Goal: Transaction & Acquisition: Subscribe to service/newsletter

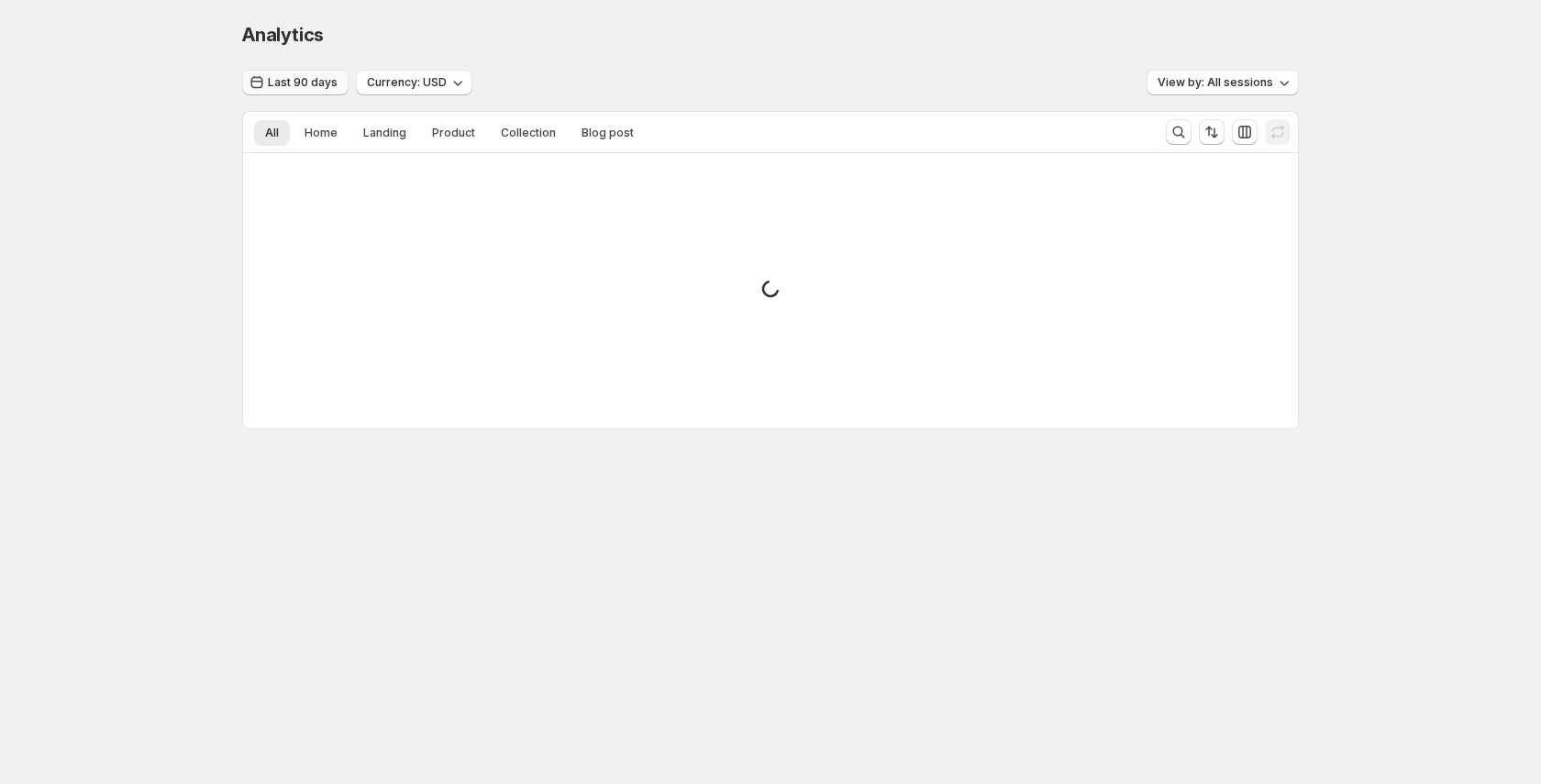
click at [289, 74] on button "Last 90 days" at bounding box center [295, 83] width 106 height 26
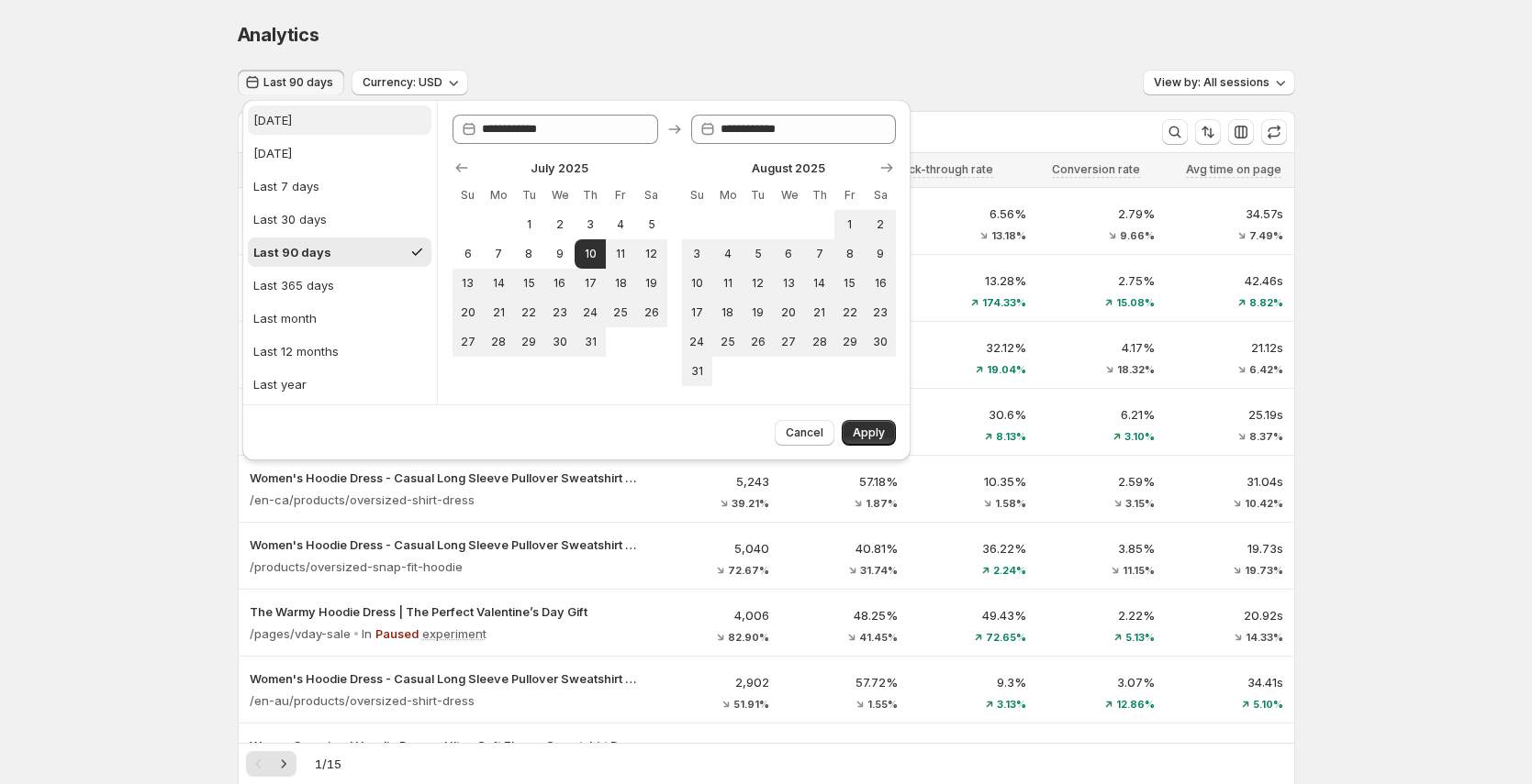
click at [330, 121] on button "[DATE]" at bounding box center [339, 120] width 183 height 30
type input "**********"
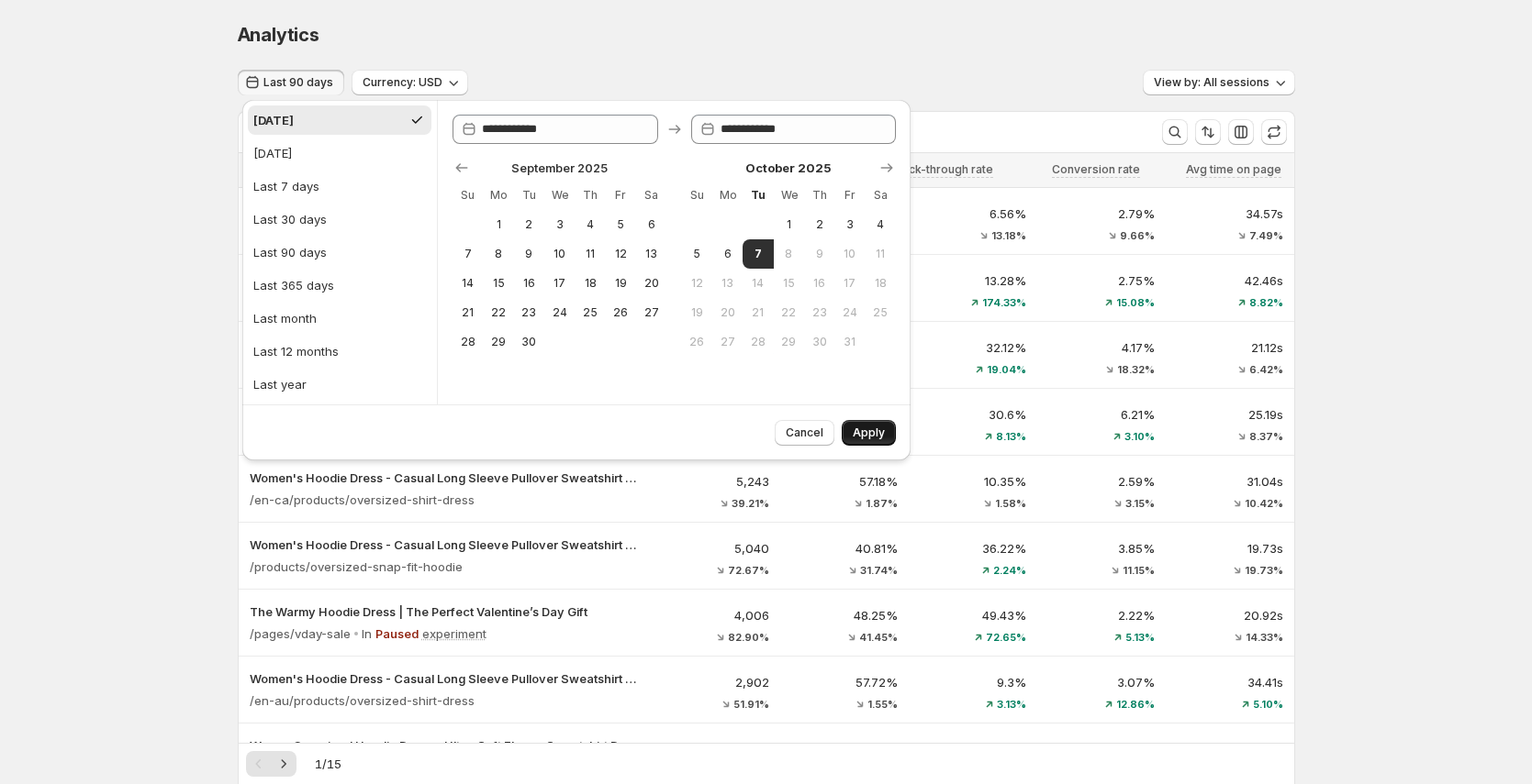
click at [868, 433] on span "Apply" at bounding box center [868, 433] width 32 height 15
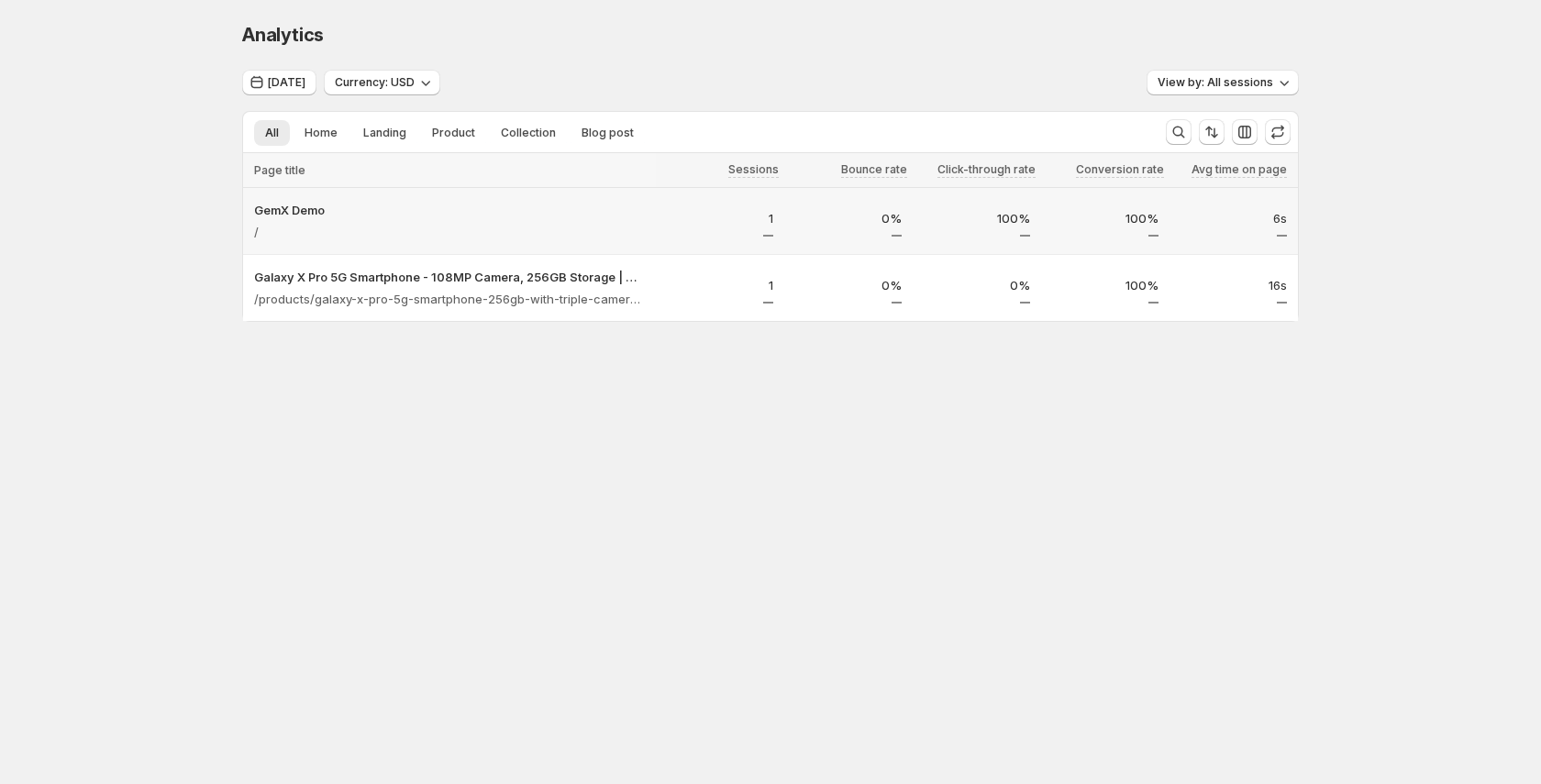
click at [278, 227] on div "/" at bounding box center [450, 232] width 391 height 26
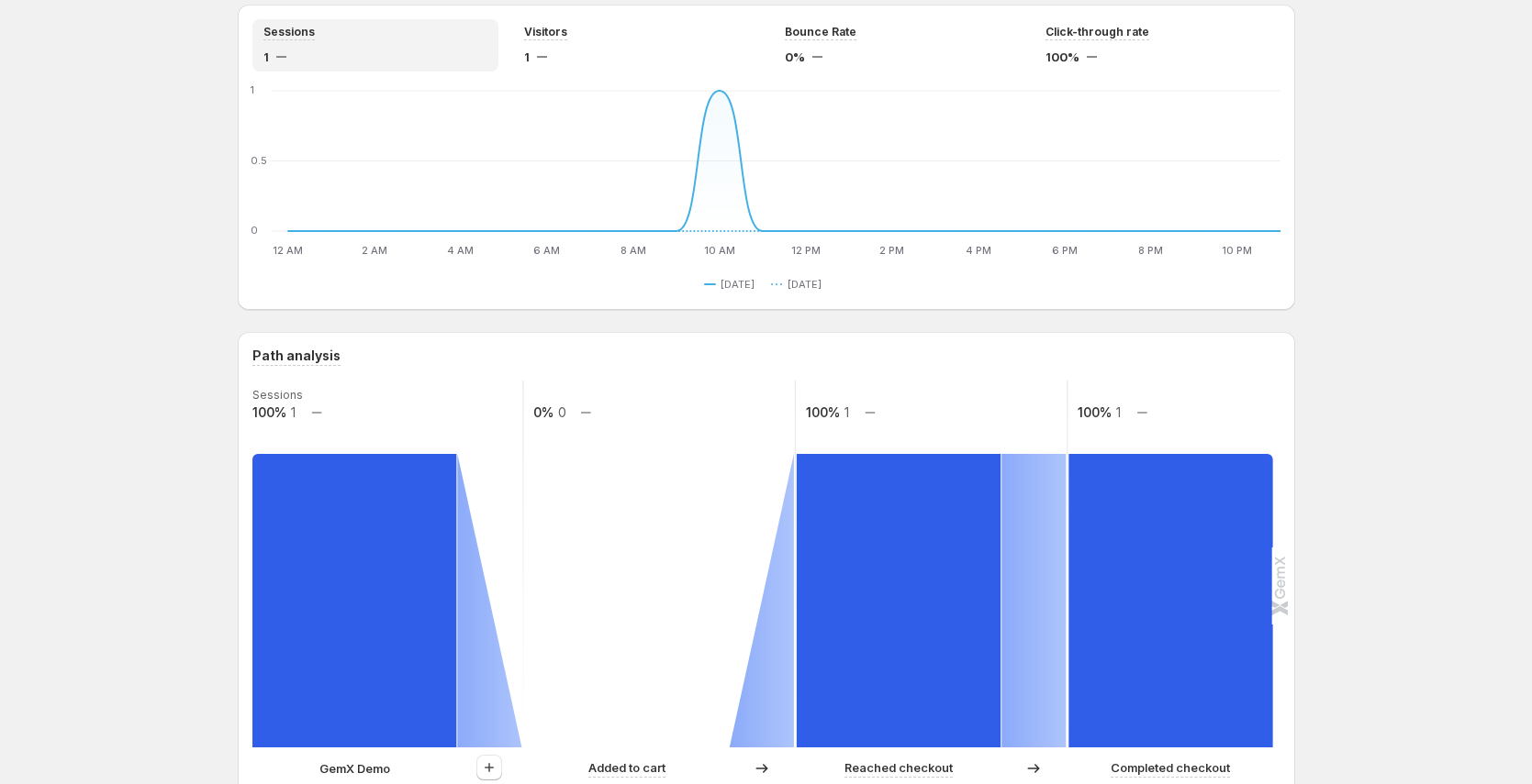
scroll to position [65, 0]
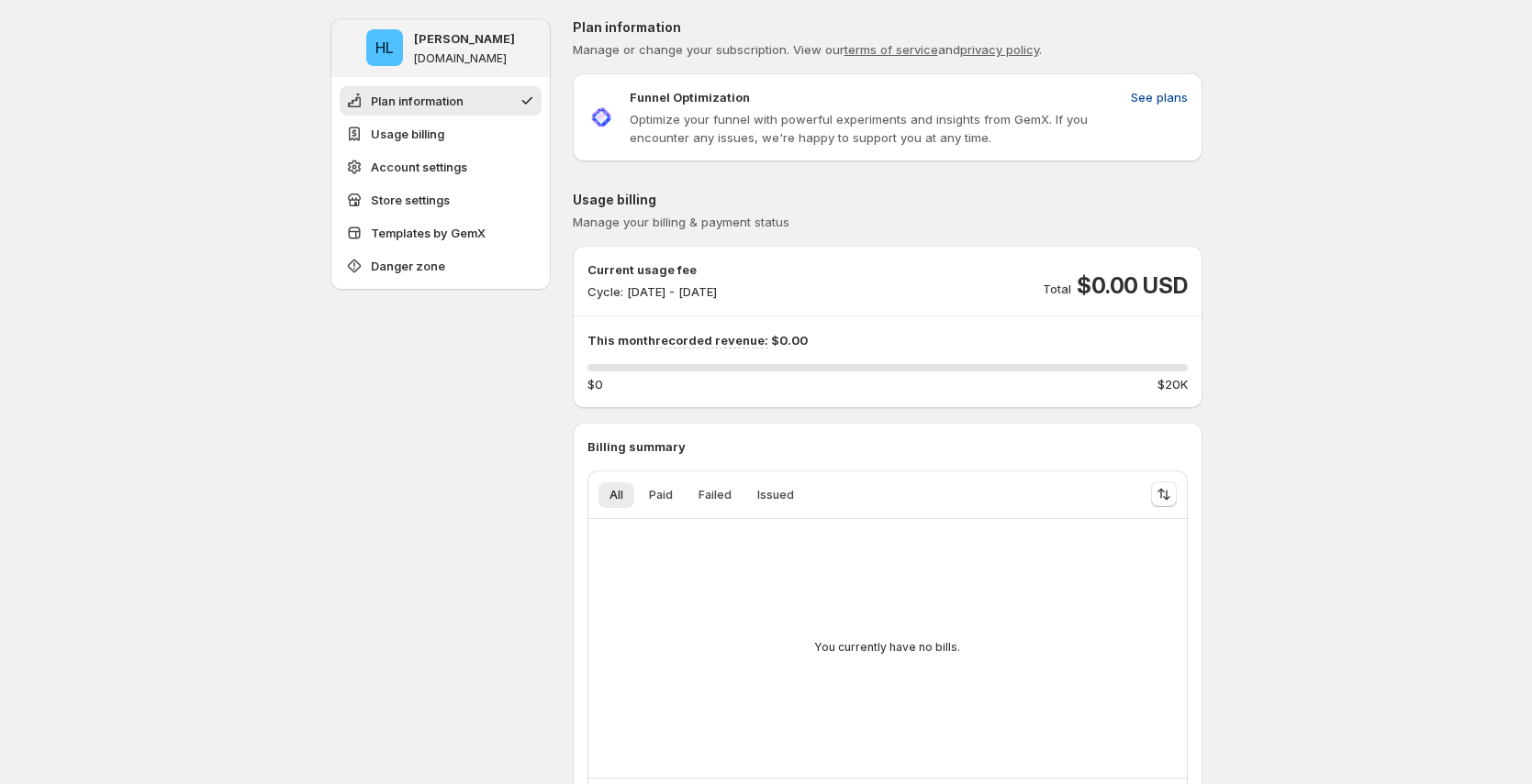
click at [1167, 104] on span "See plans" at bounding box center [1159, 98] width 57 height 19
click at [712, 295] on p "Cycle: [DATE] - [DATE]" at bounding box center [652, 291] width 129 height 19
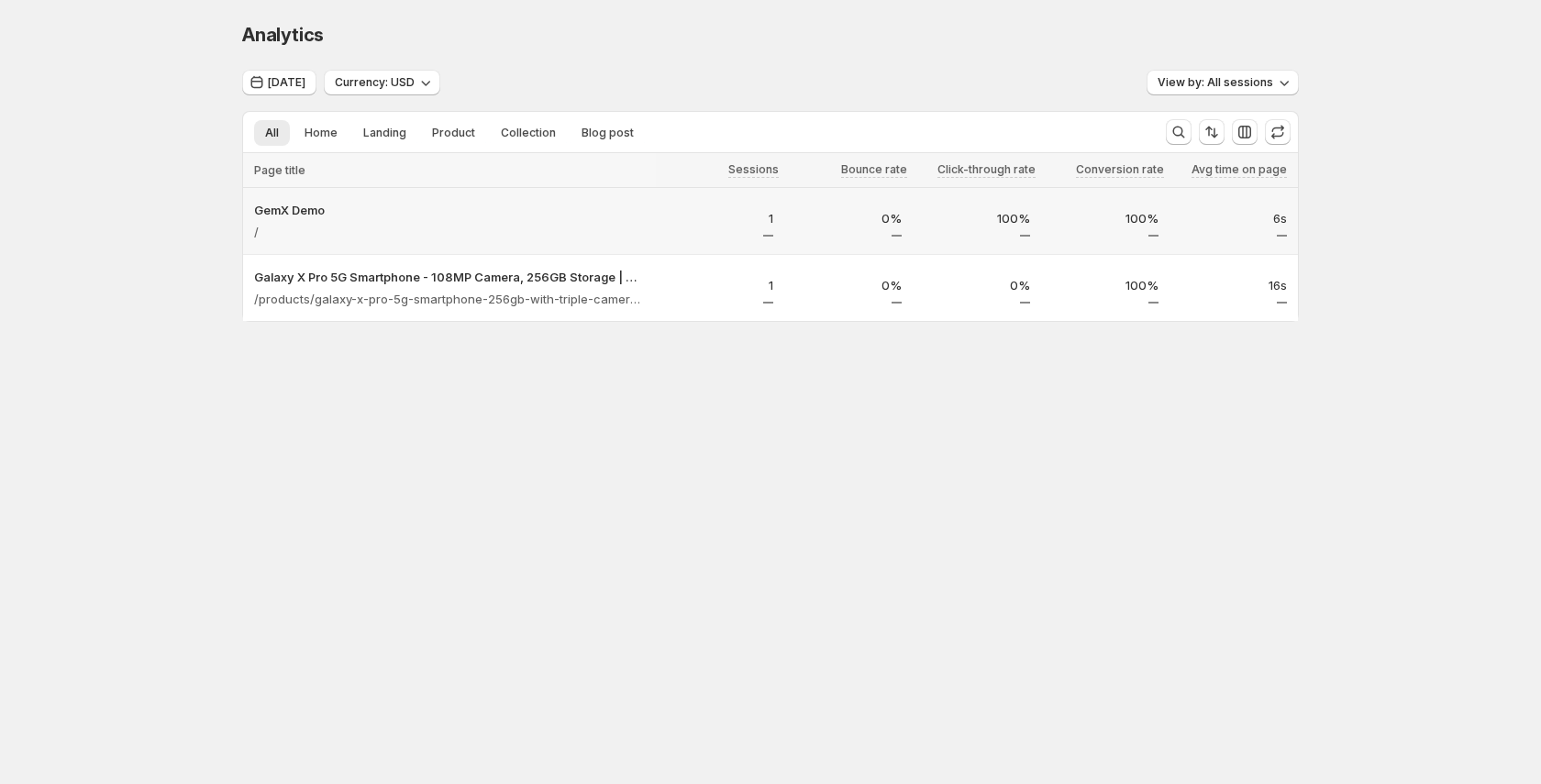
click at [372, 225] on div "/" at bounding box center [450, 232] width 391 height 26
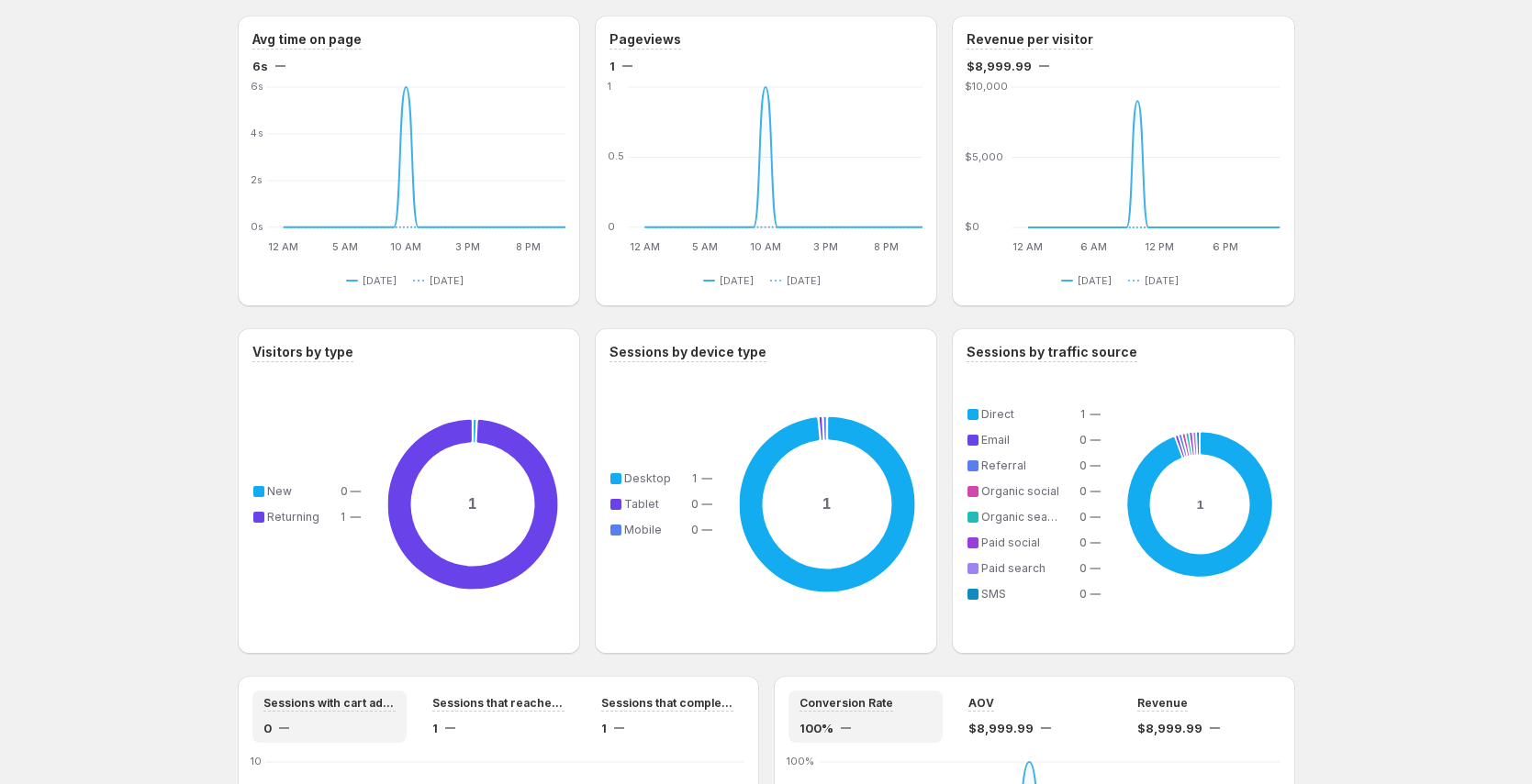
scroll to position [470, 0]
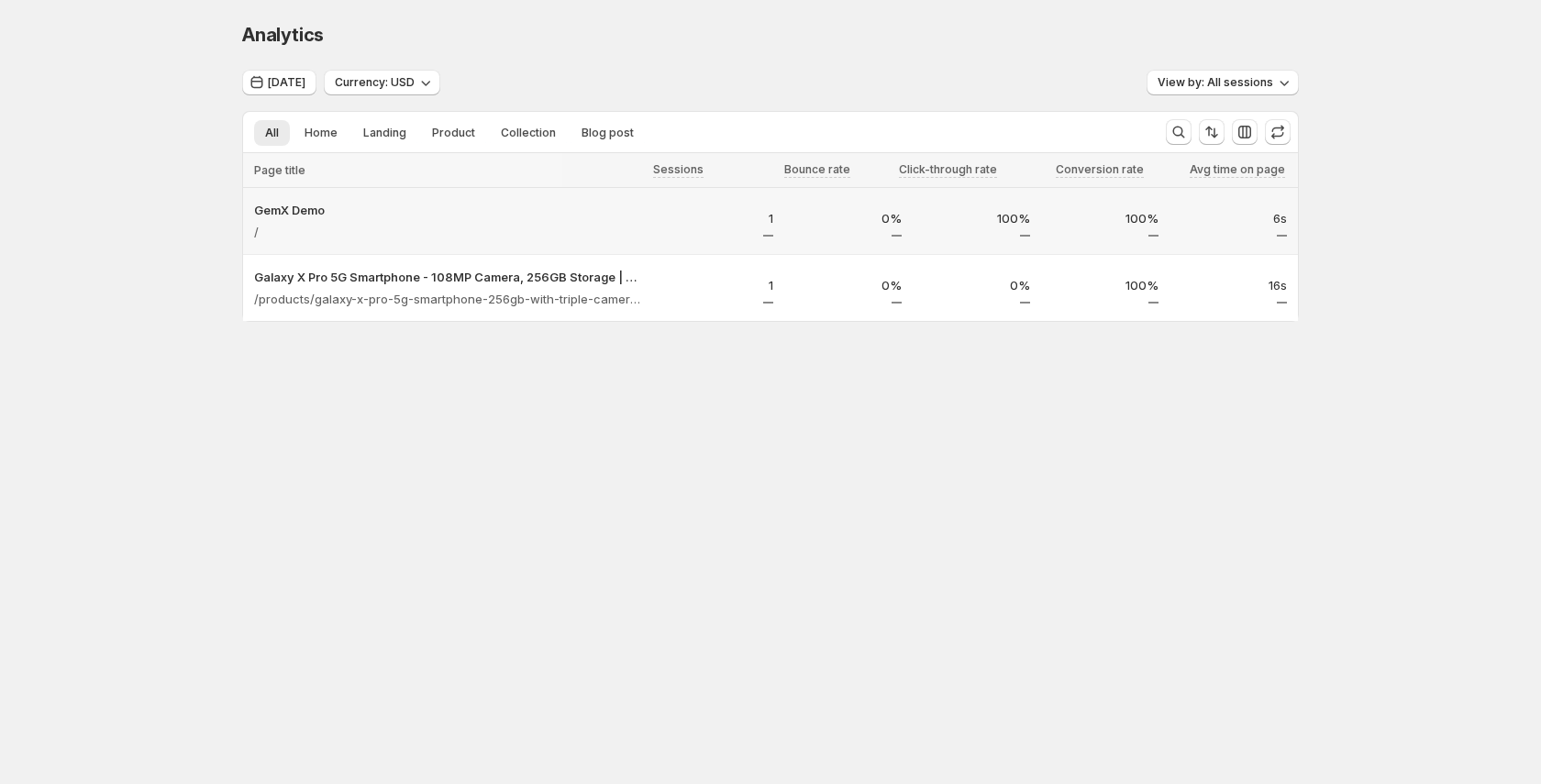
click at [395, 219] on div "/" at bounding box center [450, 232] width 391 height 26
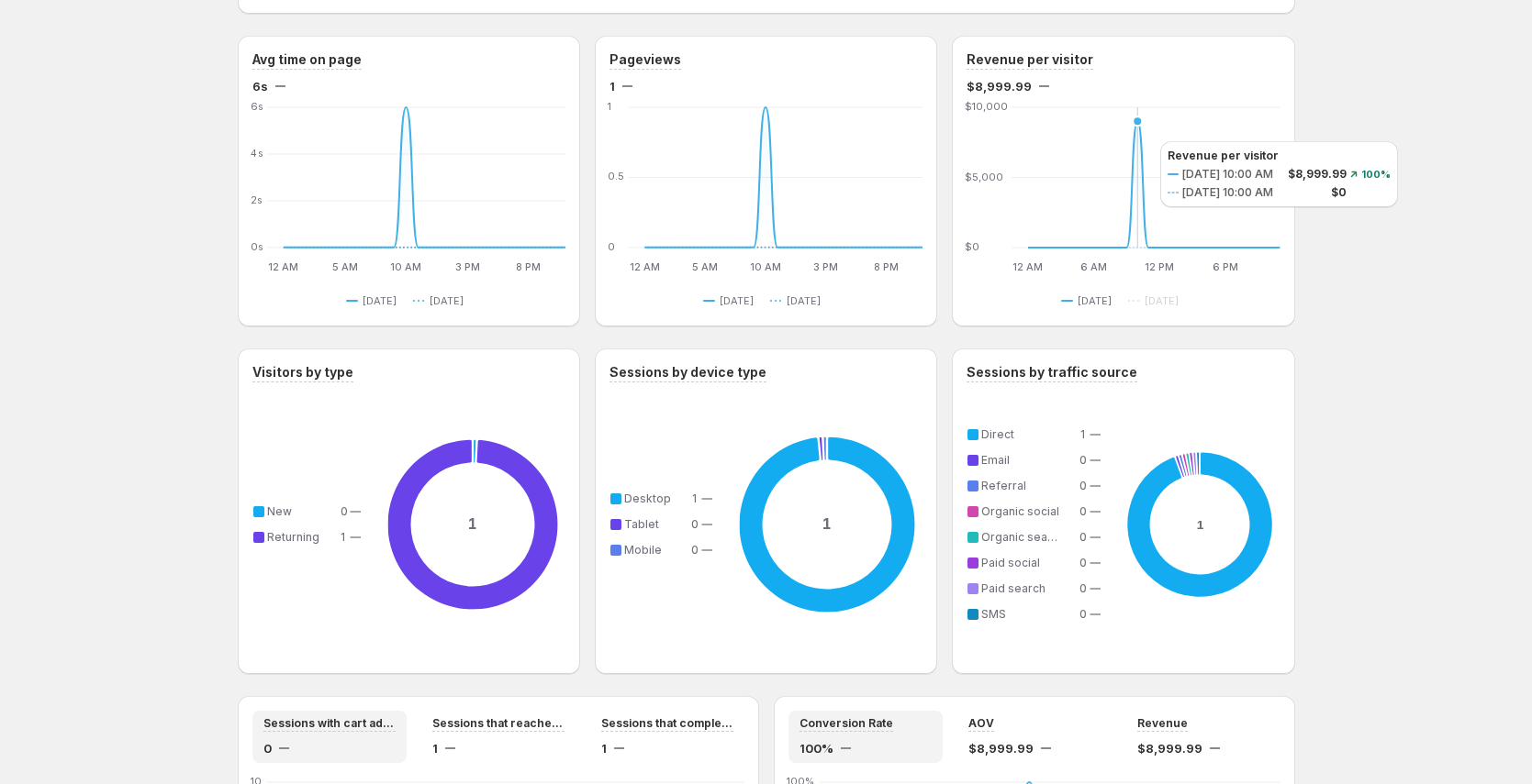
scroll to position [890, 0]
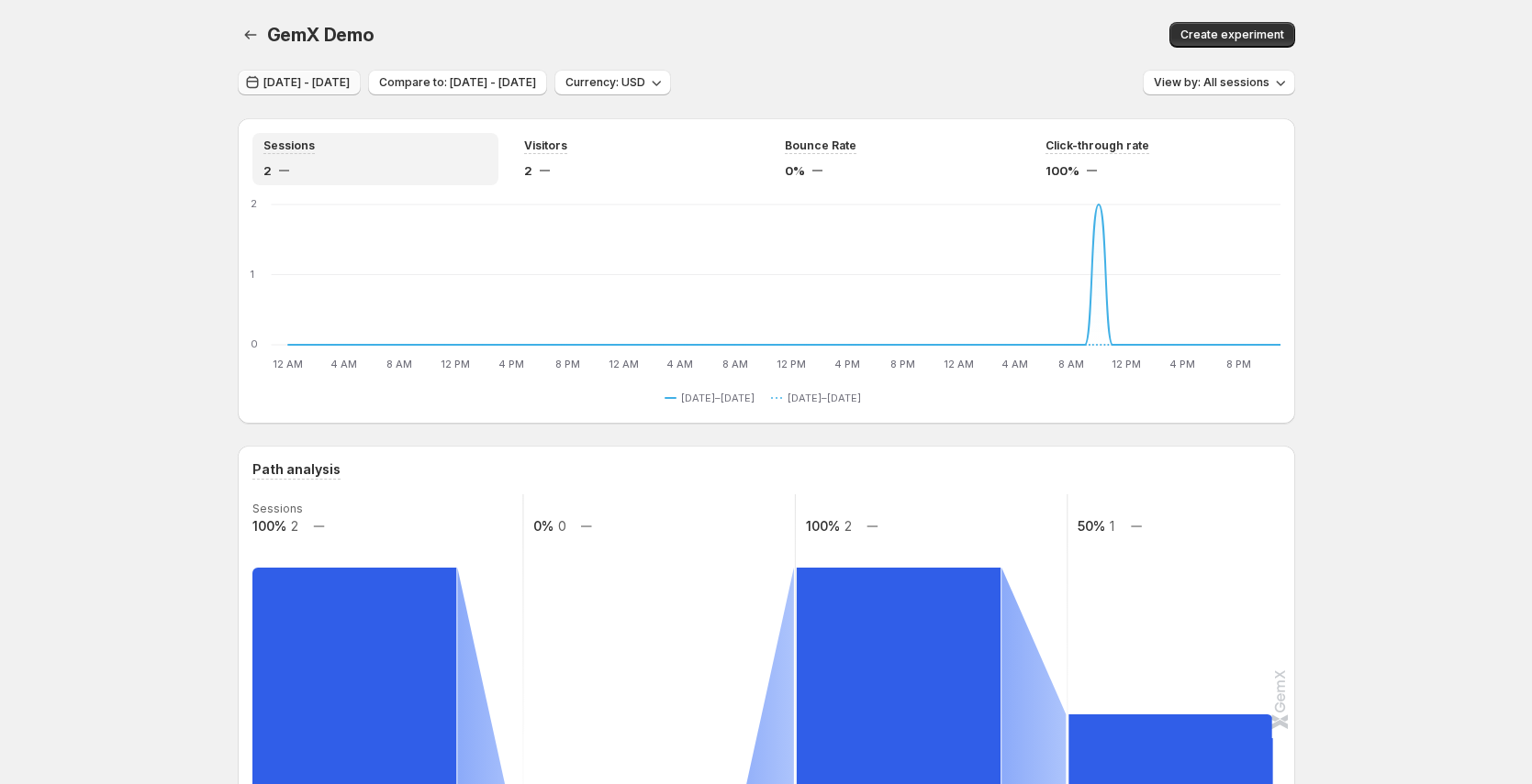
click at [349, 85] on span "Oct 05, 2025 - Oct 07, 2025" at bounding box center [306, 83] width 87 height 15
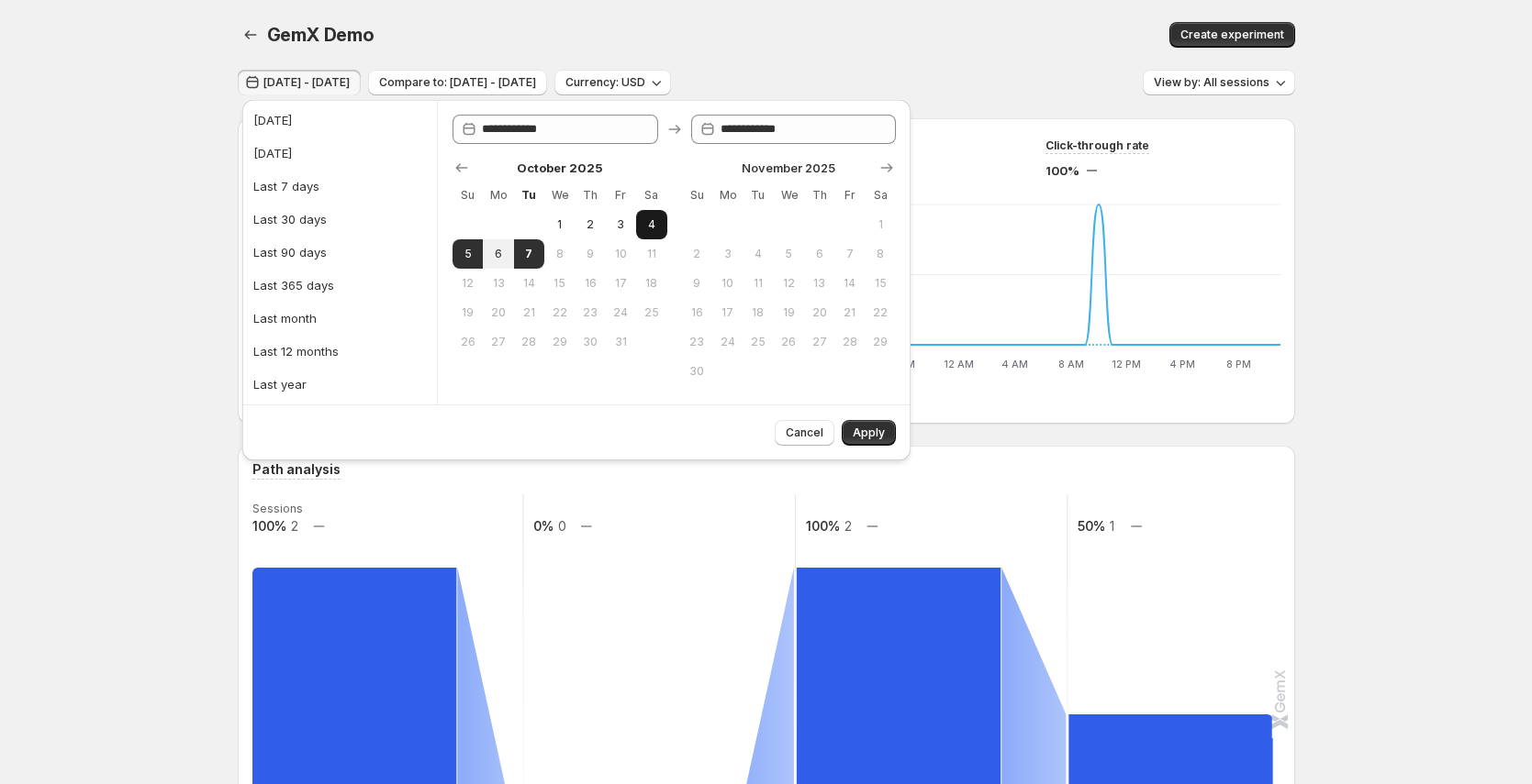
click at [653, 220] on span "4" at bounding box center [651, 225] width 16 height 15
type input "**********"
click at [532, 259] on span "7" at bounding box center [529, 254] width 16 height 15
type input "**********"
click at [874, 439] on span "Apply" at bounding box center [868, 433] width 32 height 15
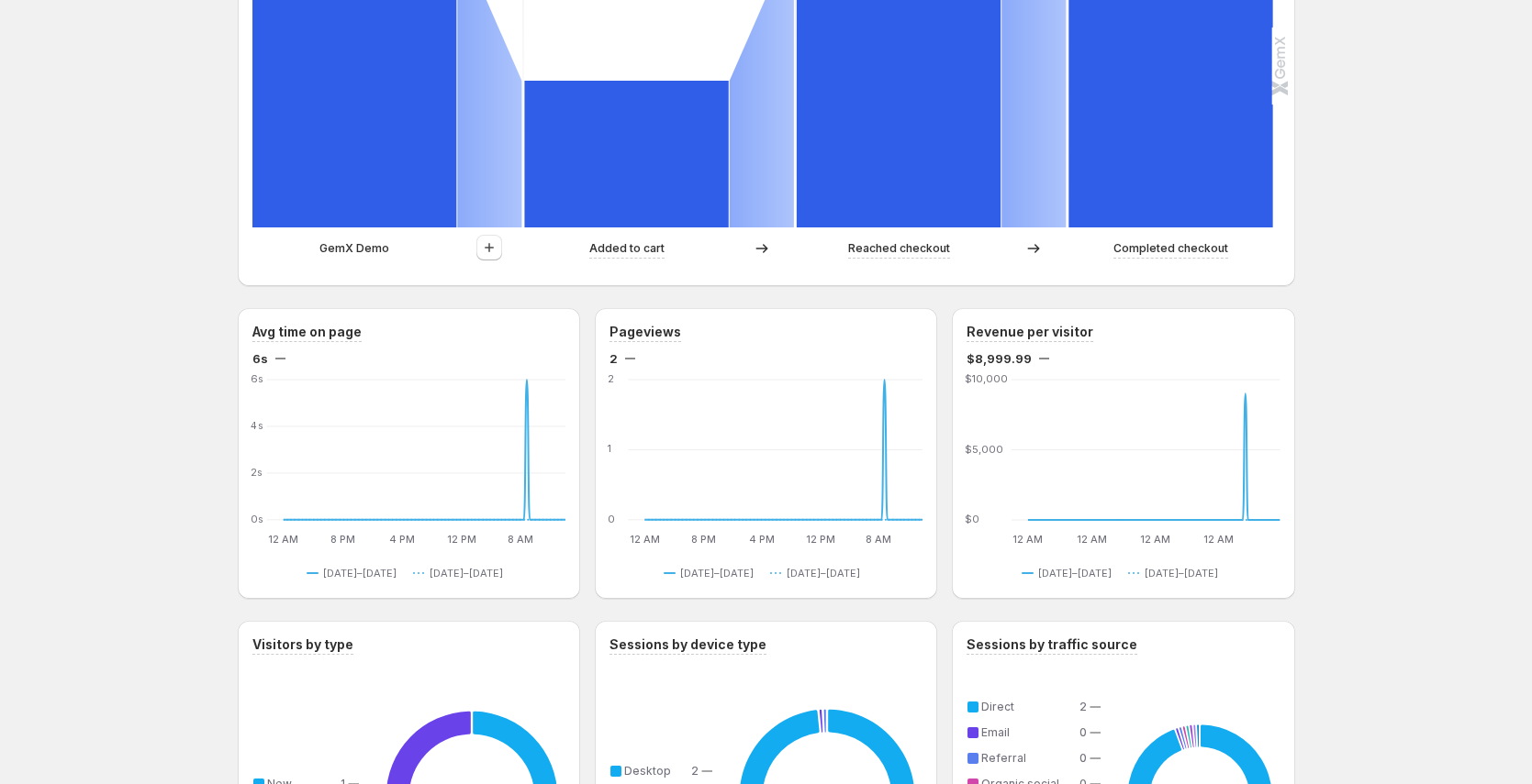
scroll to position [387, 0]
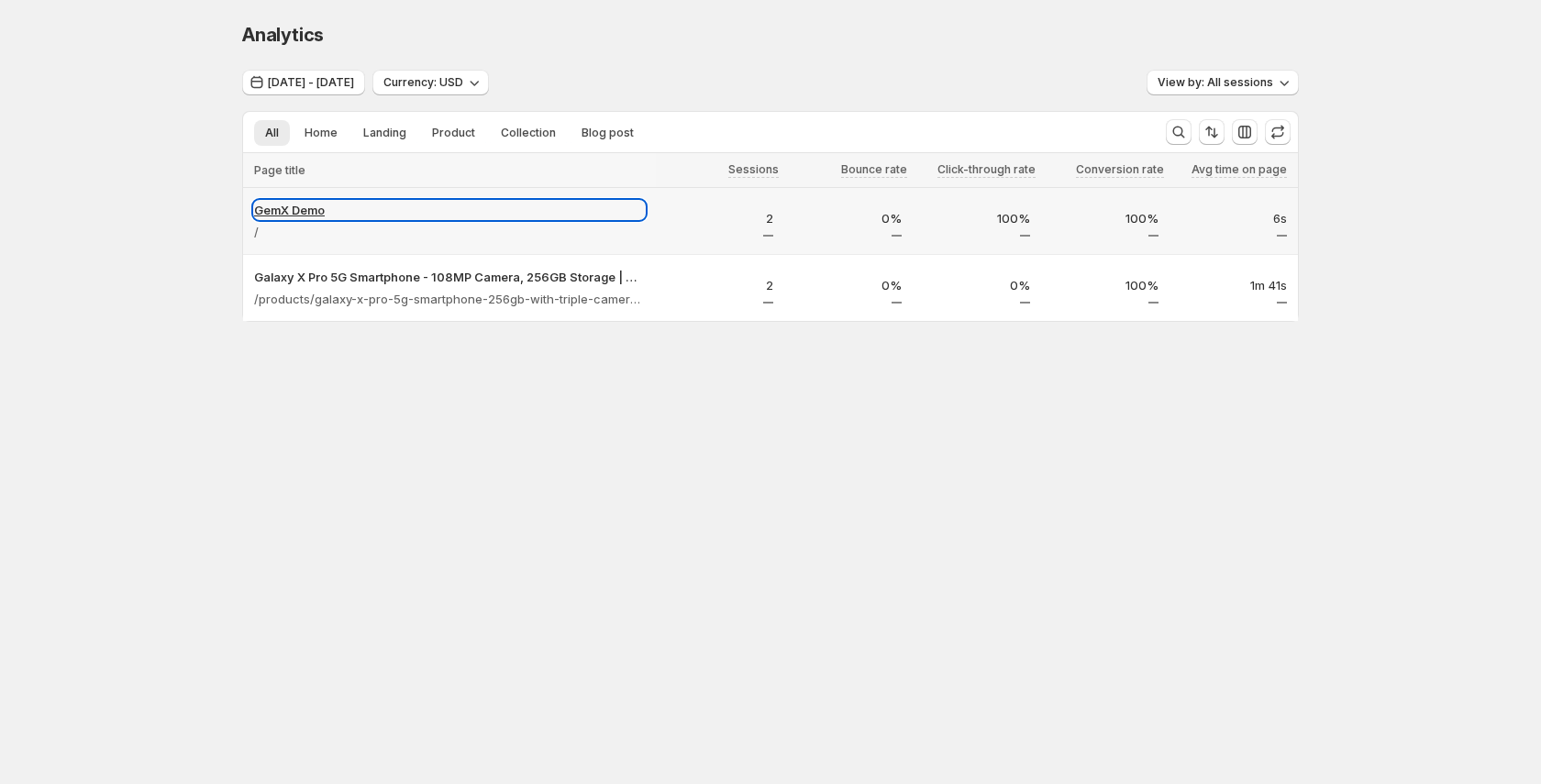
click at [573, 210] on p "GemX Demo" at bounding box center [450, 210] width 391 height 19
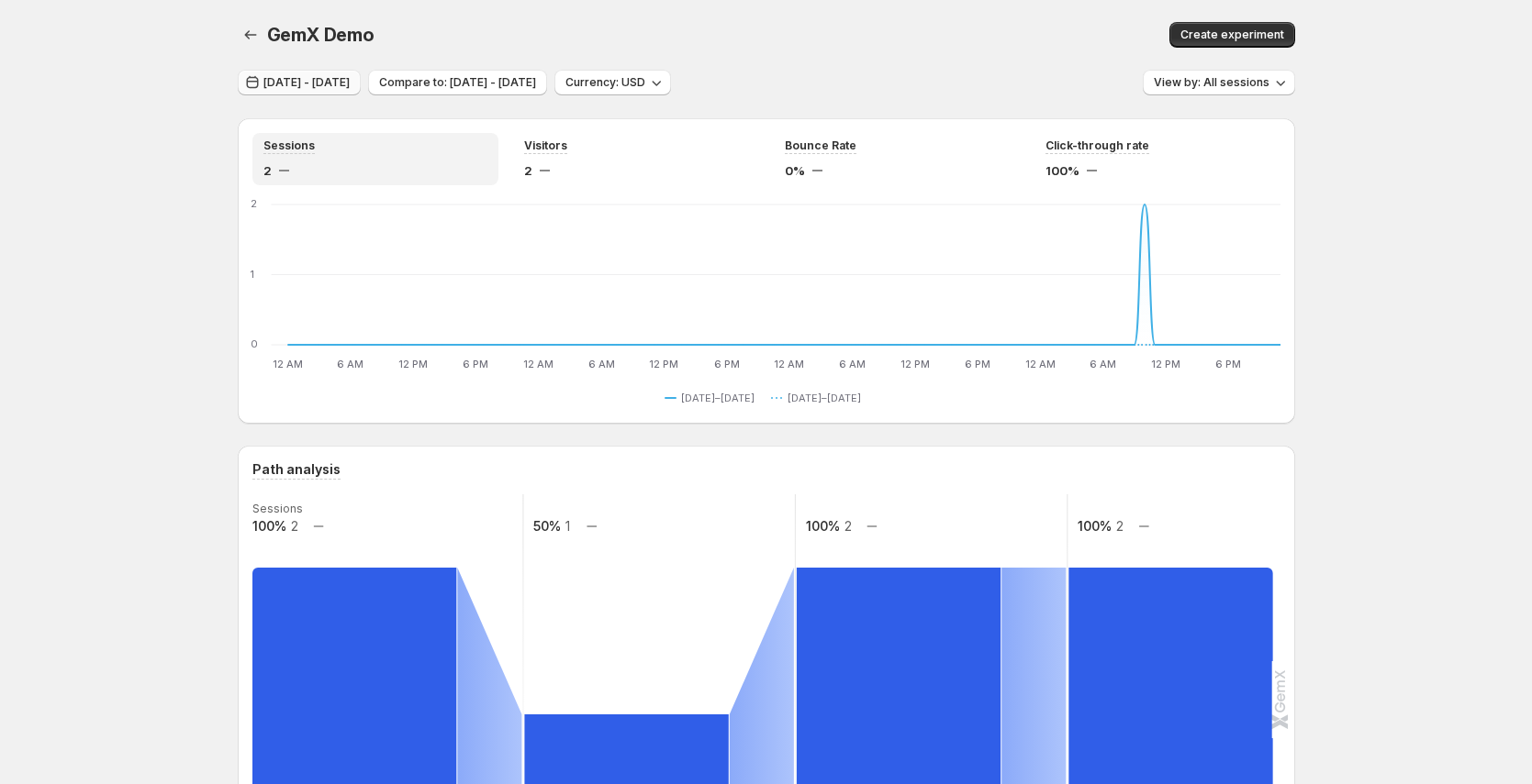
click at [349, 89] on span "Oct 04, 2025 - Oct 07, 2025" at bounding box center [306, 83] width 87 height 15
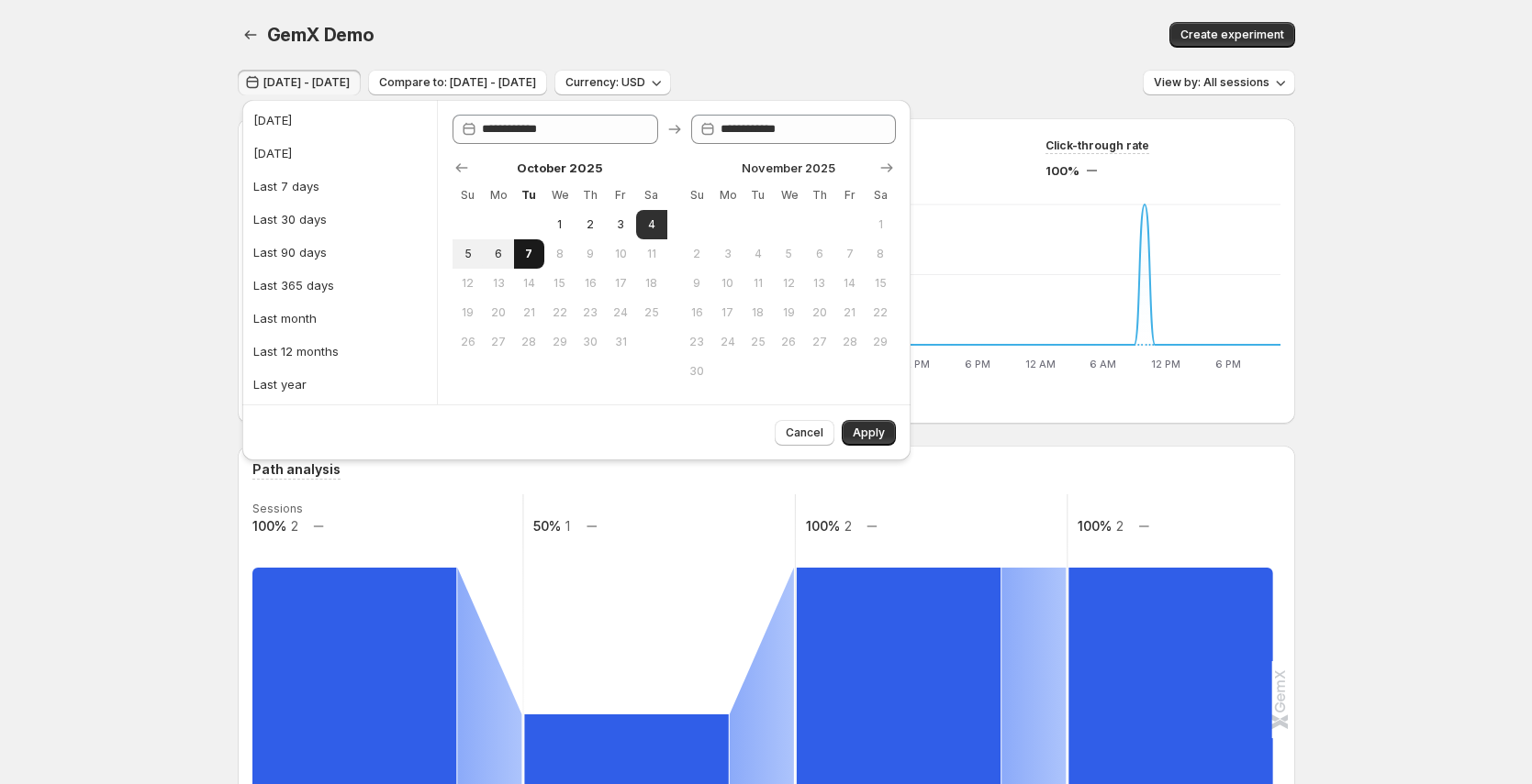
click at [534, 252] on span "7" at bounding box center [529, 254] width 16 height 15
type input "**********"
click at [871, 438] on span "Apply" at bounding box center [868, 433] width 32 height 15
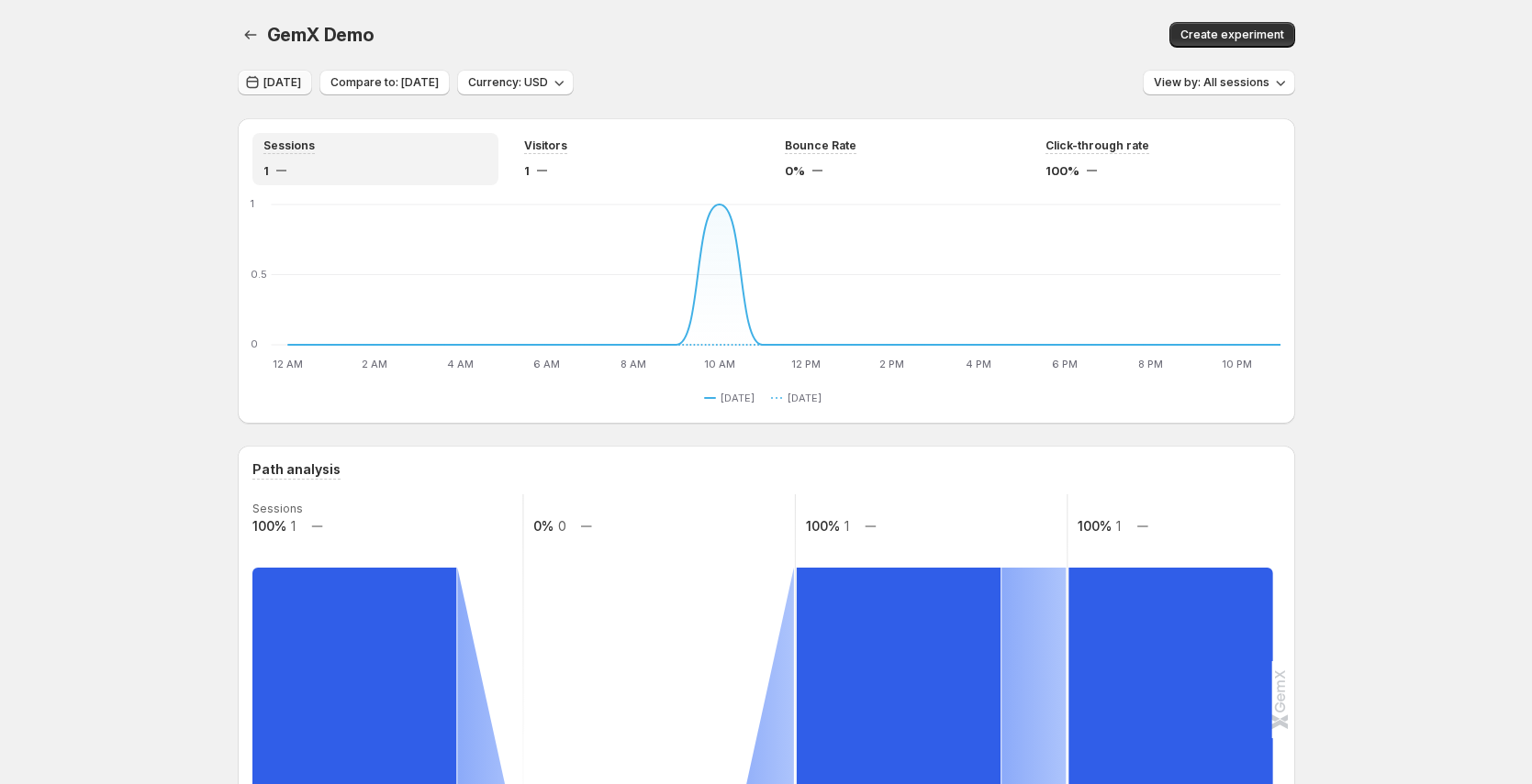
click at [270, 85] on span "Today" at bounding box center [282, 83] width 37 height 15
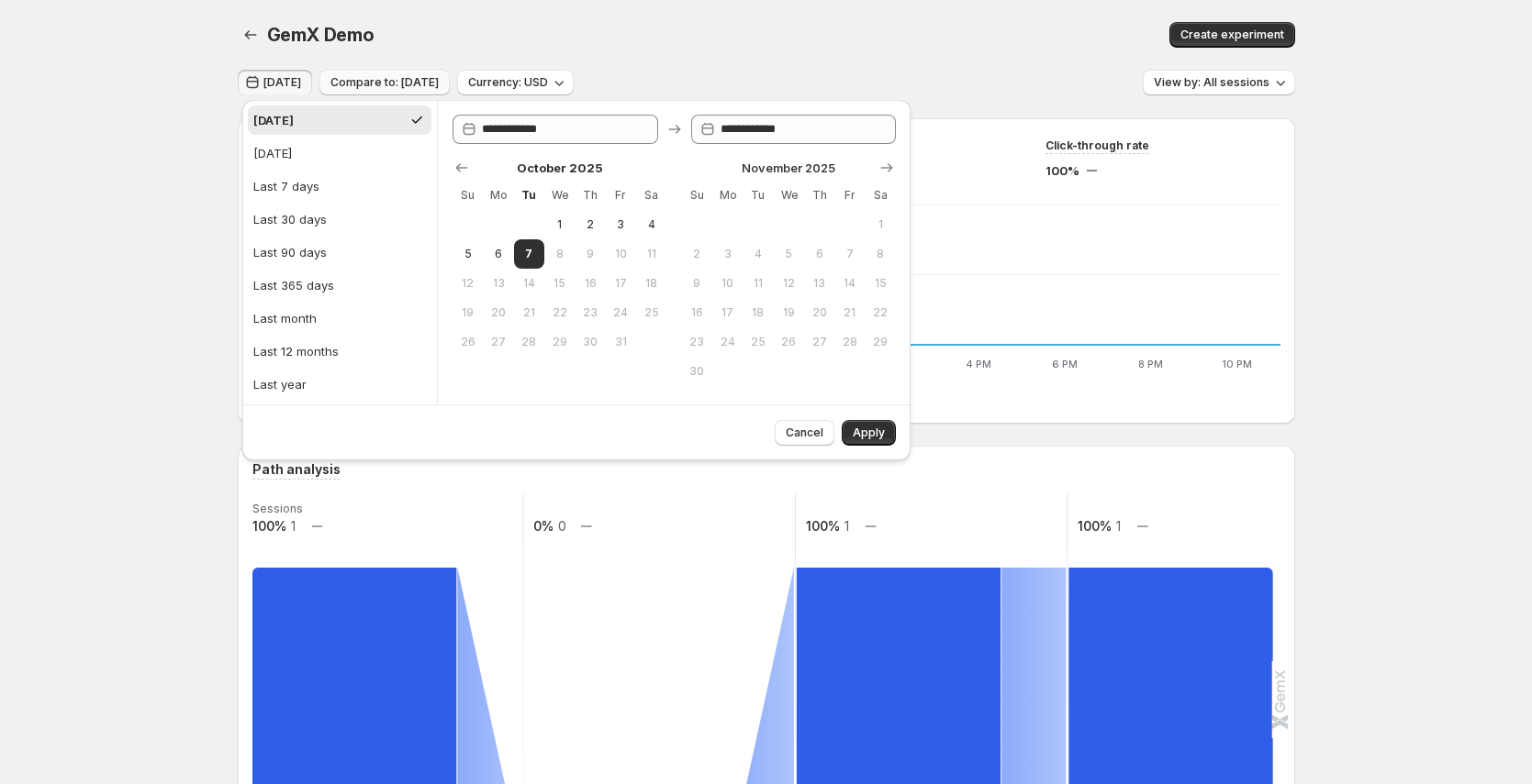
click at [399, 84] on span "Compare to: Oct 06, 2025" at bounding box center [385, 83] width 108 height 15
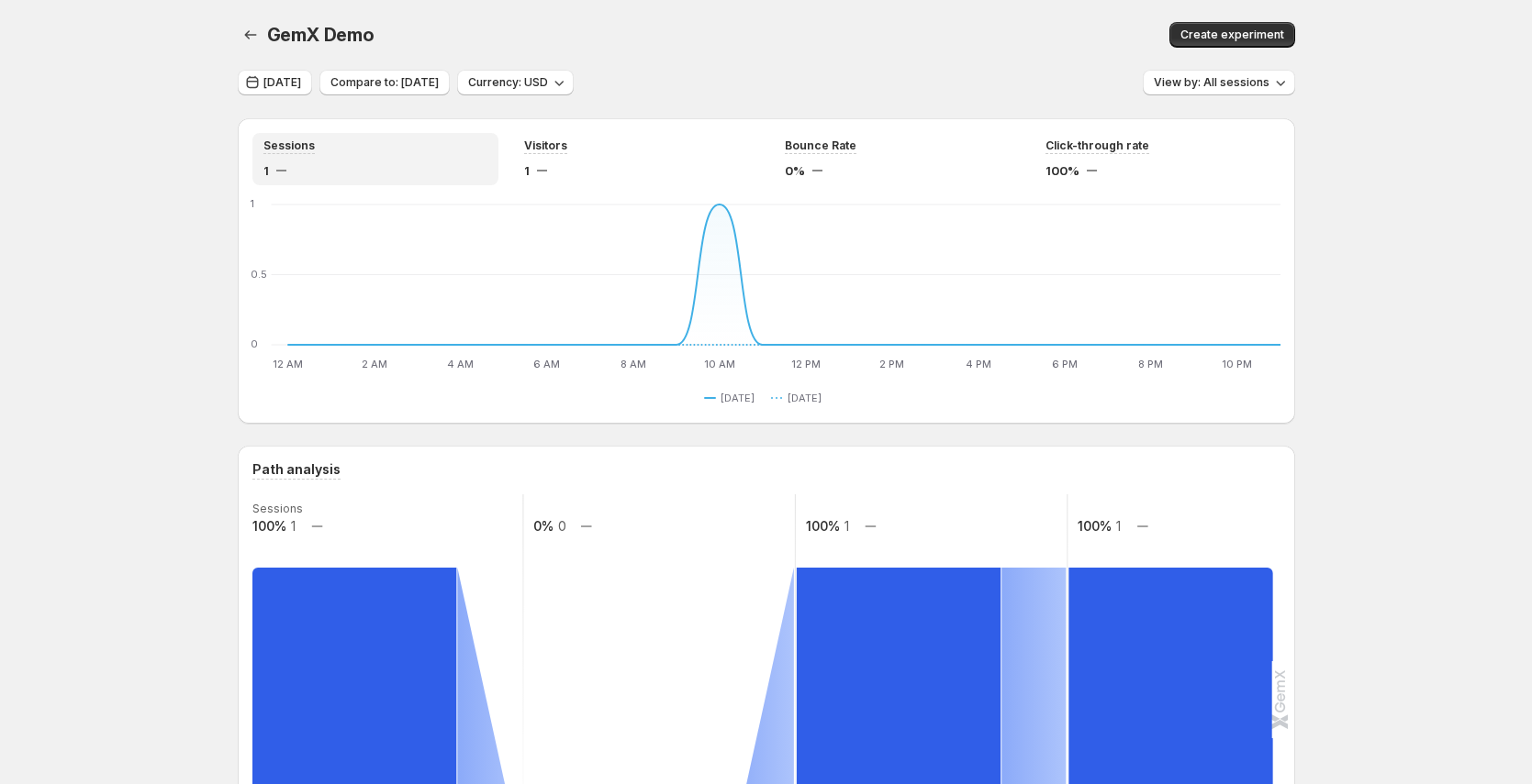
click at [262, 84] on icon "button" at bounding box center [252, 83] width 19 height 19
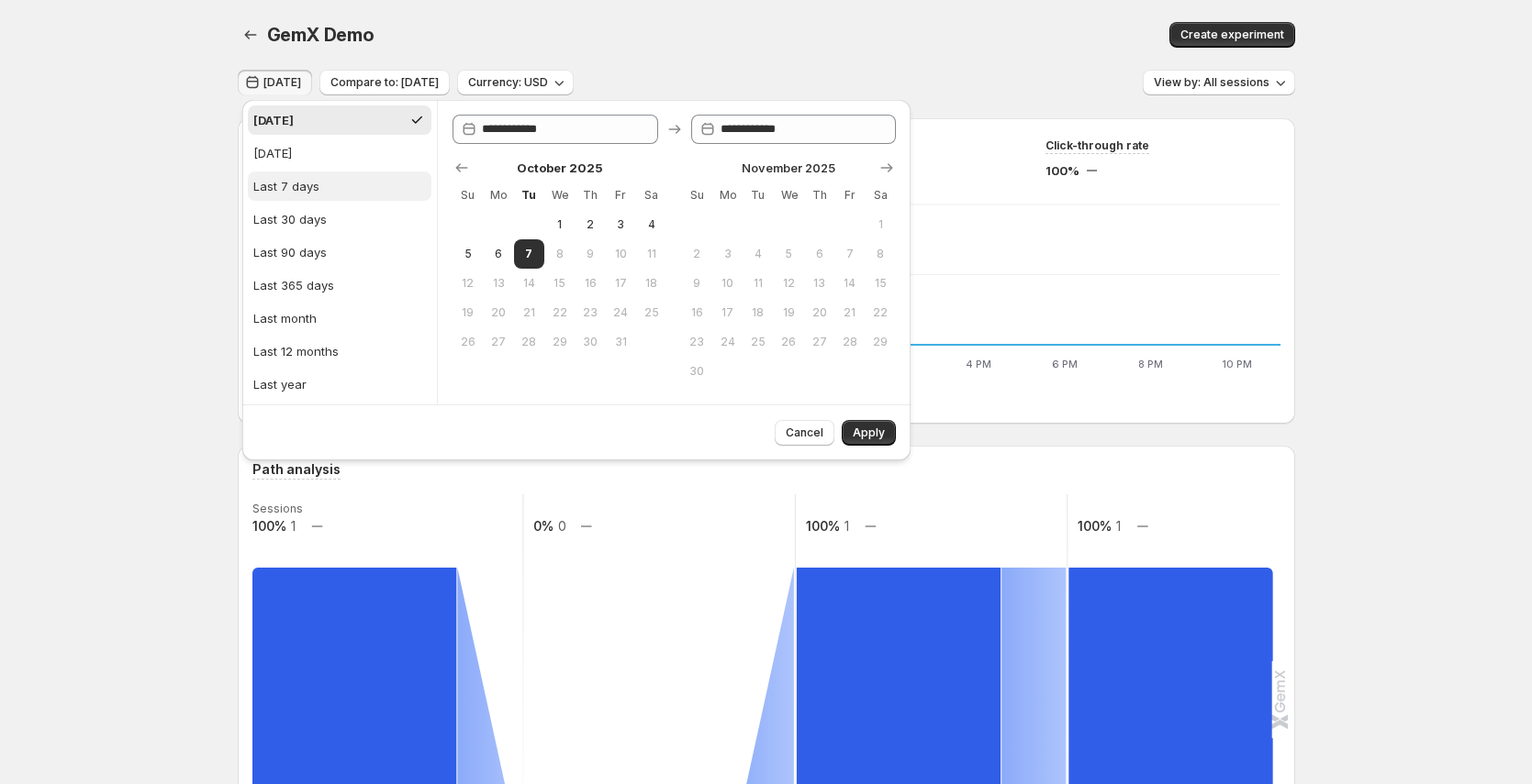
click at [336, 181] on button "Last 7 days" at bounding box center [339, 186] width 183 height 30
type input "**********"
click at [881, 437] on span "Apply" at bounding box center [868, 433] width 32 height 15
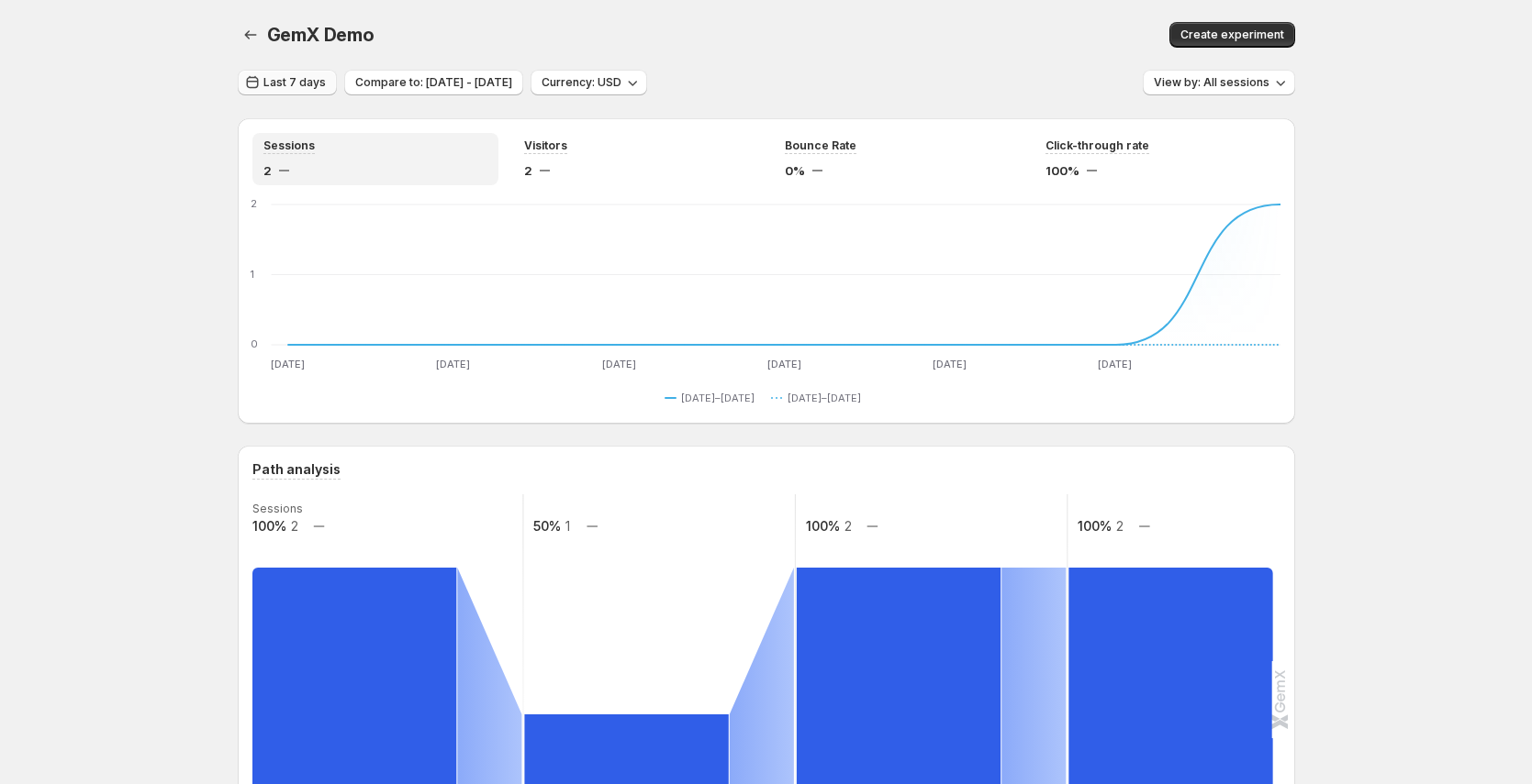
click at [294, 92] on button "Last 7 days" at bounding box center [287, 83] width 99 height 26
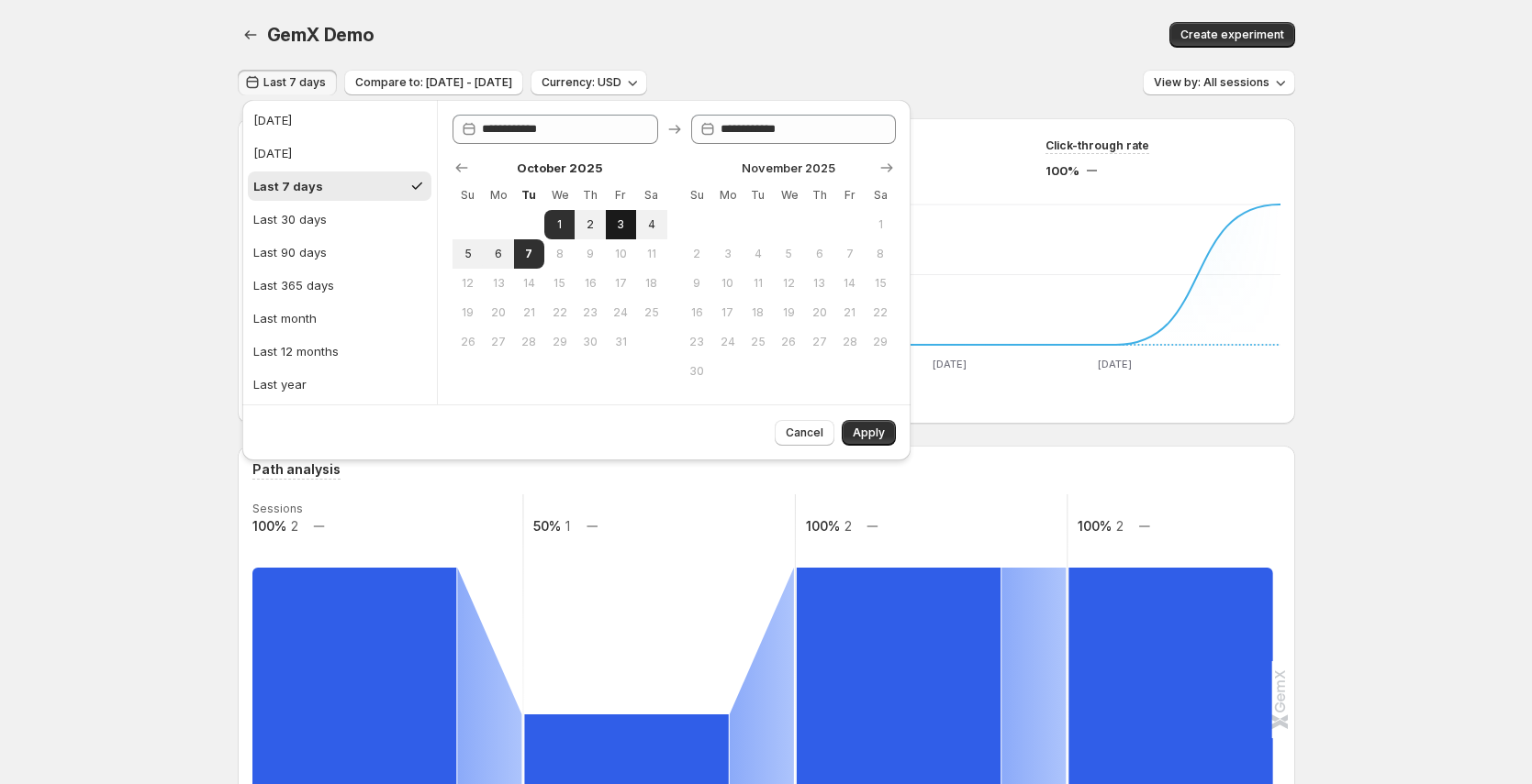
click at [605, 226] on button "3" at bounding box center [620, 225] width 31 height 30
type input "**********"
click at [530, 254] on span "7" at bounding box center [529, 254] width 16 height 15
type input "**********"
click at [874, 435] on span "Apply" at bounding box center [868, 433] width 32 height 15
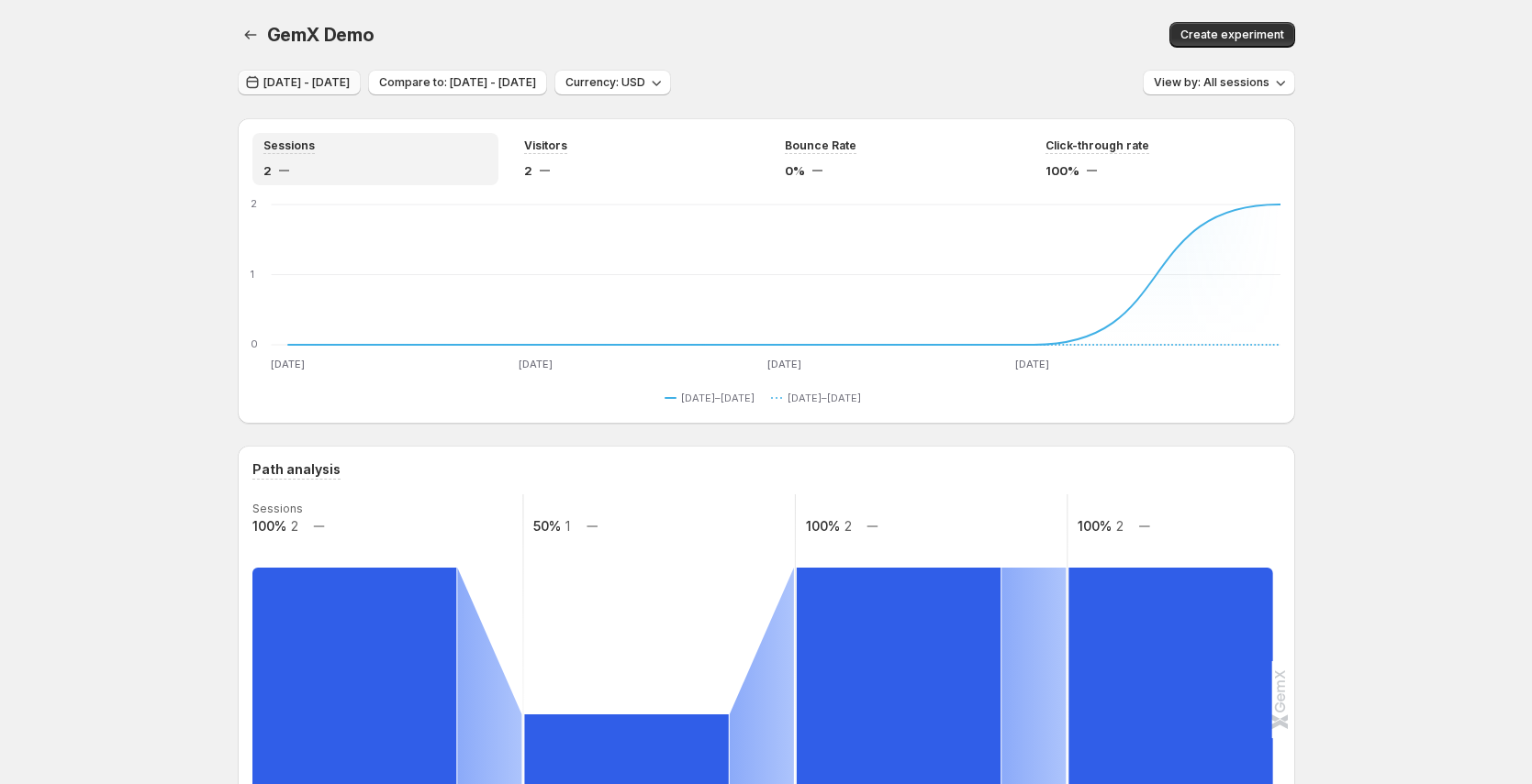
click at [349, 81] on span "Oct 03, 2025 - Oct 07, 2025" at bounding box center [306, 83] width 87 height 15
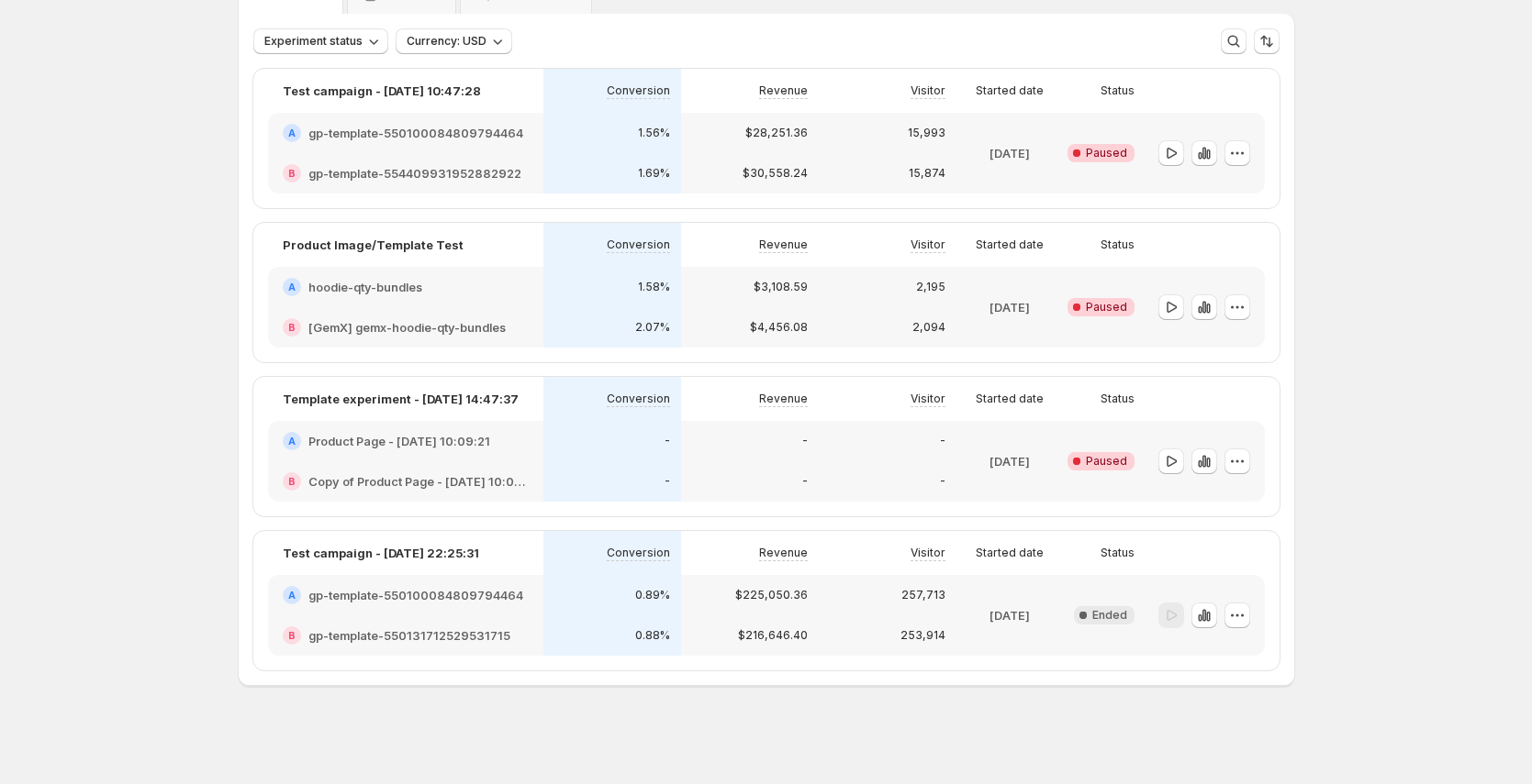
scroll to position [98, 0]
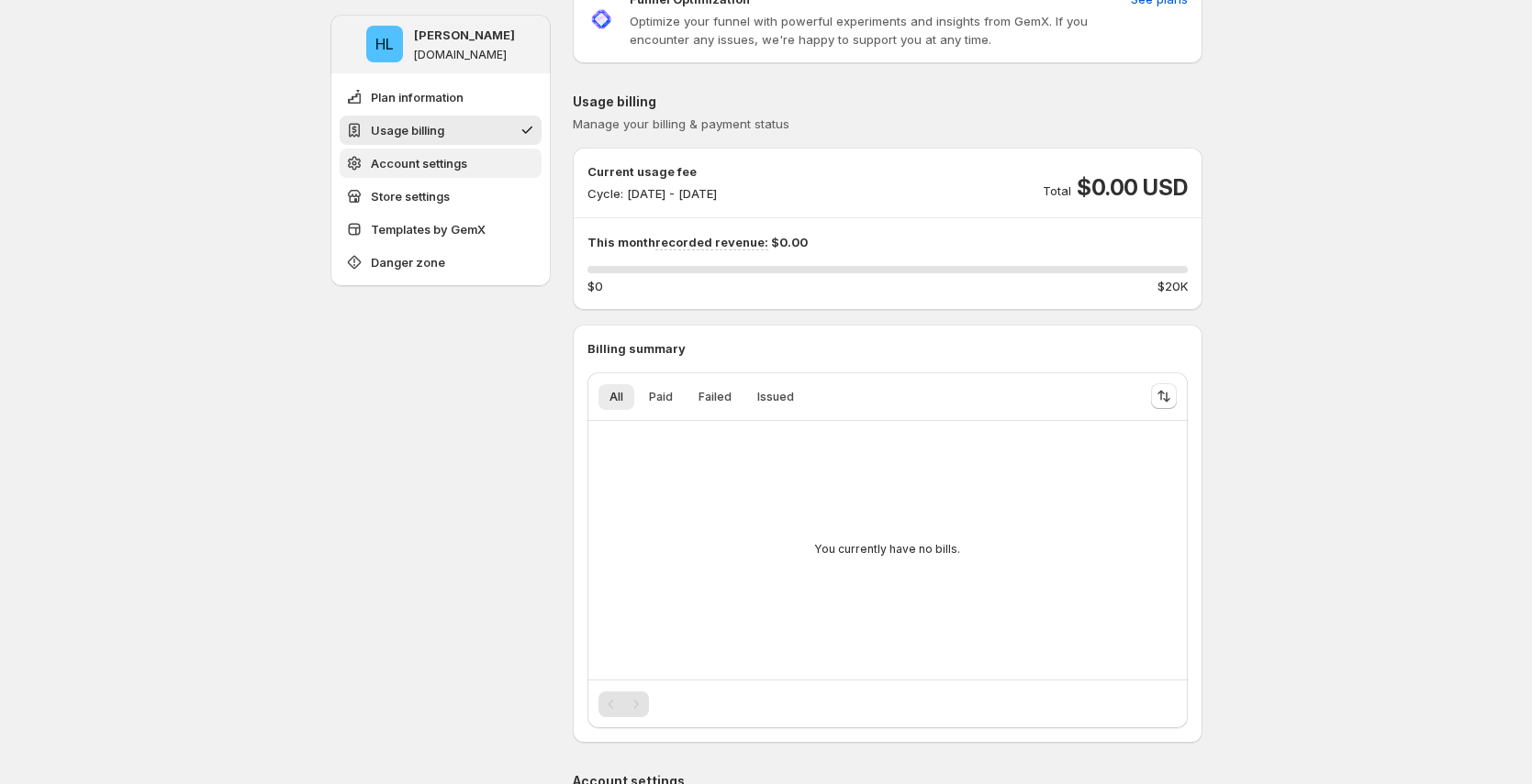
click at [477, 170] on button "Account settings" at bounding box center [441, 164] width 202 height 30
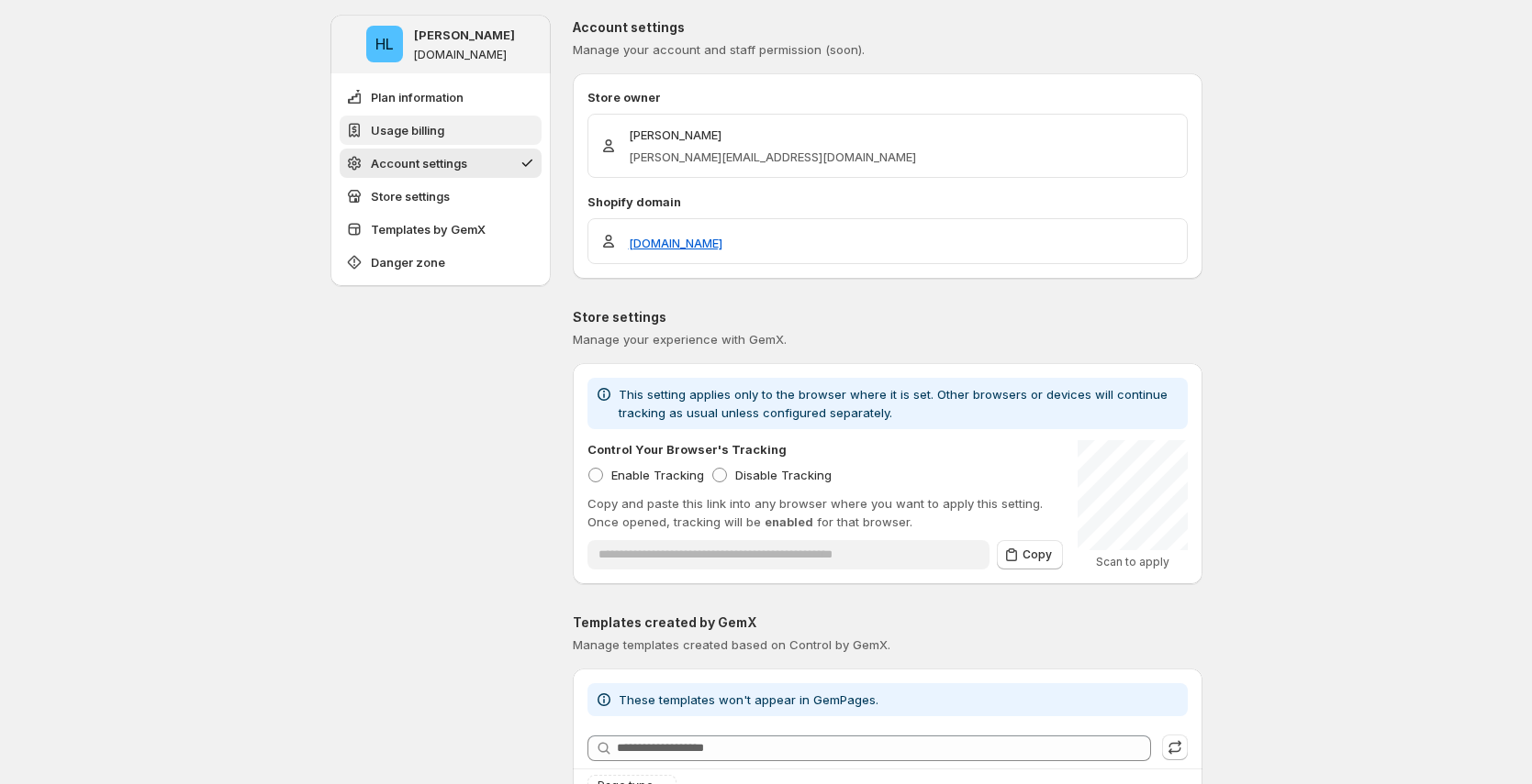
click at [484, 137] on button "Usage billing" at bounding box center [441, 130] width 202 height 30
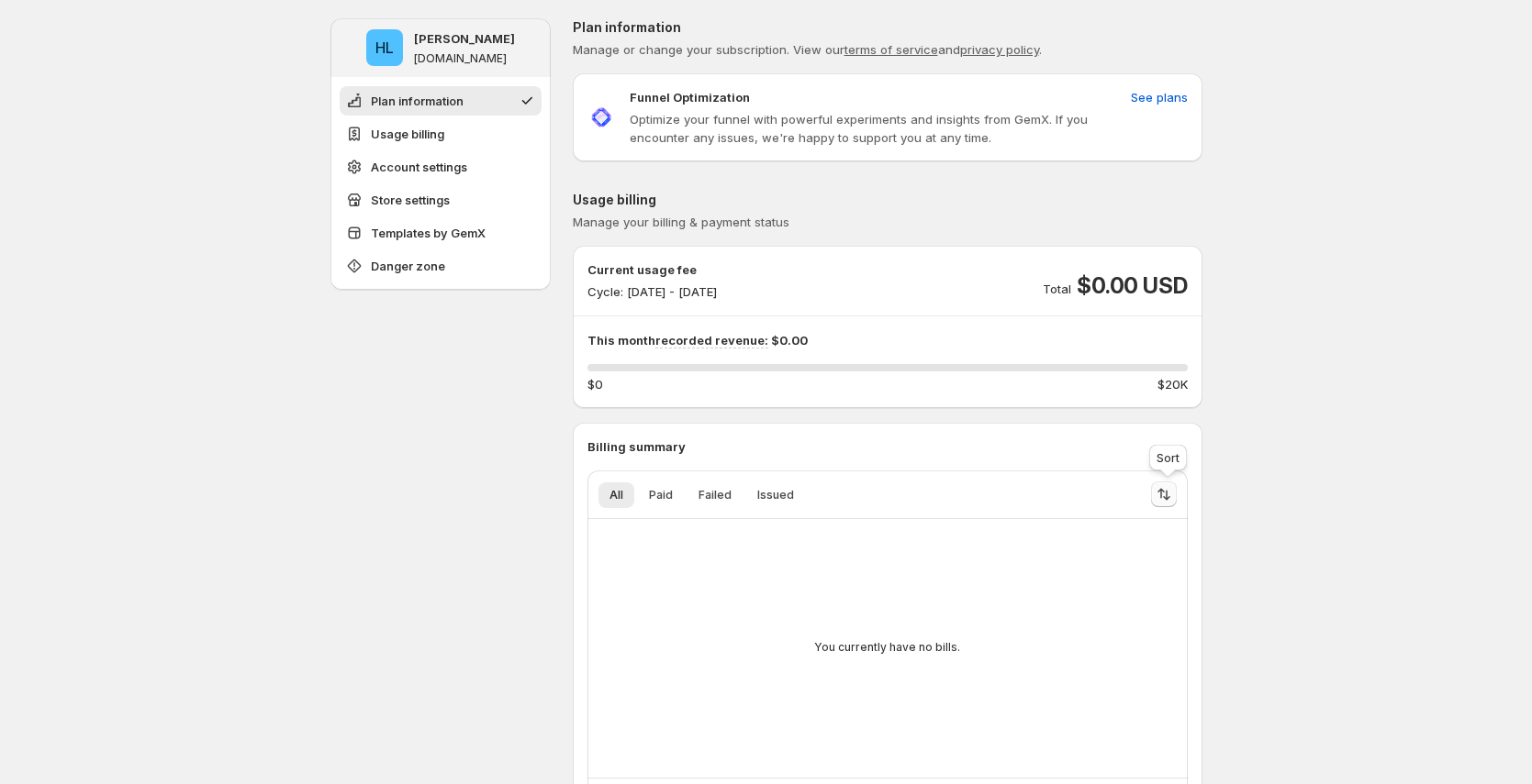
click at [1171, 491] on icon "Sort the results" at bounding box center [1164, 494] width 19 height 19
click at [1123, 642] on button "Ascending" at bounding box center [1094, 633] width 142 height 26
click at [1105, 665] on span "Descending" at bounding box center [1102, 663] width 103 height 15
click at [1173, 498] on icon "Sort the results" at bounding box center [1164, 494] width 19 height 19
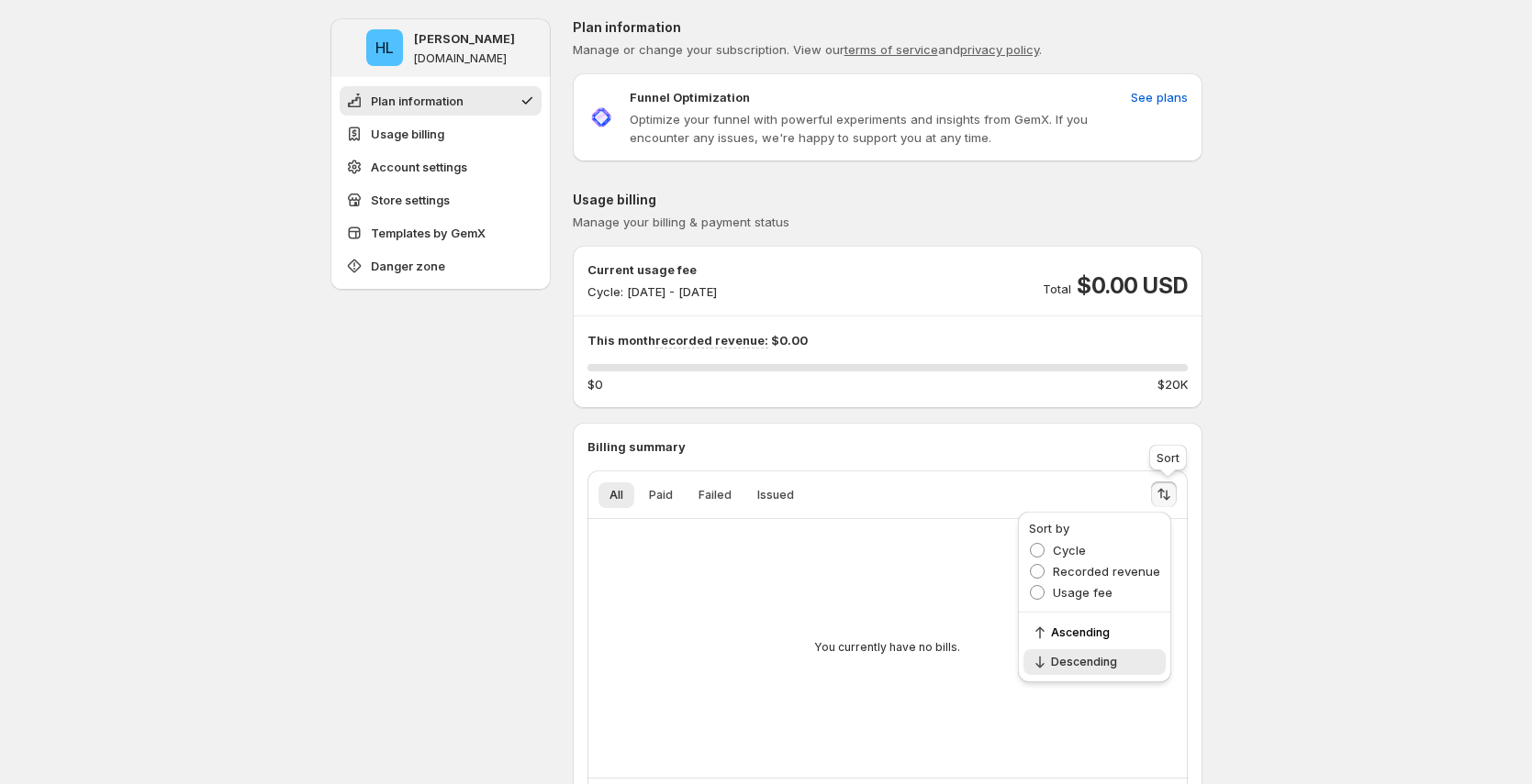
click at [1173, 487] on icon "Sort the results" at bounding box center [1164, 494] width 19 height 19
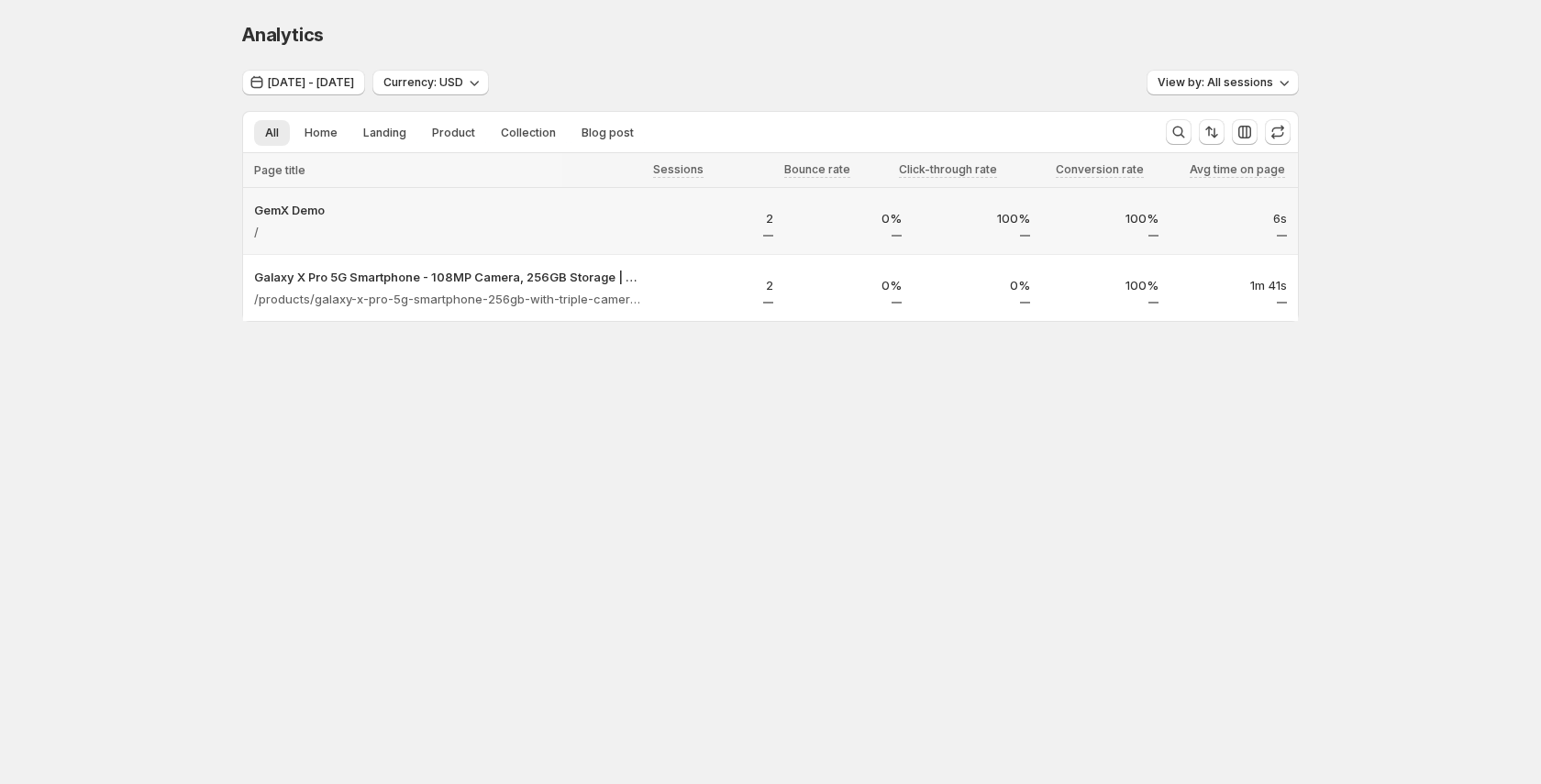
click at [596, 223] on div "/" at bounding box center [450, 232] width 391 height 26
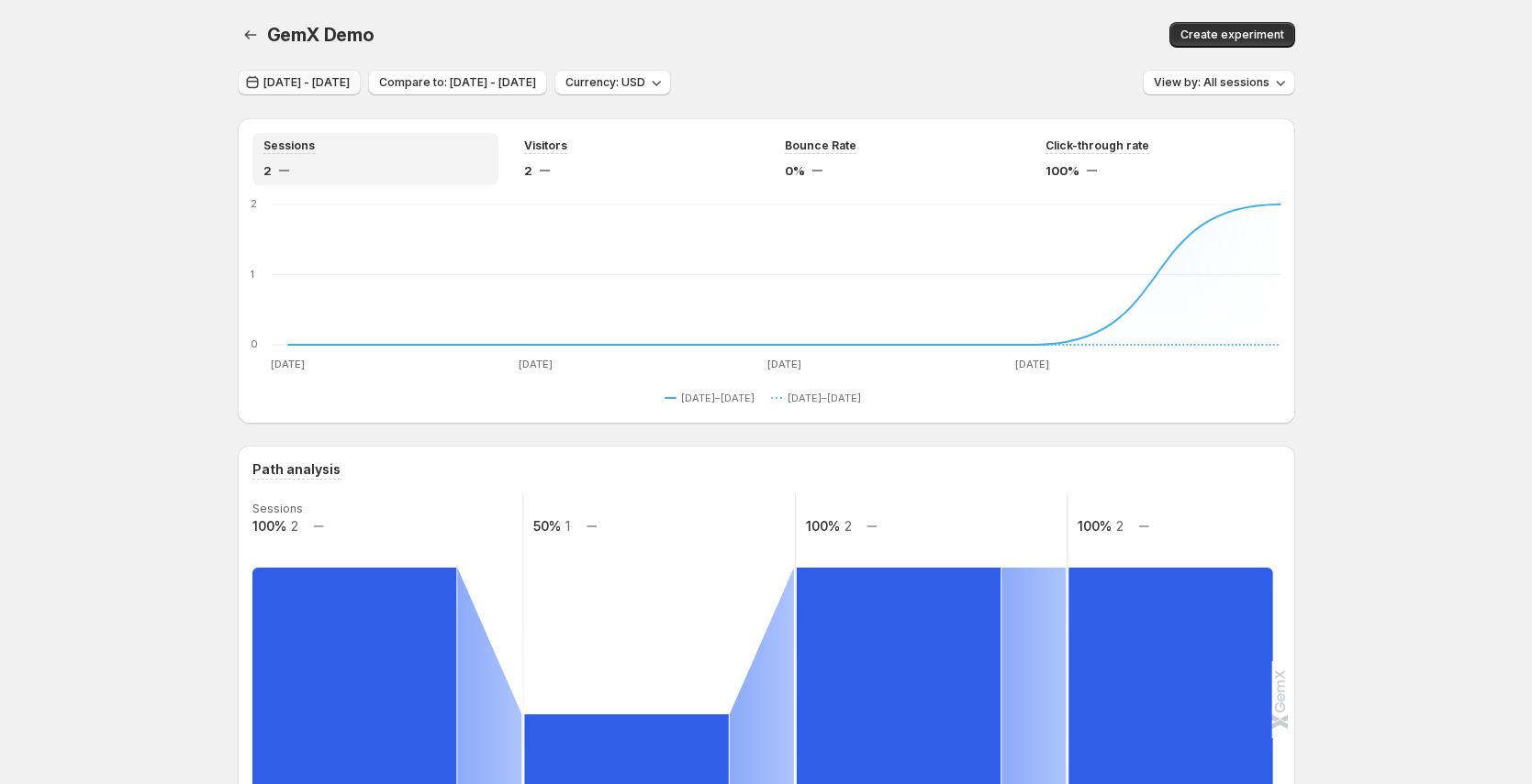
click at [342, 81] on span "[DATE] - [DATE]" at bounding box center [306, 83] width 87 height 15
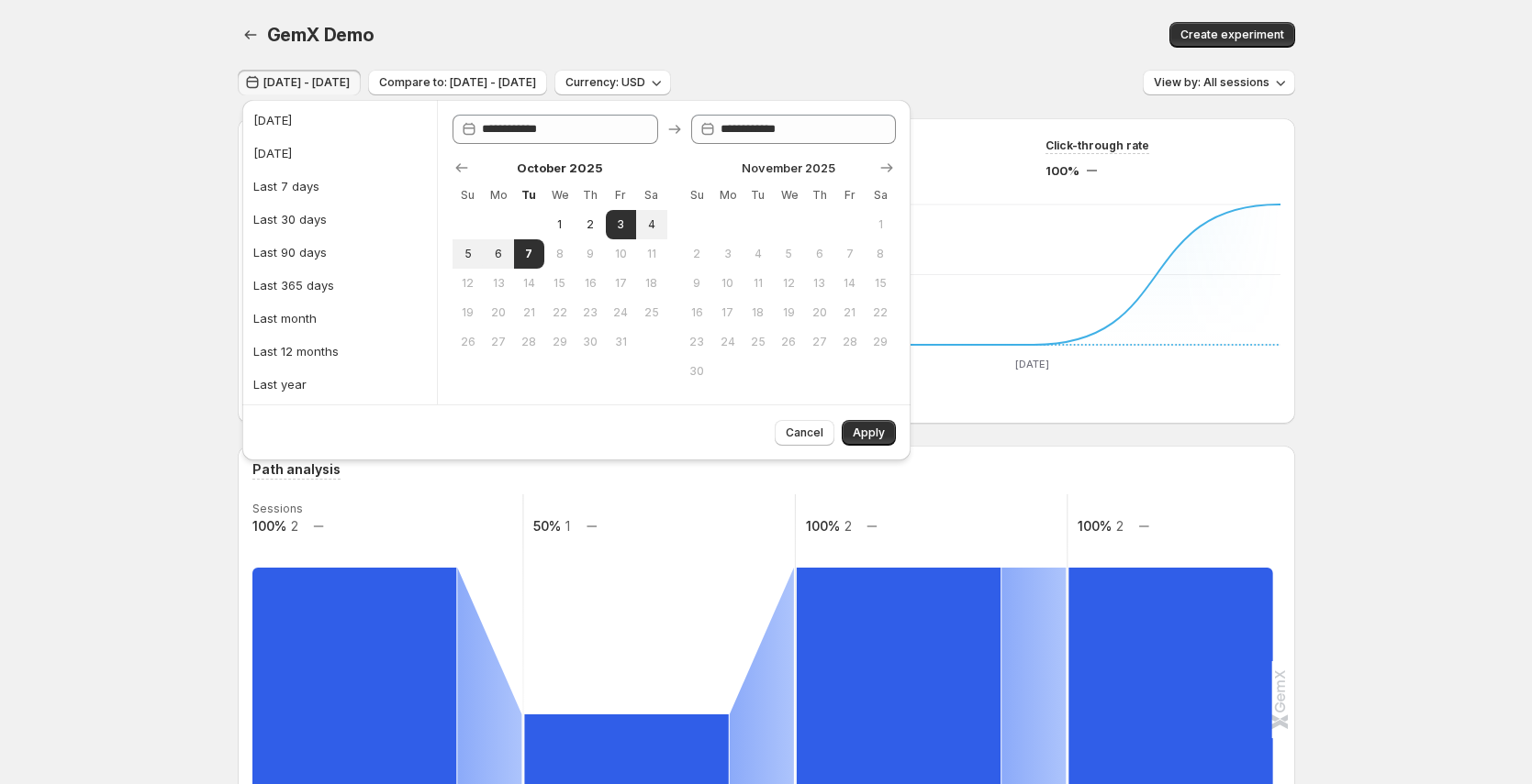
drag, startPoint x: 588, startPoint y: 227, endPoint x: 650, endPoint y: 254, distance: 67.6
click at [589, 227] on span "2" at bounding box center [590, 225] width 16 height 15
type input "**********"
click at [522, 249] on span "7" at bounding box center [529, 254] width 16 height 15
type input "**********"
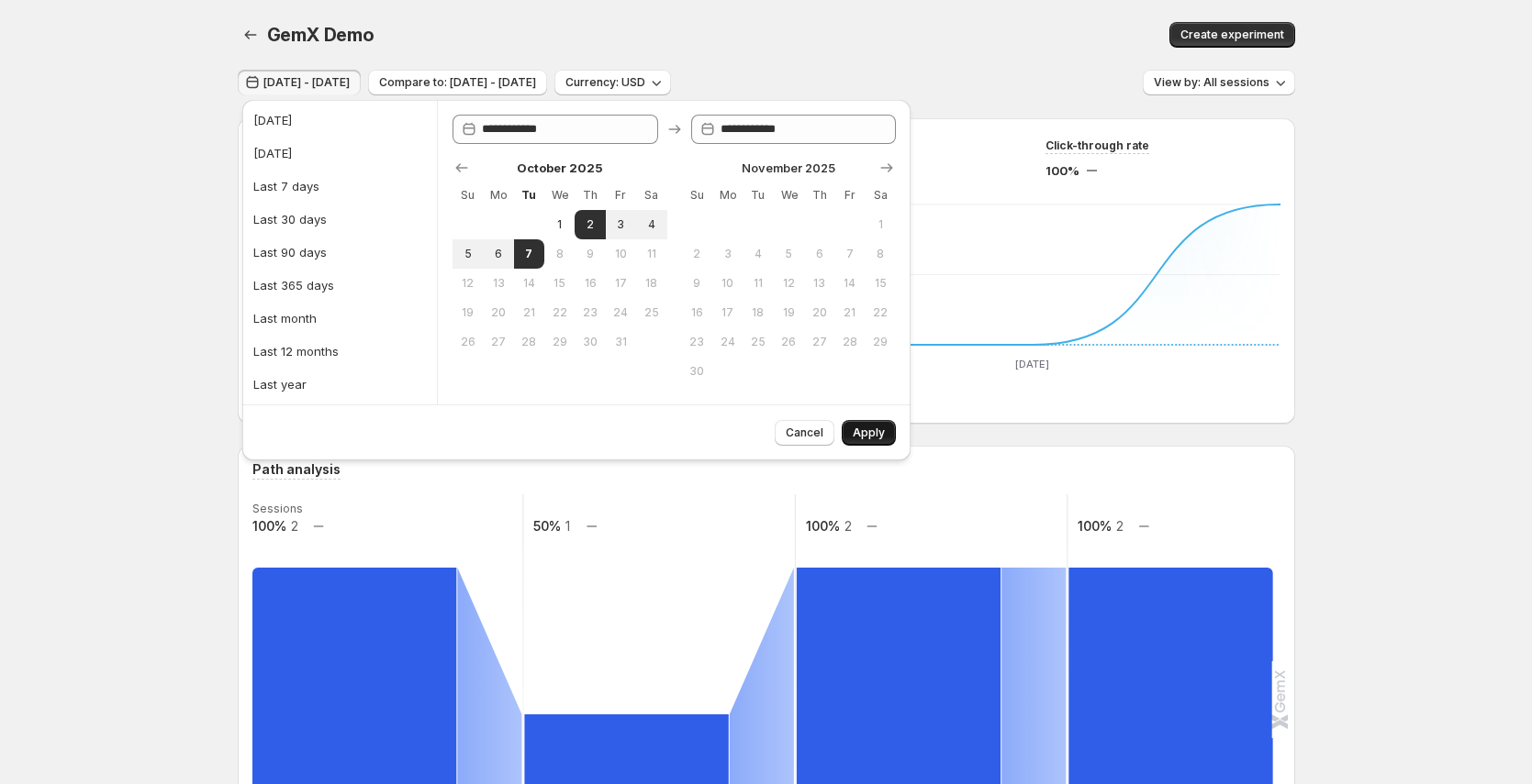
click at [865, 435] on span "Apply" at bounding box center [868, 433] width 32 height 15
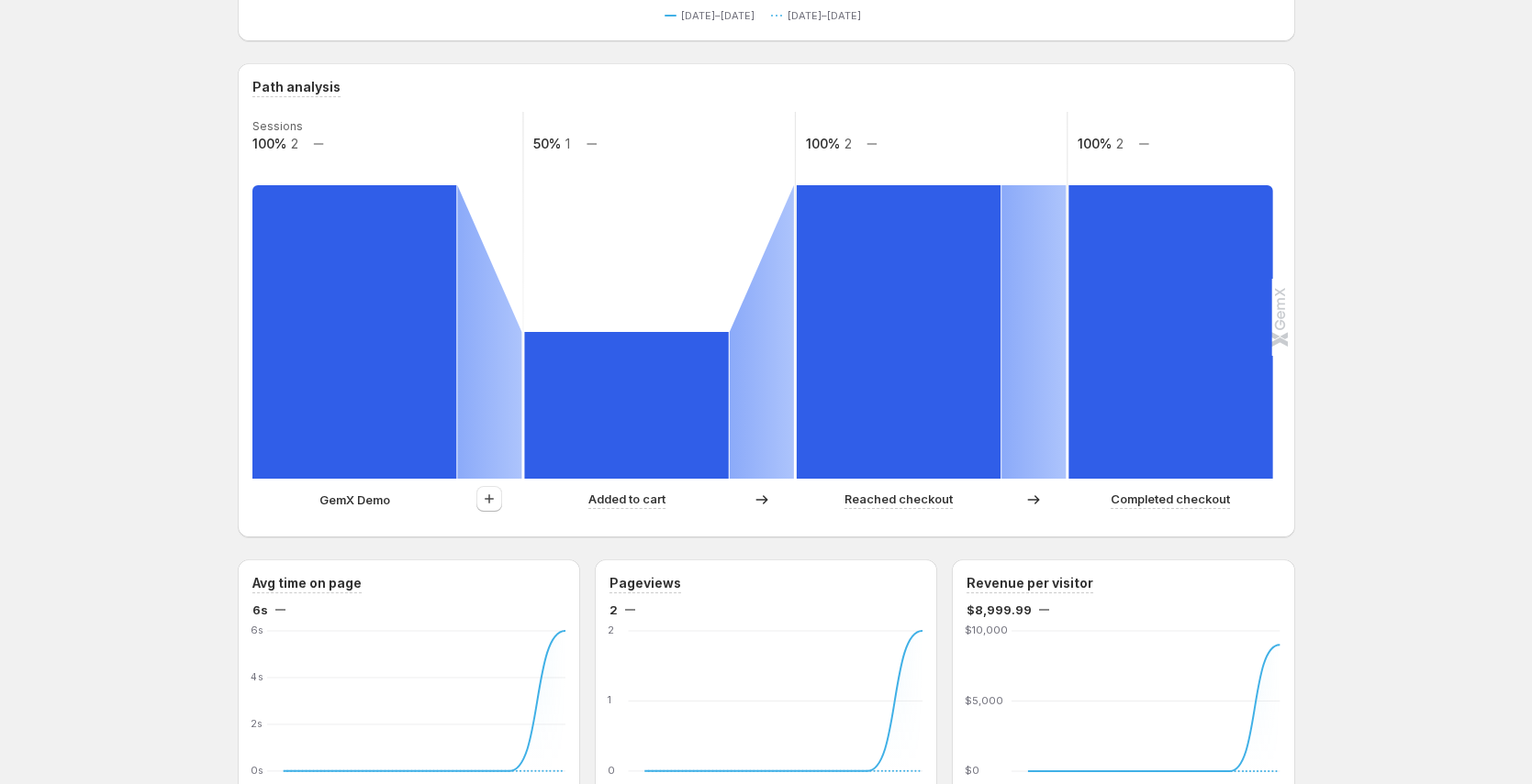
scroll to position [372, 0]
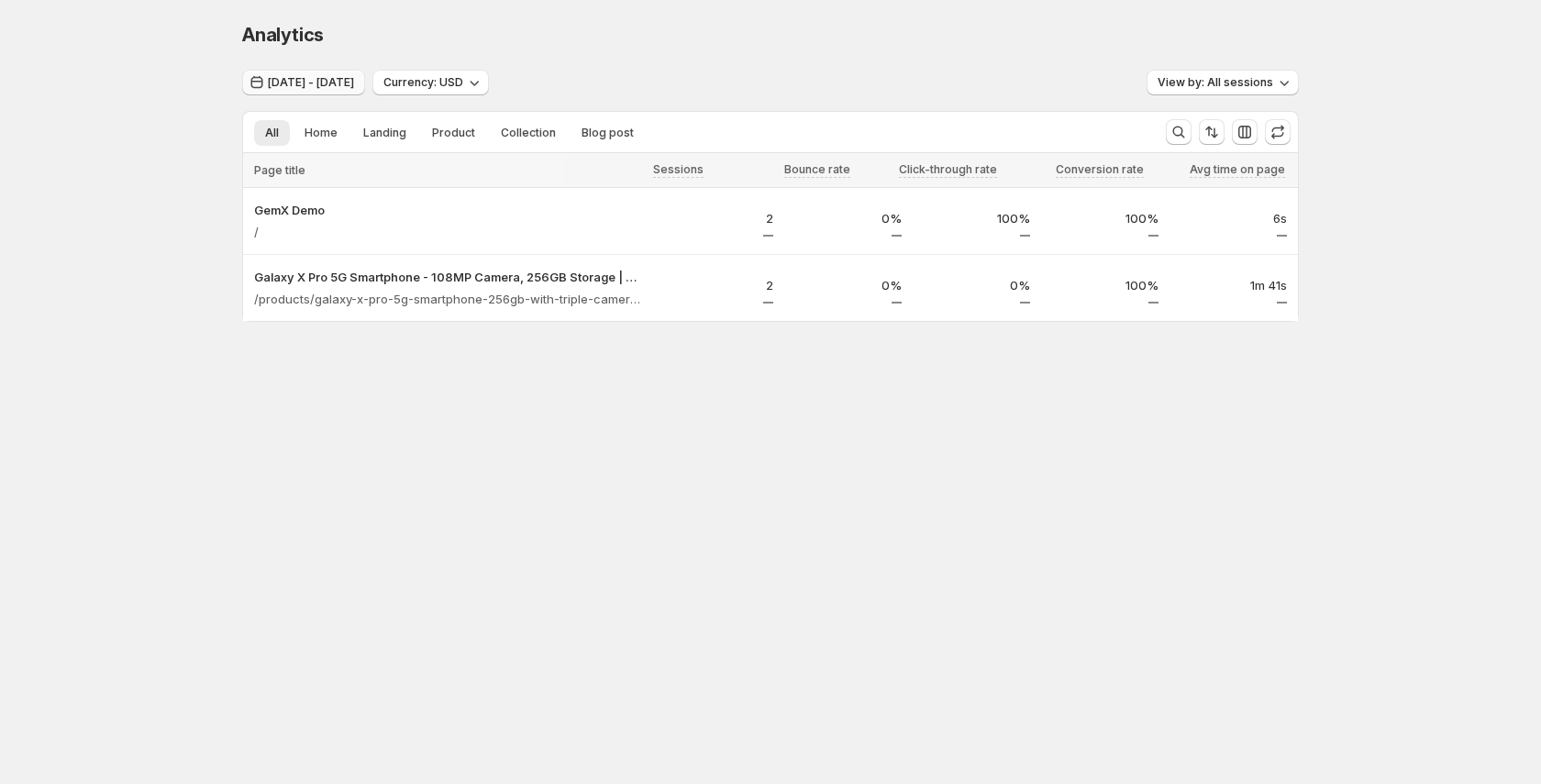
click at [354, 85] on span "[DATE] - [DATE]" at bounding box center [311, 83] width 87 height 15
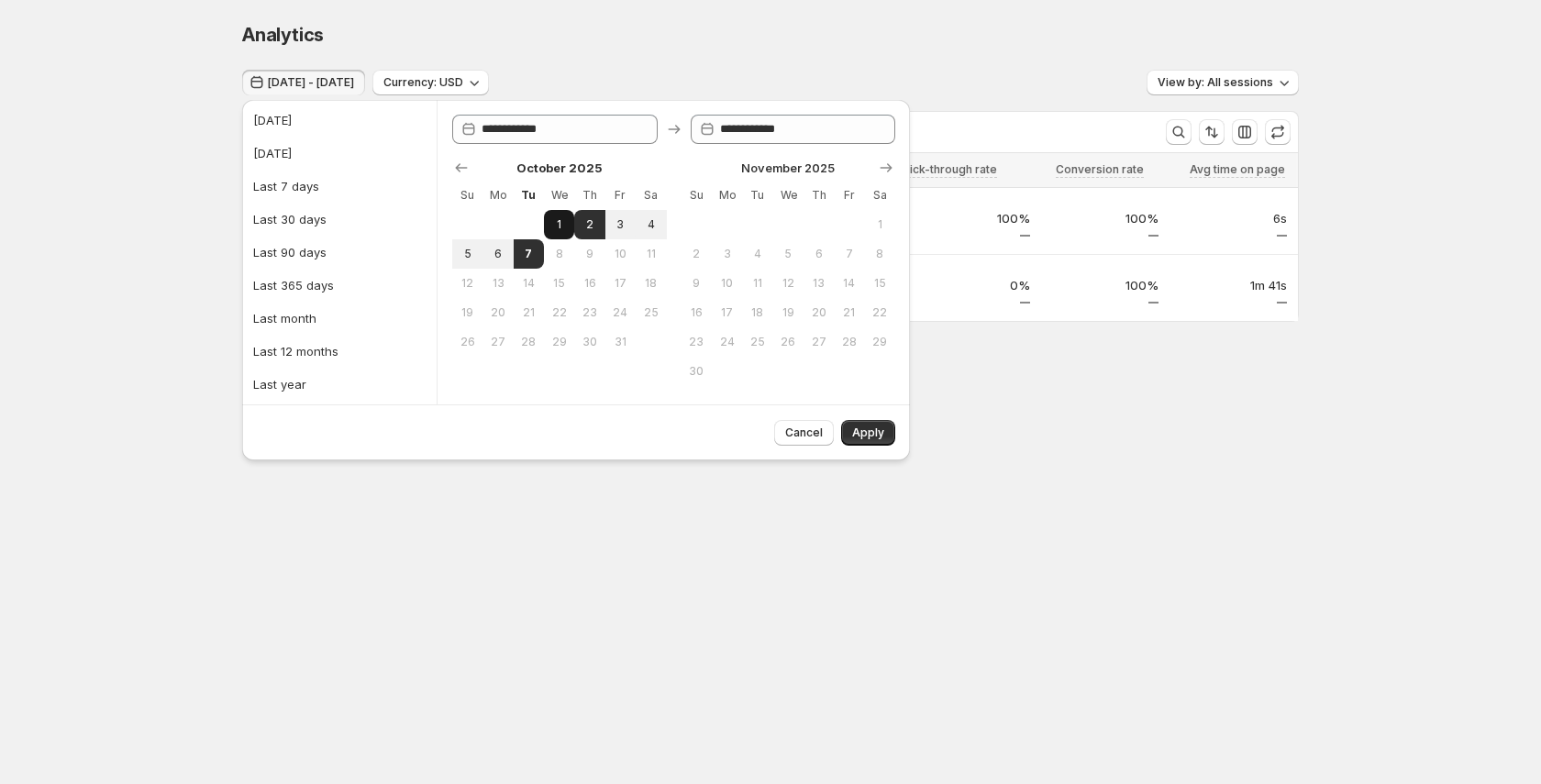
click at [557, 225] on span "1" at bounding box center [559, 225] width 16 height 15
type input "**********"
click at [534, 253] on span "7" at bounding box center [529, 254] width 16 height 15
type input "**********"
click at [872, 432] on span "Apply" at bounding box center [868, 433] width 32 height 15
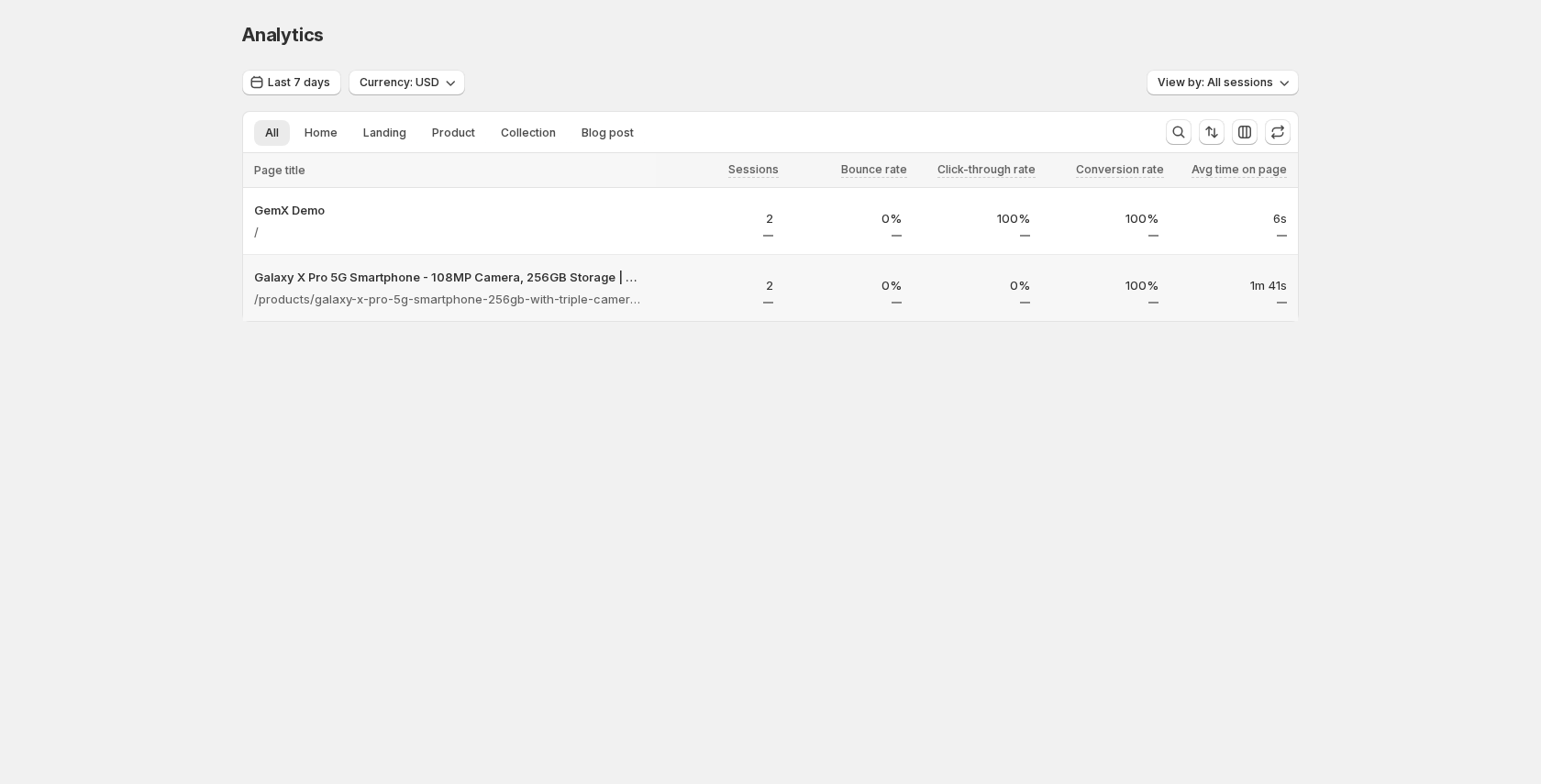
click at [711, 296] on div "2" at bounding box center [720, 291] width 106 height 28
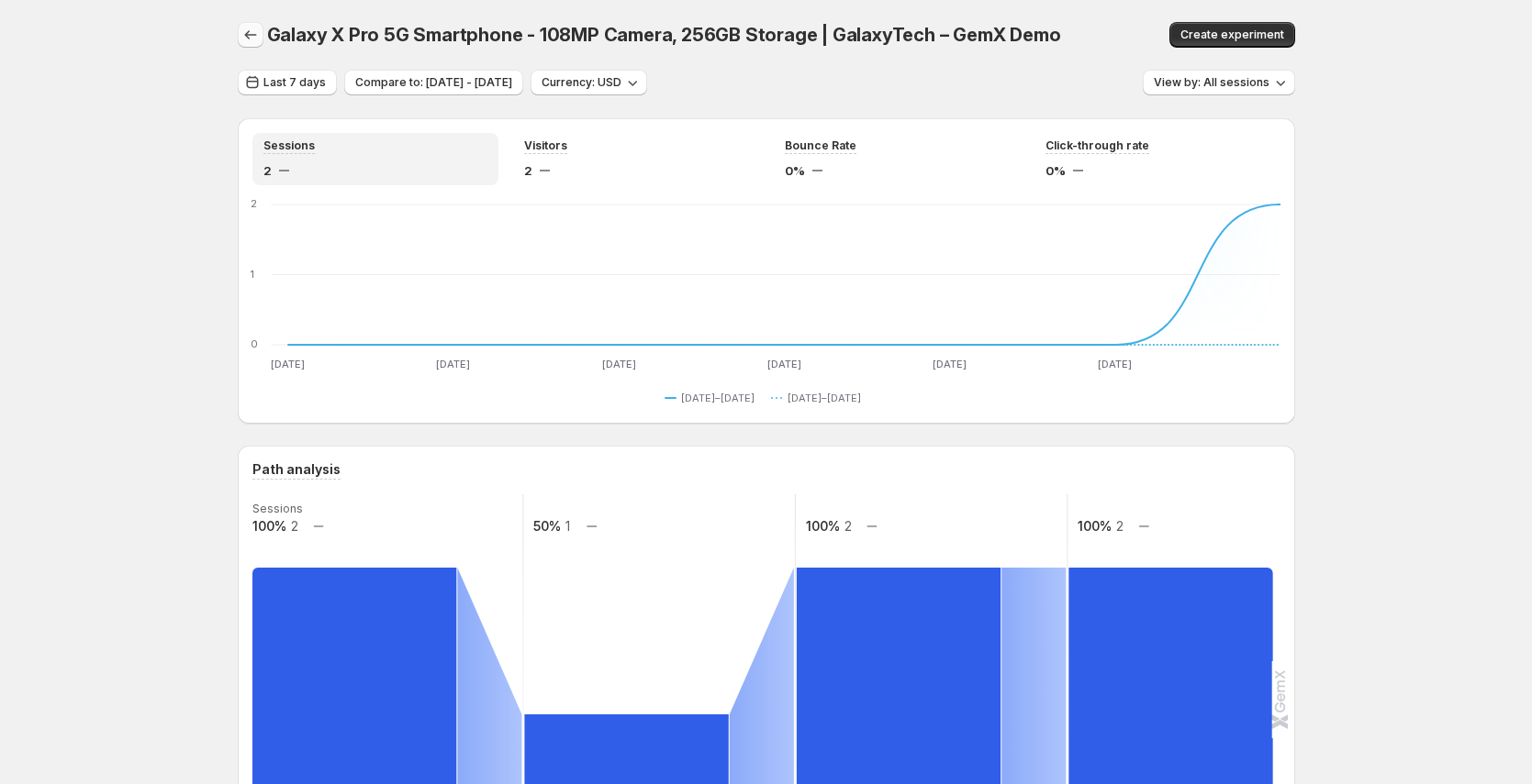
click at [251, 37] on icon "button" at bounding box center [250, 35] width 12 height 9
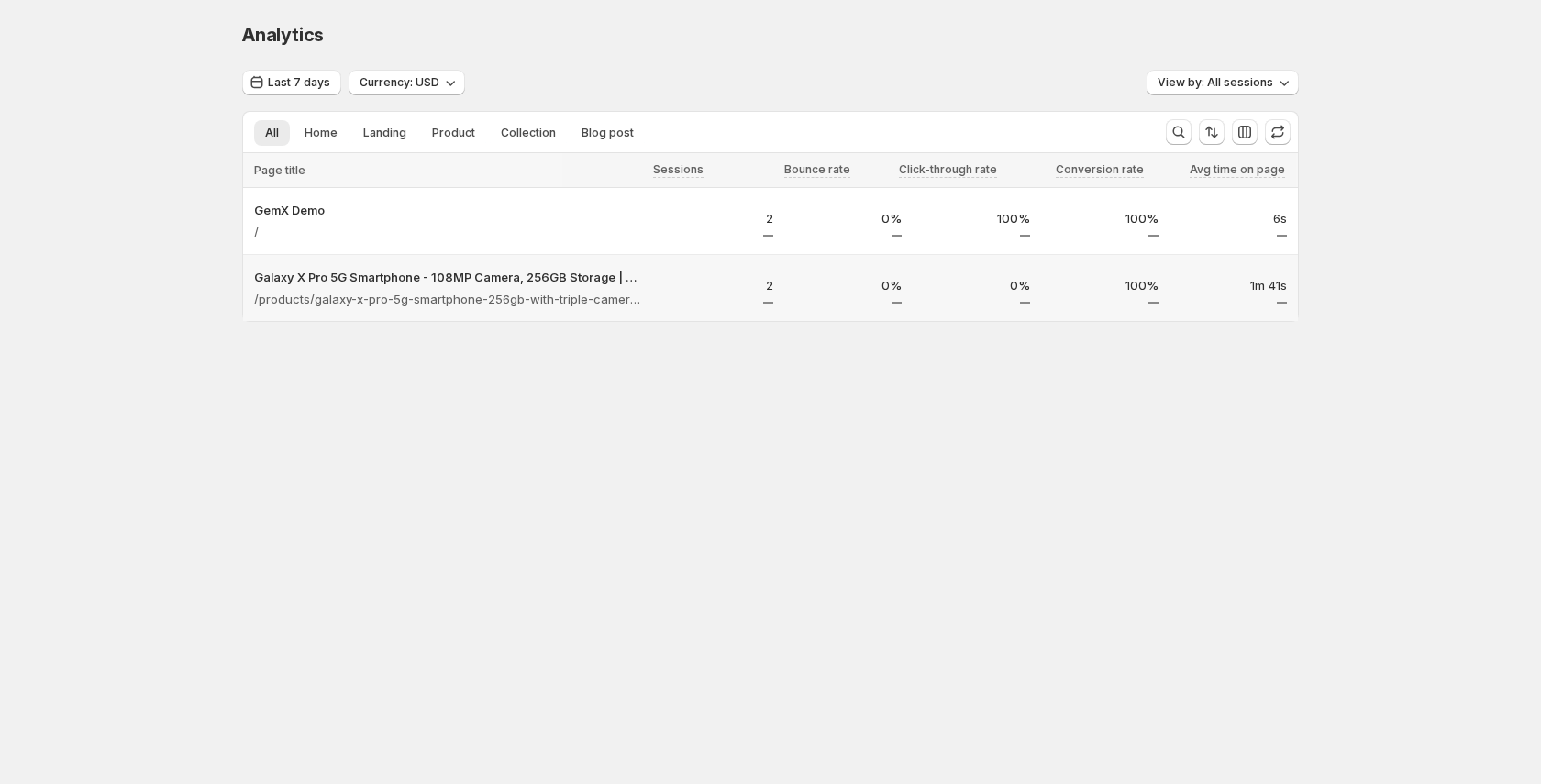
click at [676, 289] on p "2" at bounding box center [720, 286] width 106 height 19
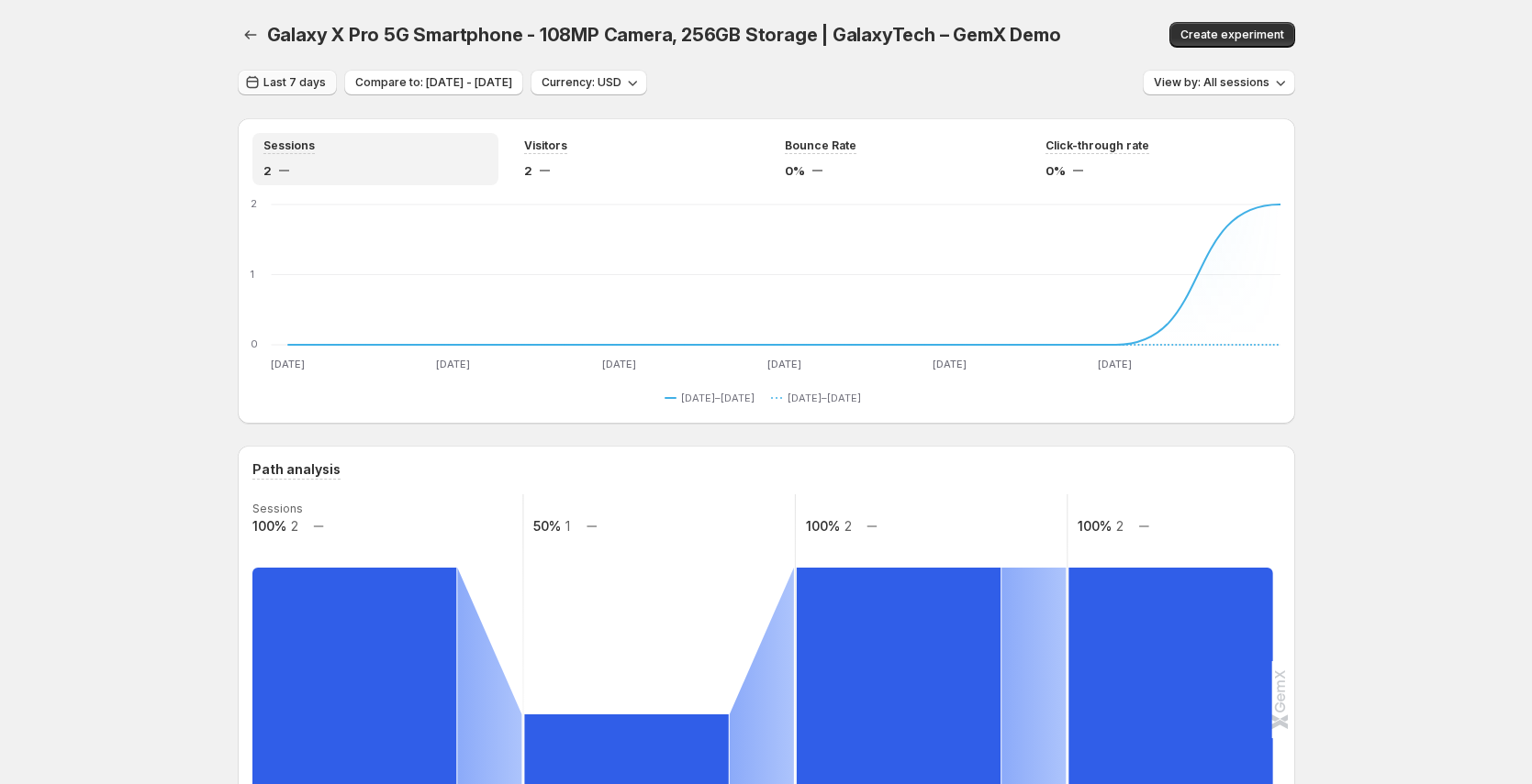
click at [301, 85] on span "Last 7 days" at bounding box center [294, 83] width 62 height 15
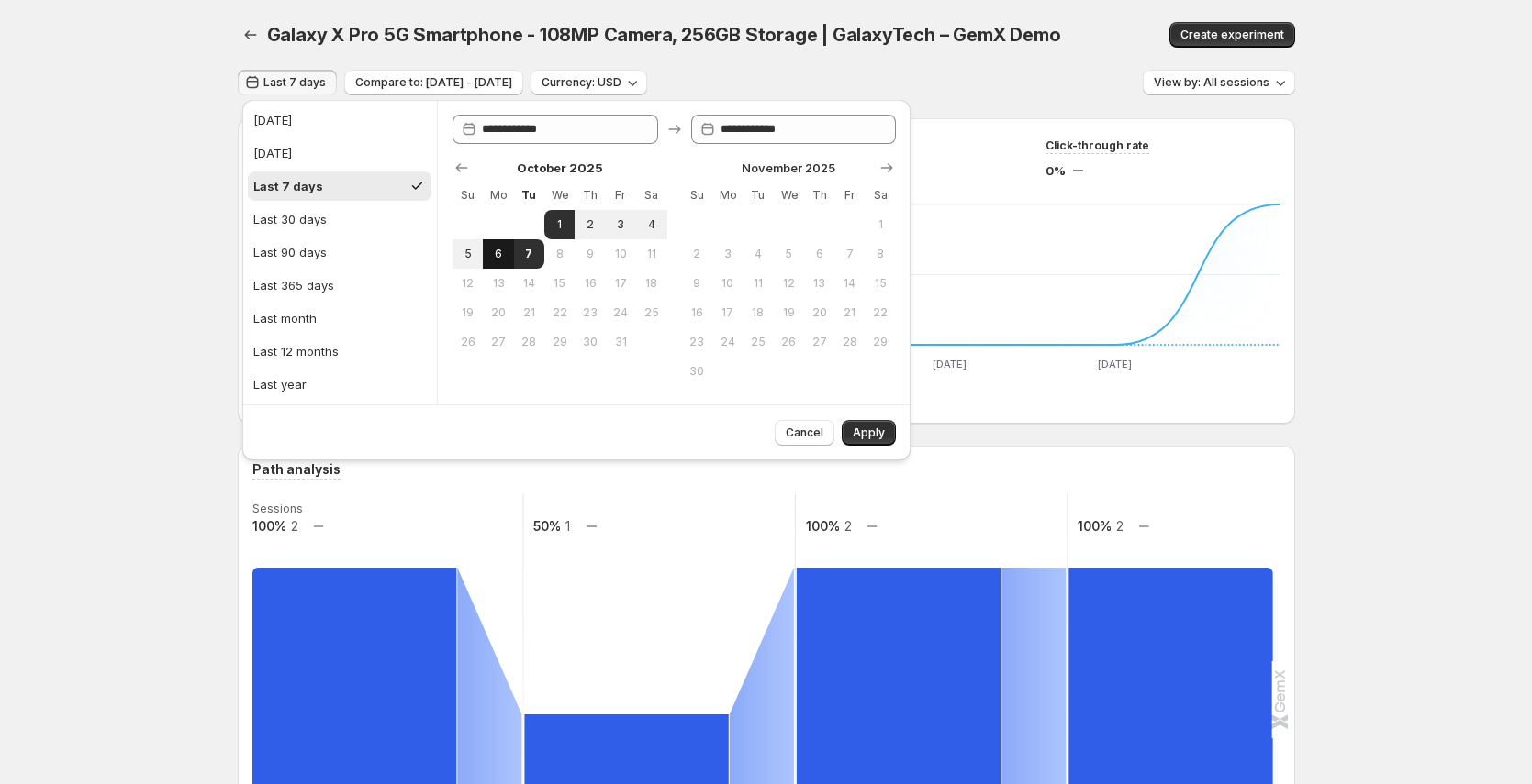
click at [504, 256] on span "6" at bounding box center [497, 254] width 16 height 15
type input "**********"
click at [526, 255] on span "7" at bounding box center [529, 254] width 16 height 15
type input "**********"
click at [869, 430] on span "Apply" at bounding box center [868, 433] width 32 height 15
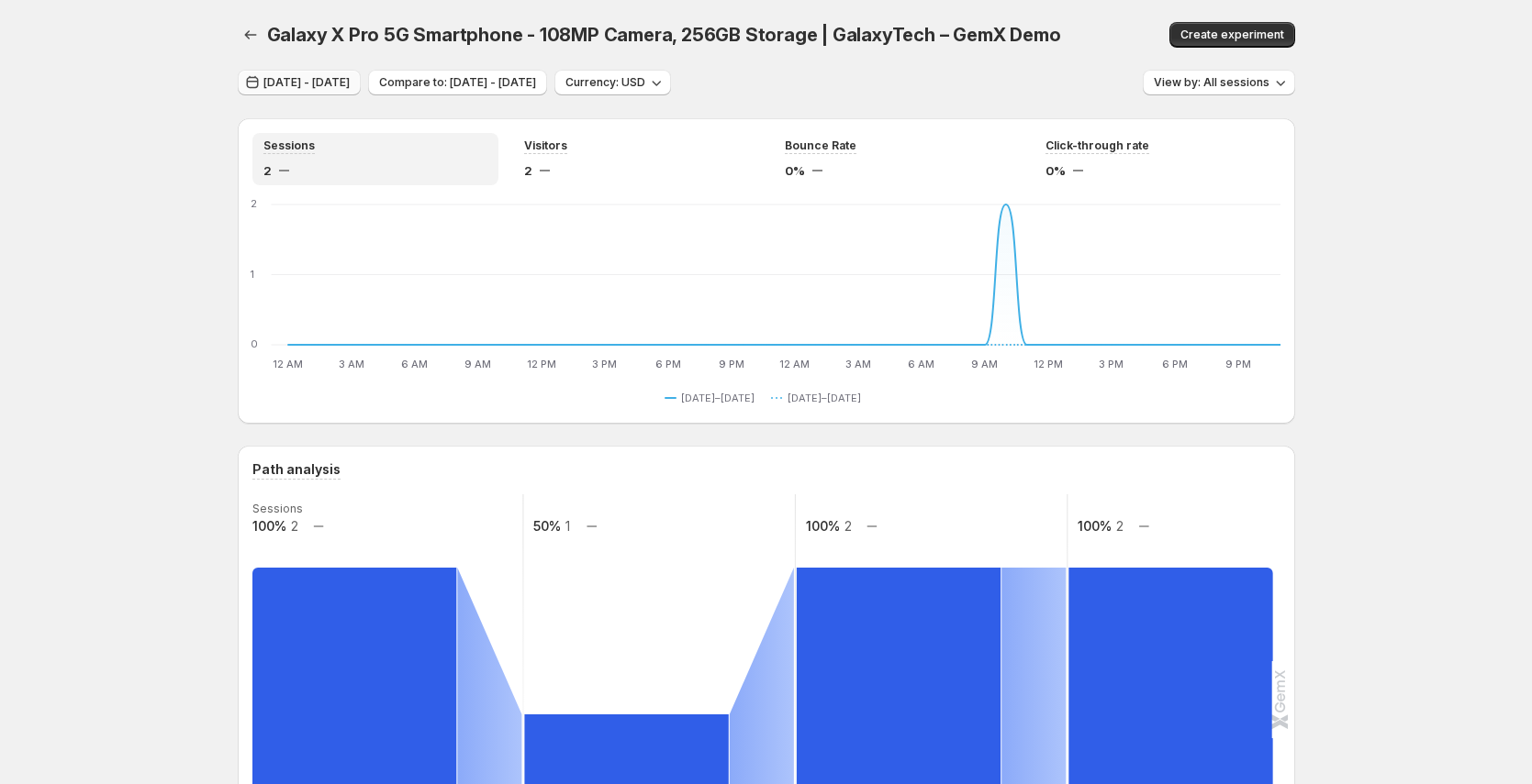
click at [313, 78] on span "Oct 06, 2025 - Oct 07, 2025" at bounding box center [306, 83] width 87 height 15
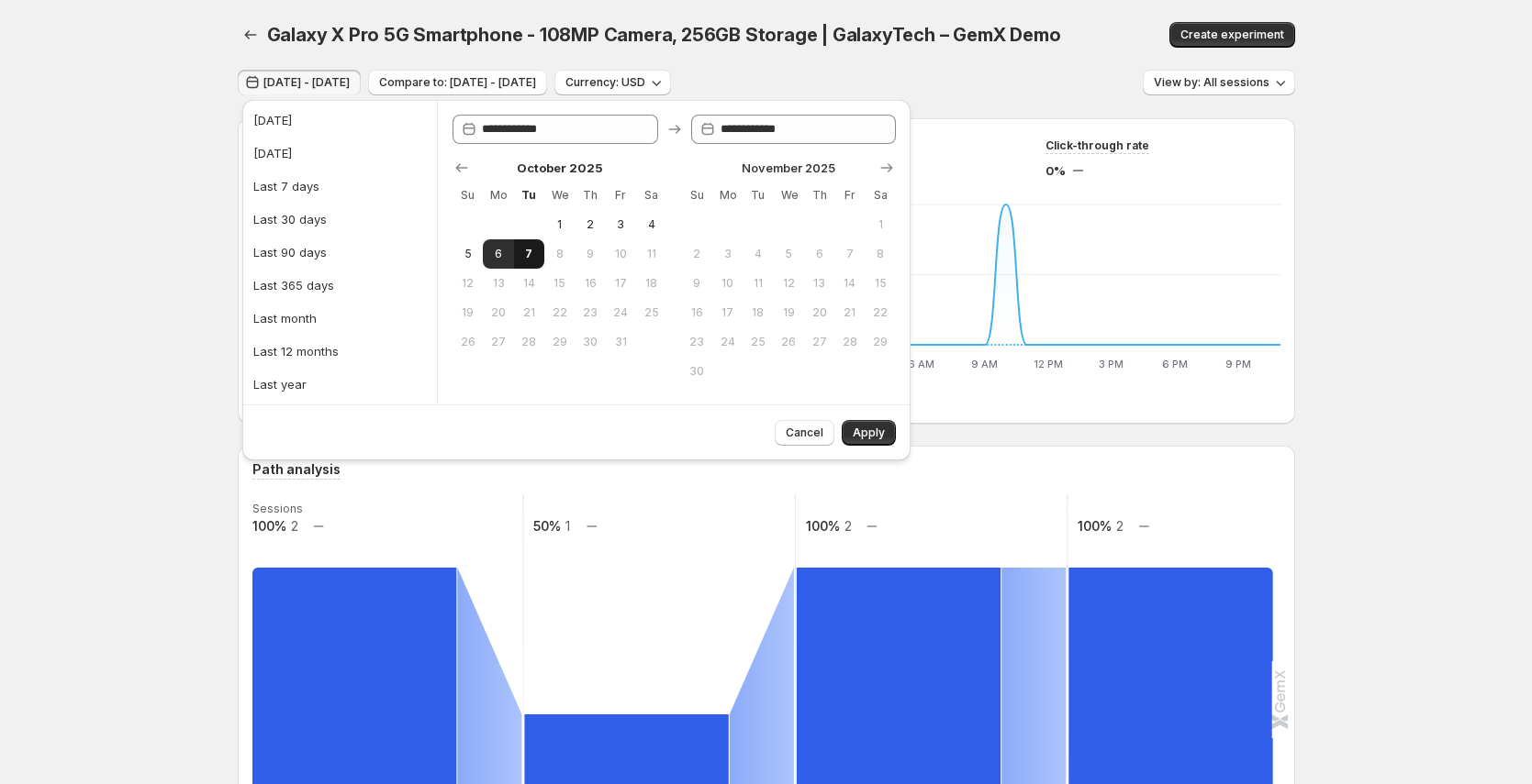
click at [526, 252] on span "7" at bounding box center [529, 254] width 16 height 15
type input "**********"
click at [878, 416] on div "Cancel Apply" at bounding box center [832, 428] width 129 height 33
click at [880, 426] on span "Apply" at bounding box center [868, 433] width 32 height 15
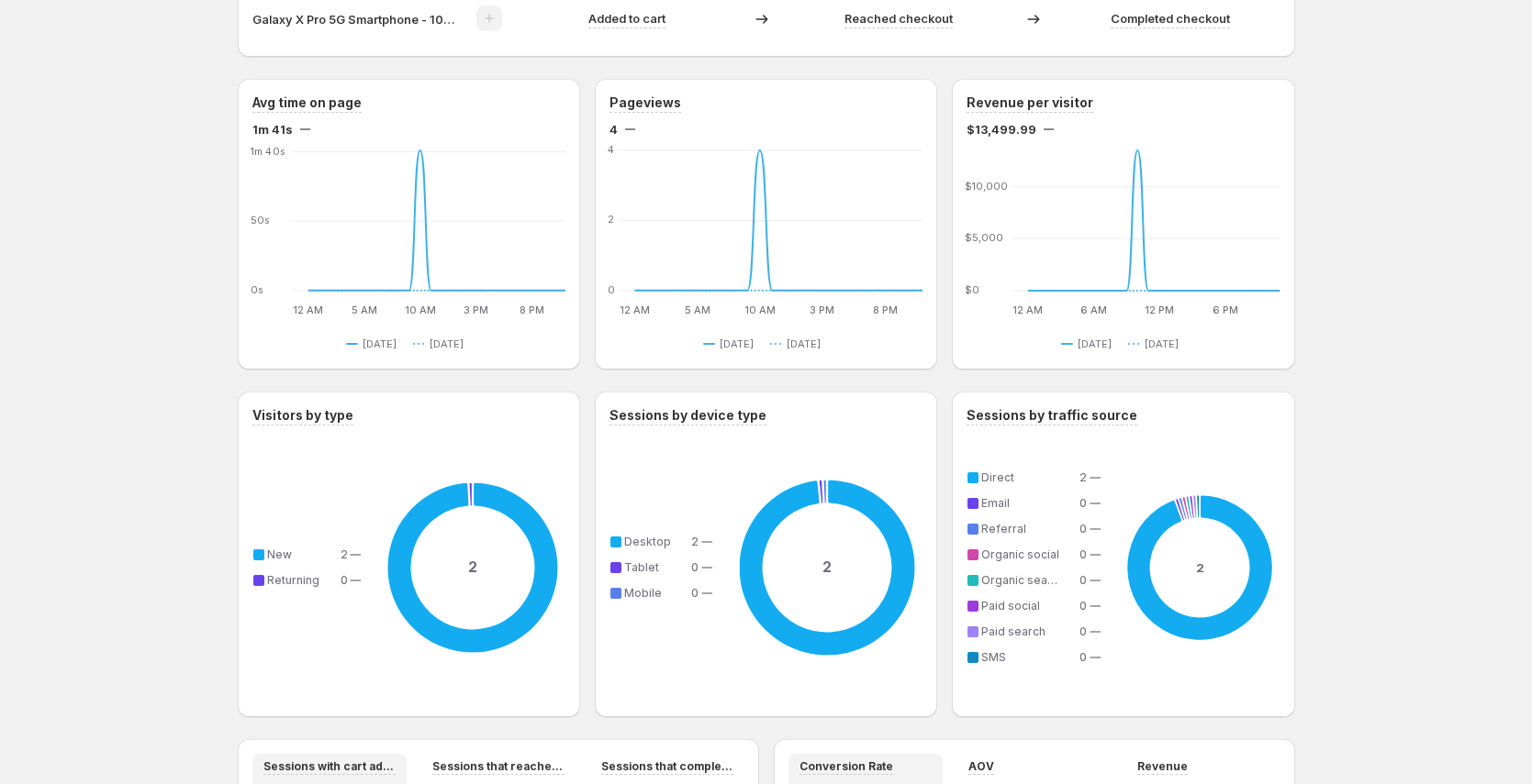
scroll to position [1480, 0]
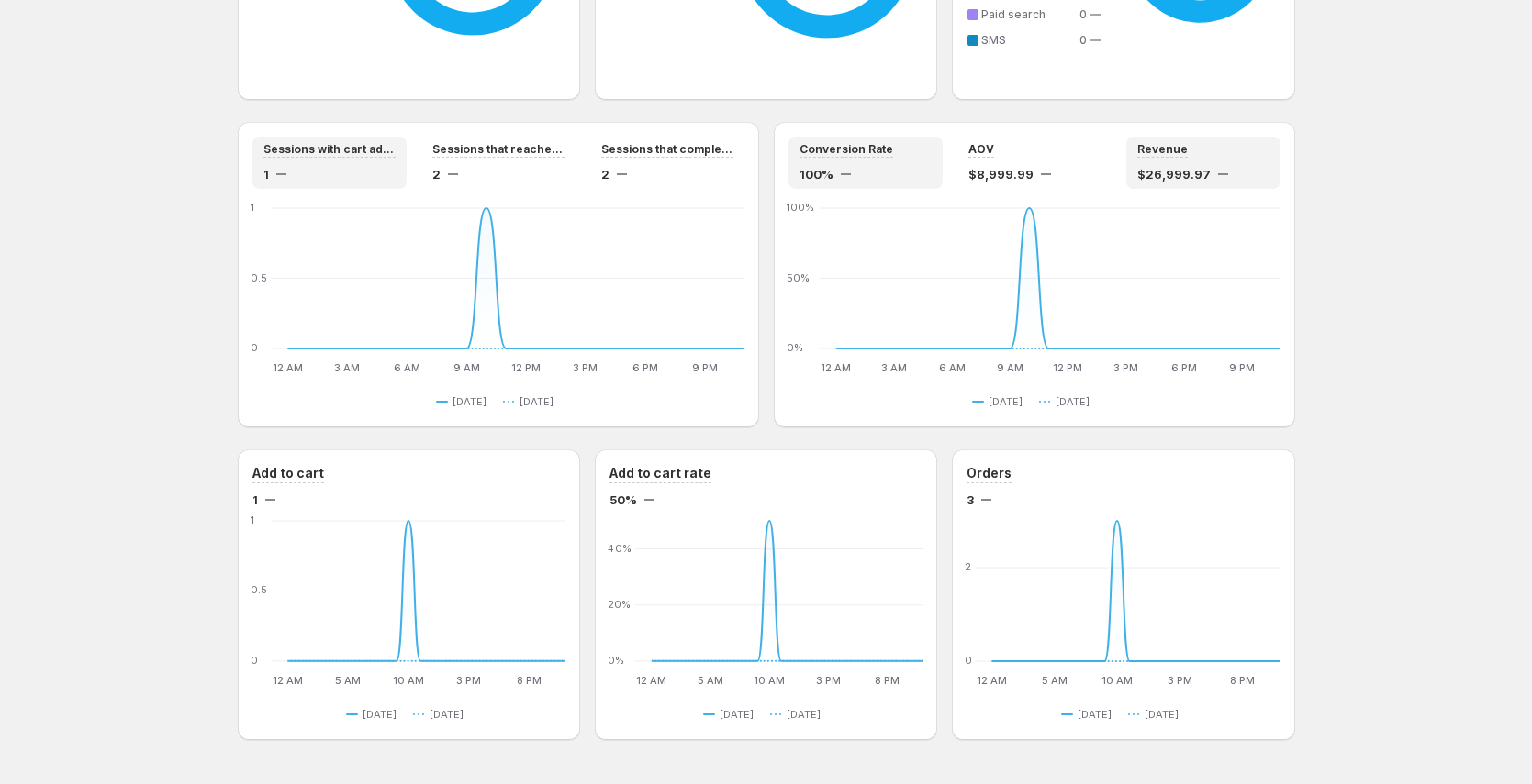
click at [1191, 176] on span "$26,999.97" at bounding box center [1173, 174] width 74 height 19
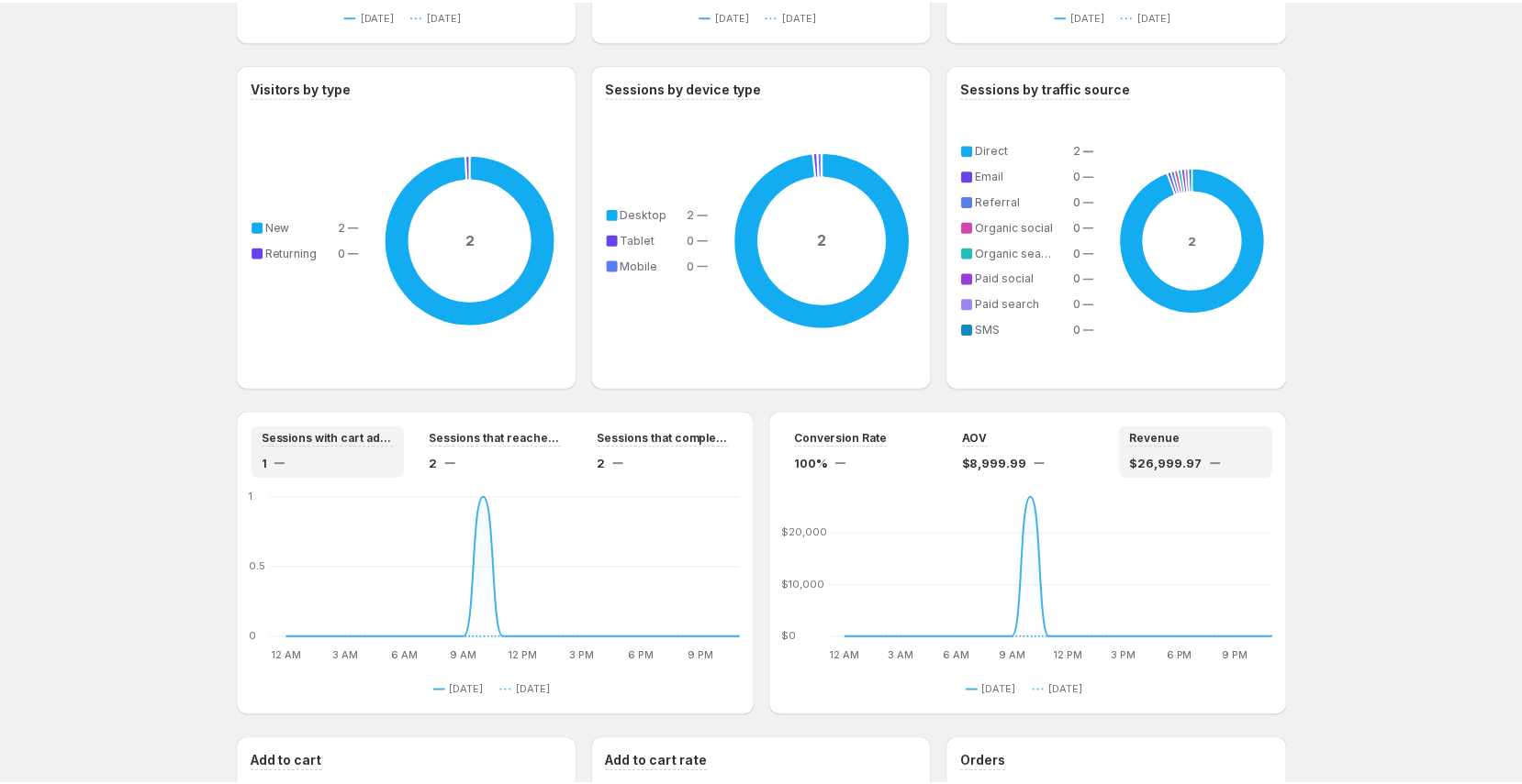
scroll to position [1177, 0]
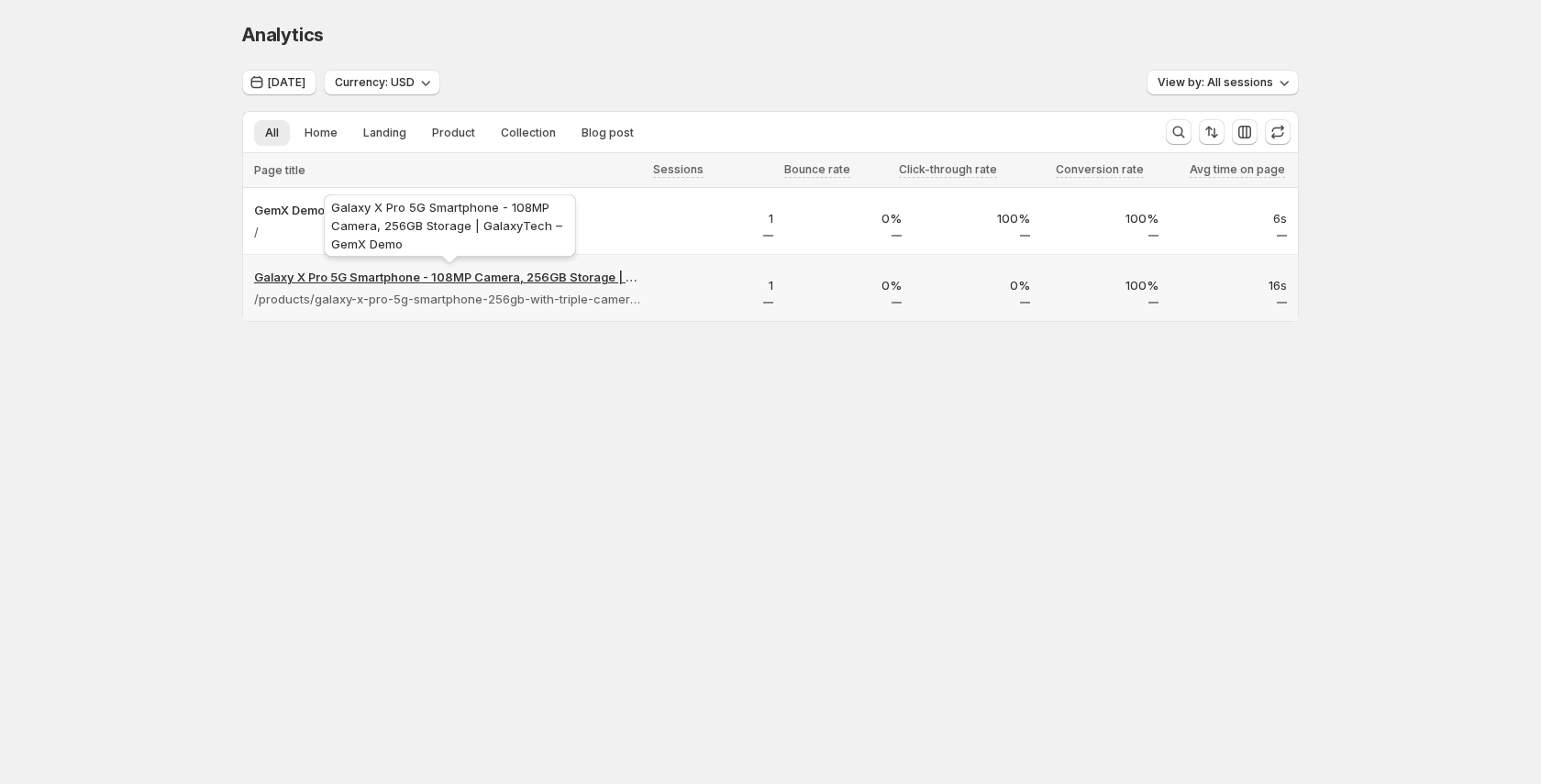
click at [574, 278] on p "Galaxy X Pro 5G Smartphone - 108MP Camera, 256GB Storage | GalaxyTech – GemX De…" at bounding box center [450, 277] width 391 height 19
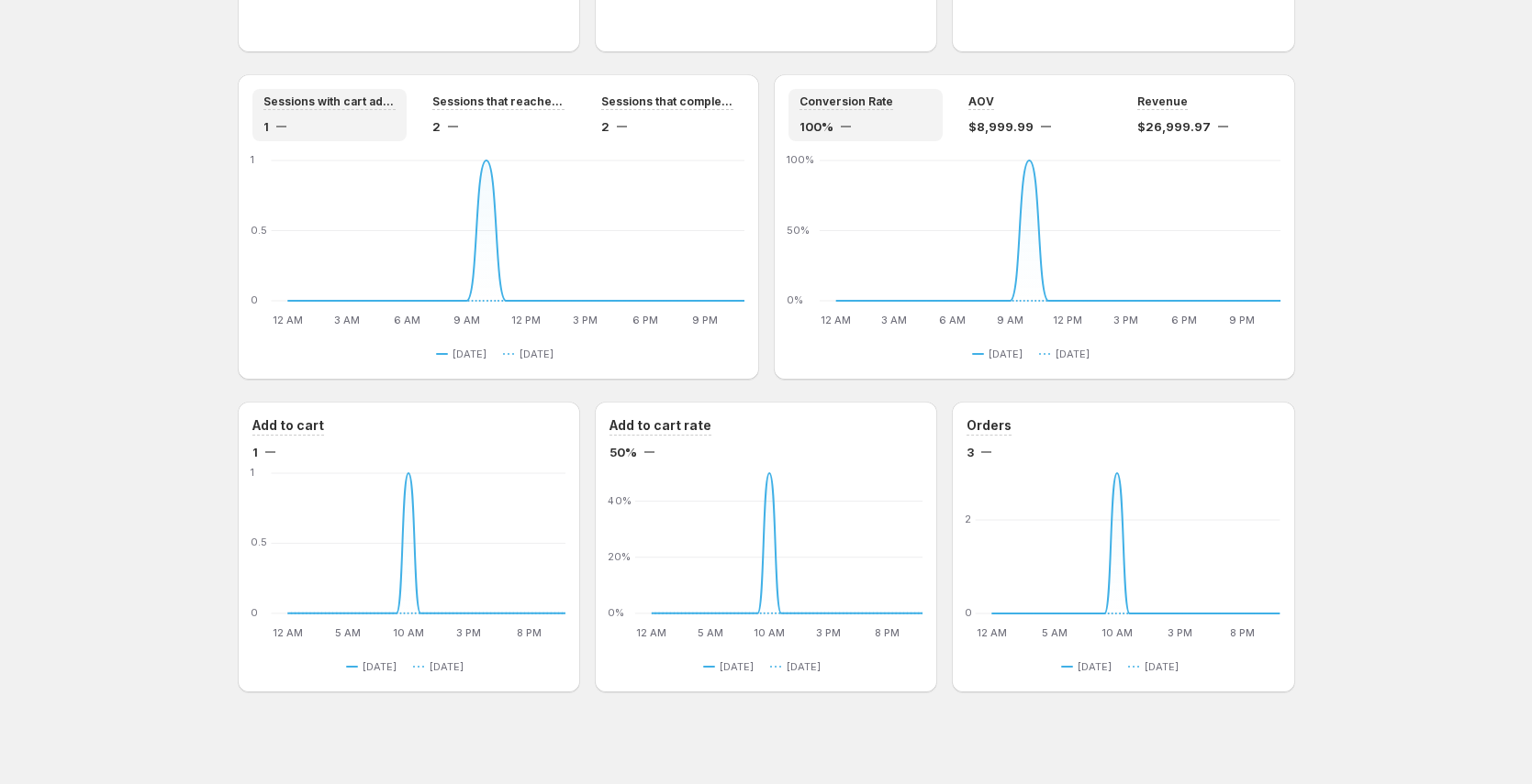
scroll to position [1514, 0]
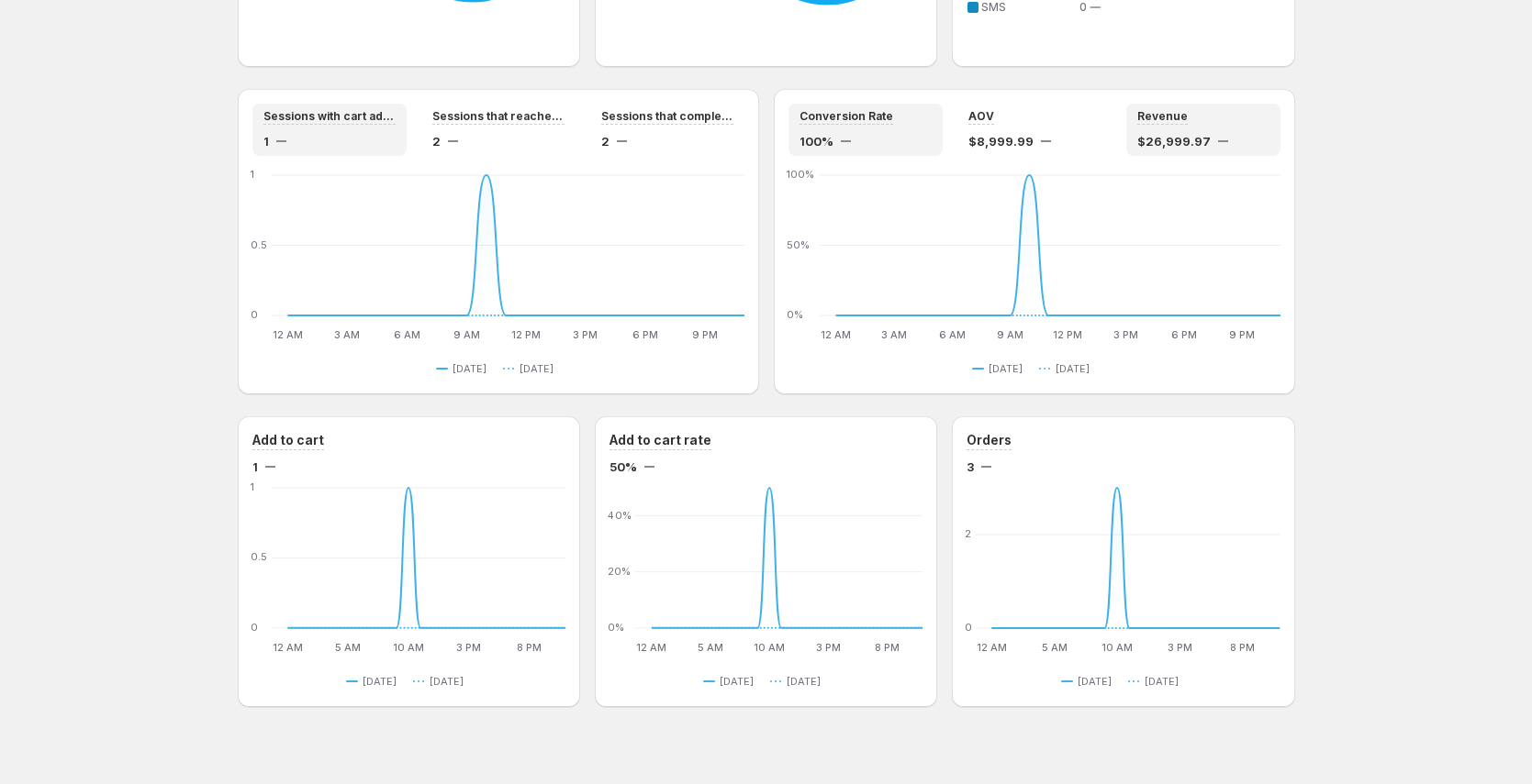
click at [1162, 134] on span "$26,999.97" at bounding box center [1173, 142] width 74 height 19
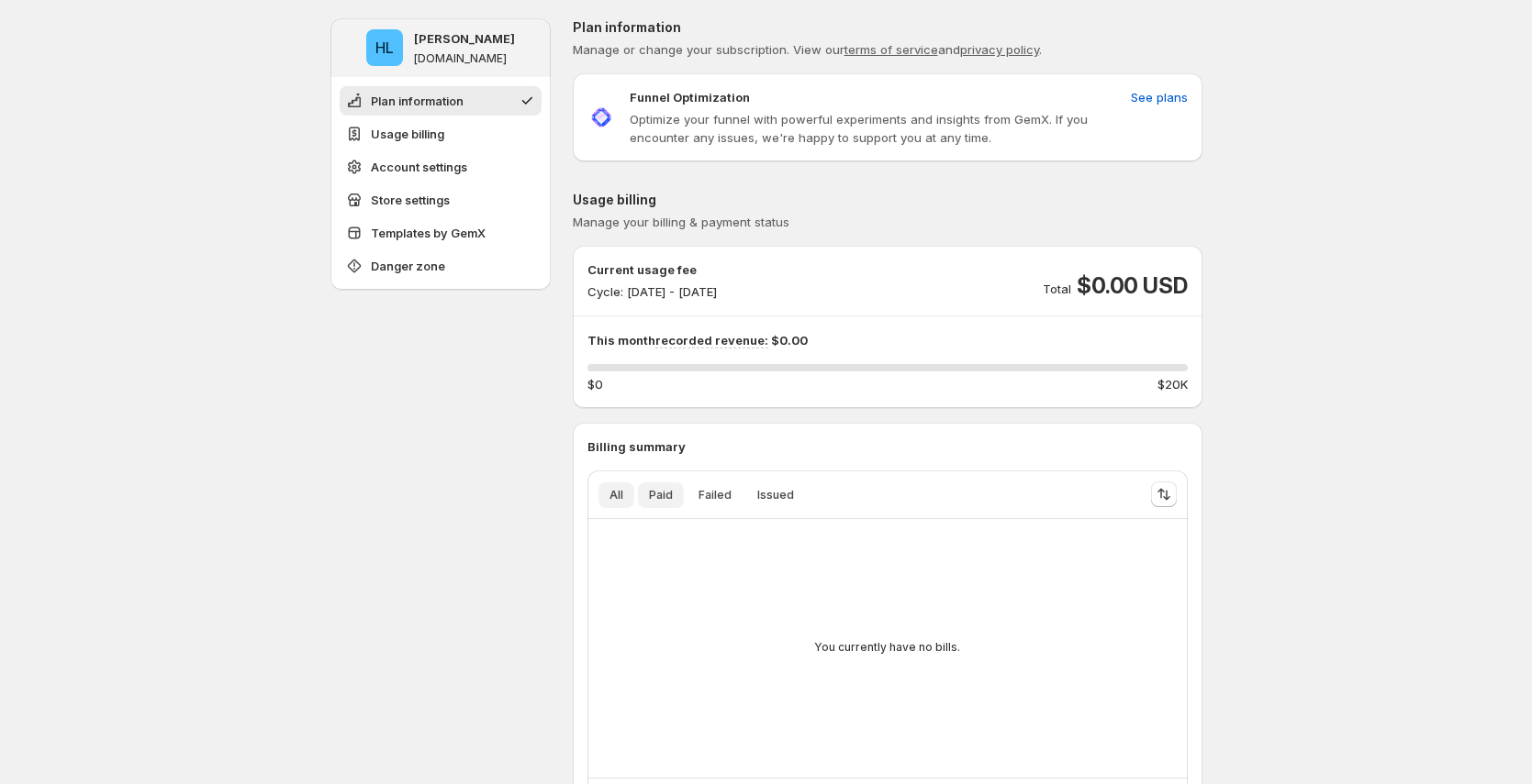
click at [650, 498] on button "Paid" at bounding box center [660, 495] width 46 height 26
click at [734, 496] on button "Failed" at bounding box center [714, 495] width 55 height 26
click at [802, 497] on button "Issued" at bounding box center [775, 495] width 59 height 26
click at [618, 499] on span "All" at bounding box center [616, 495] width 14 height 15
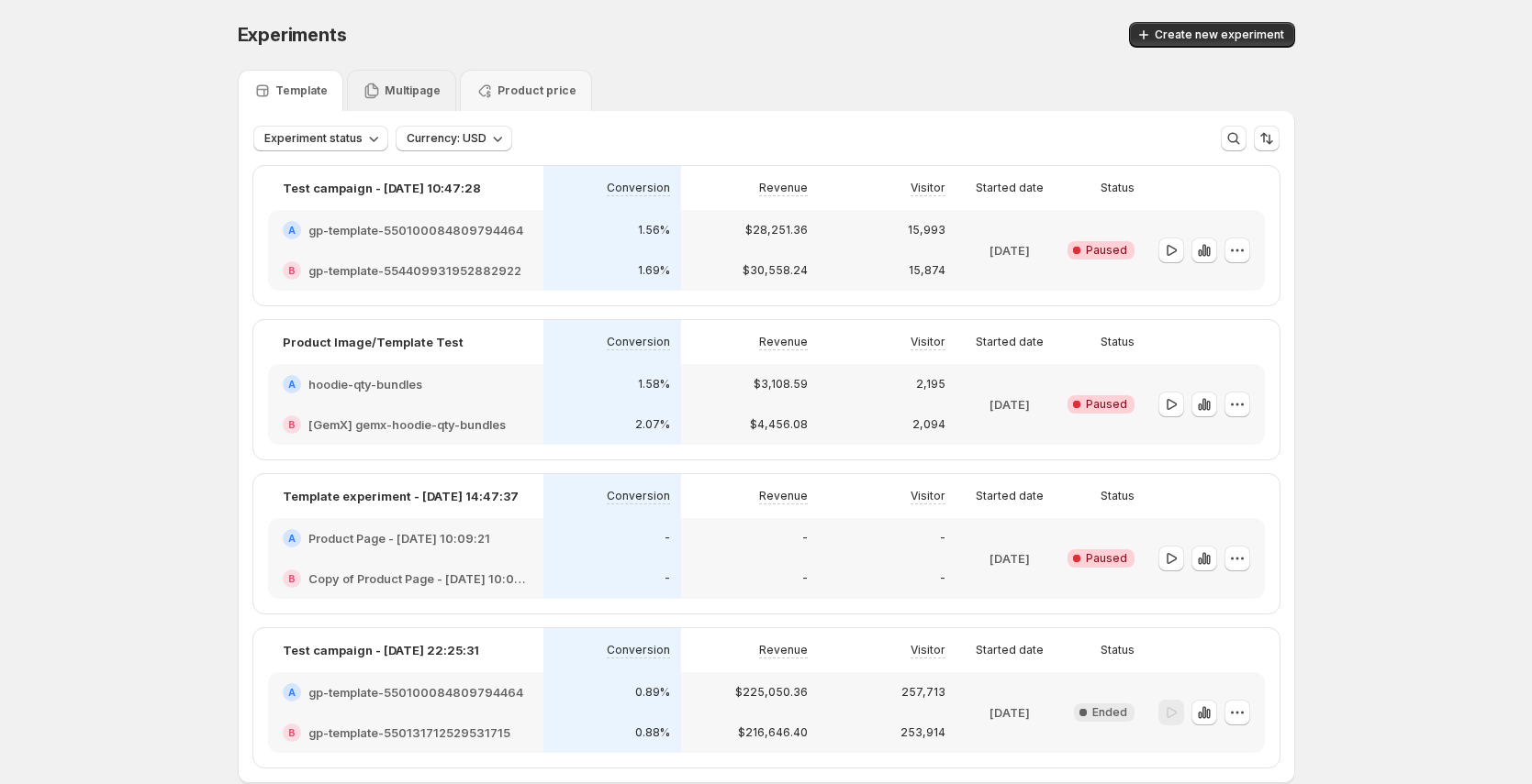
click at [410, 78] on div "Multipage" at bounding box center [400, 90] width 109 height 41
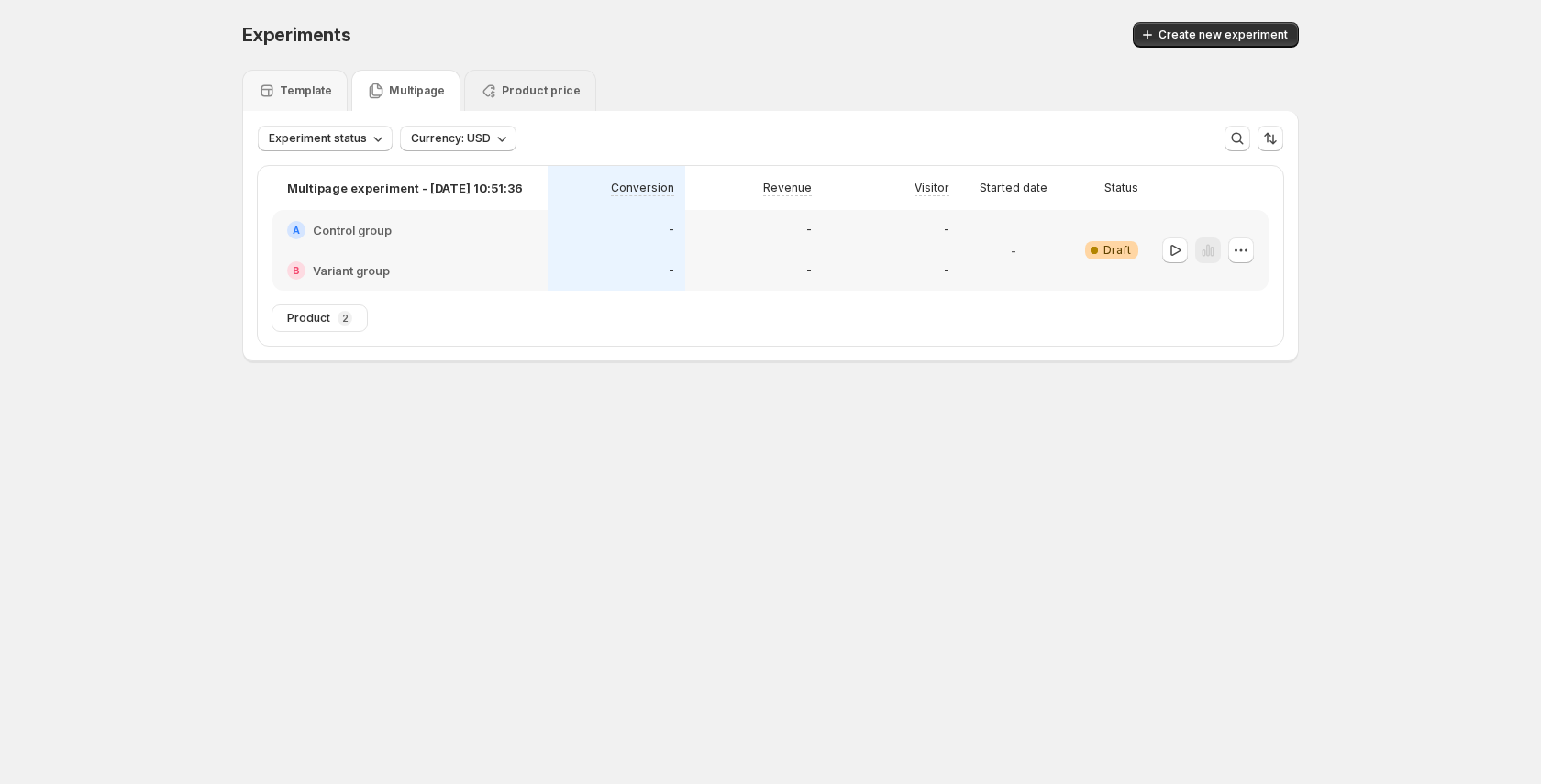
click at [527, 85] on p "Product price" at bounding box center [541, 91] width 79 height 15
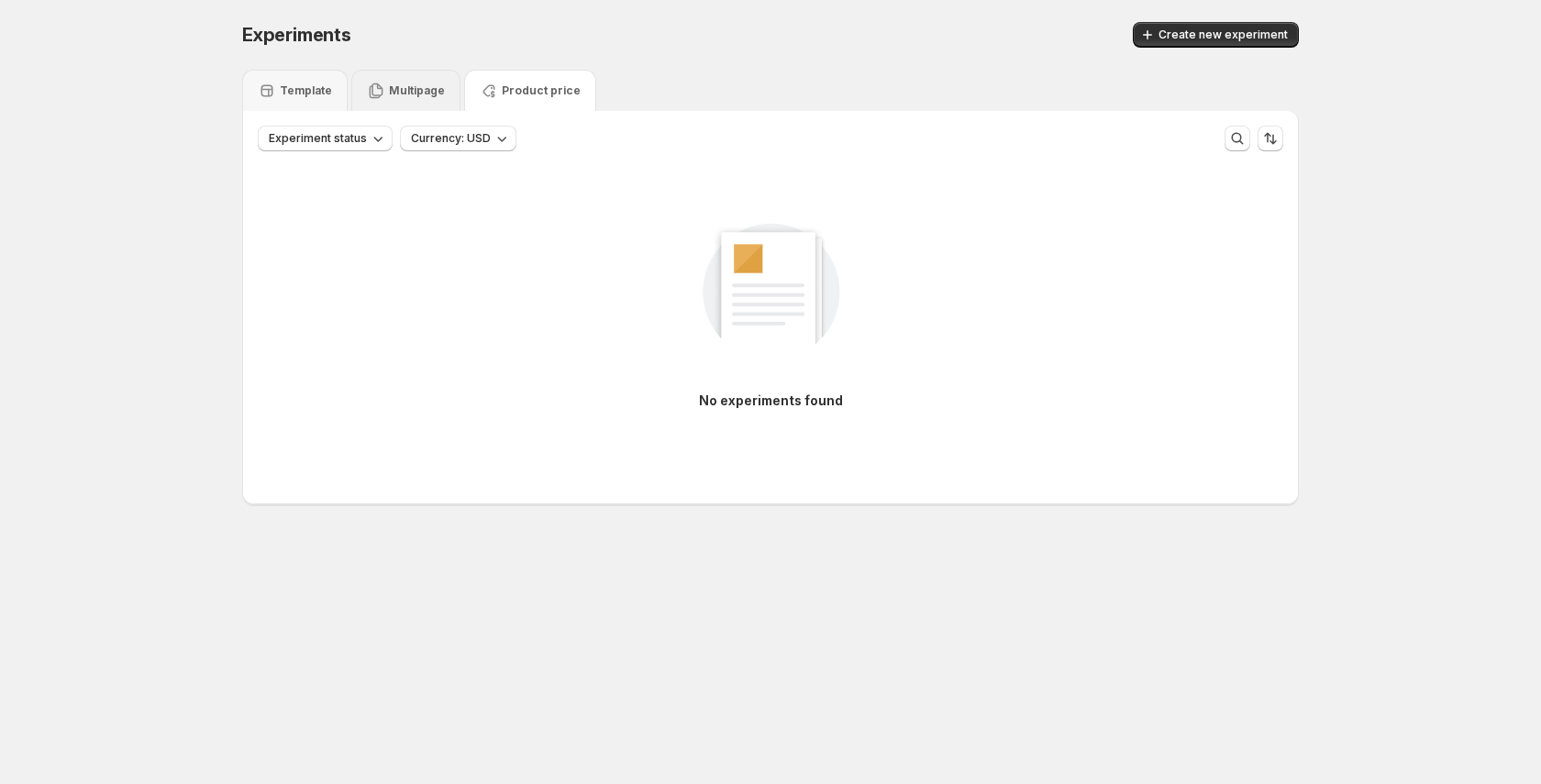
click at [404, 87] on p "Multipage" at bounding box center [417, 91] width 56 height 15
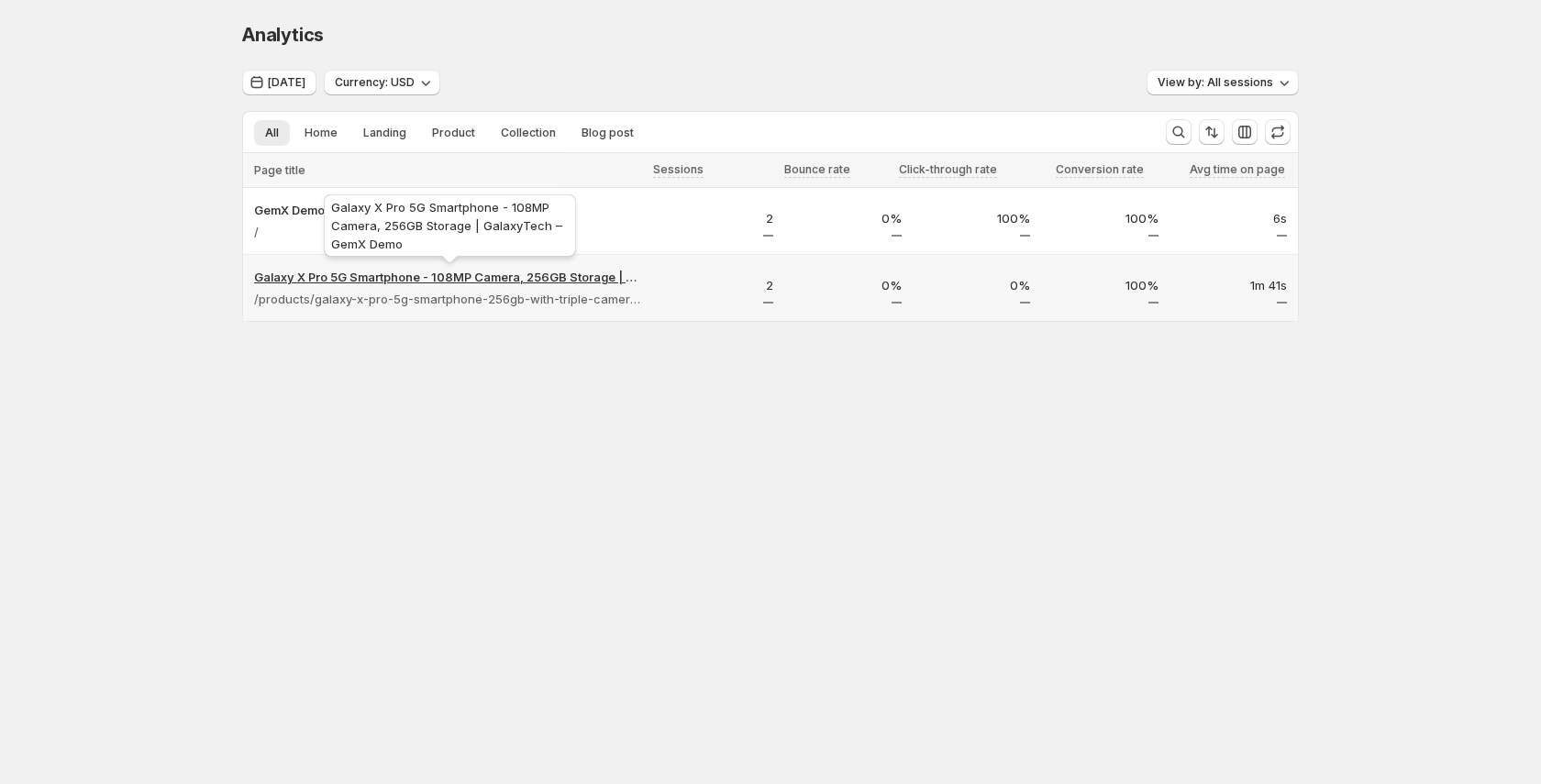
click at [589, 273] on p "Galaxy X Pro 5G Smartphone - 108MP Camera, 256GB Storage | GalaxyTech – GemX De…" at bounding box center [450, 277] width 391 height 19
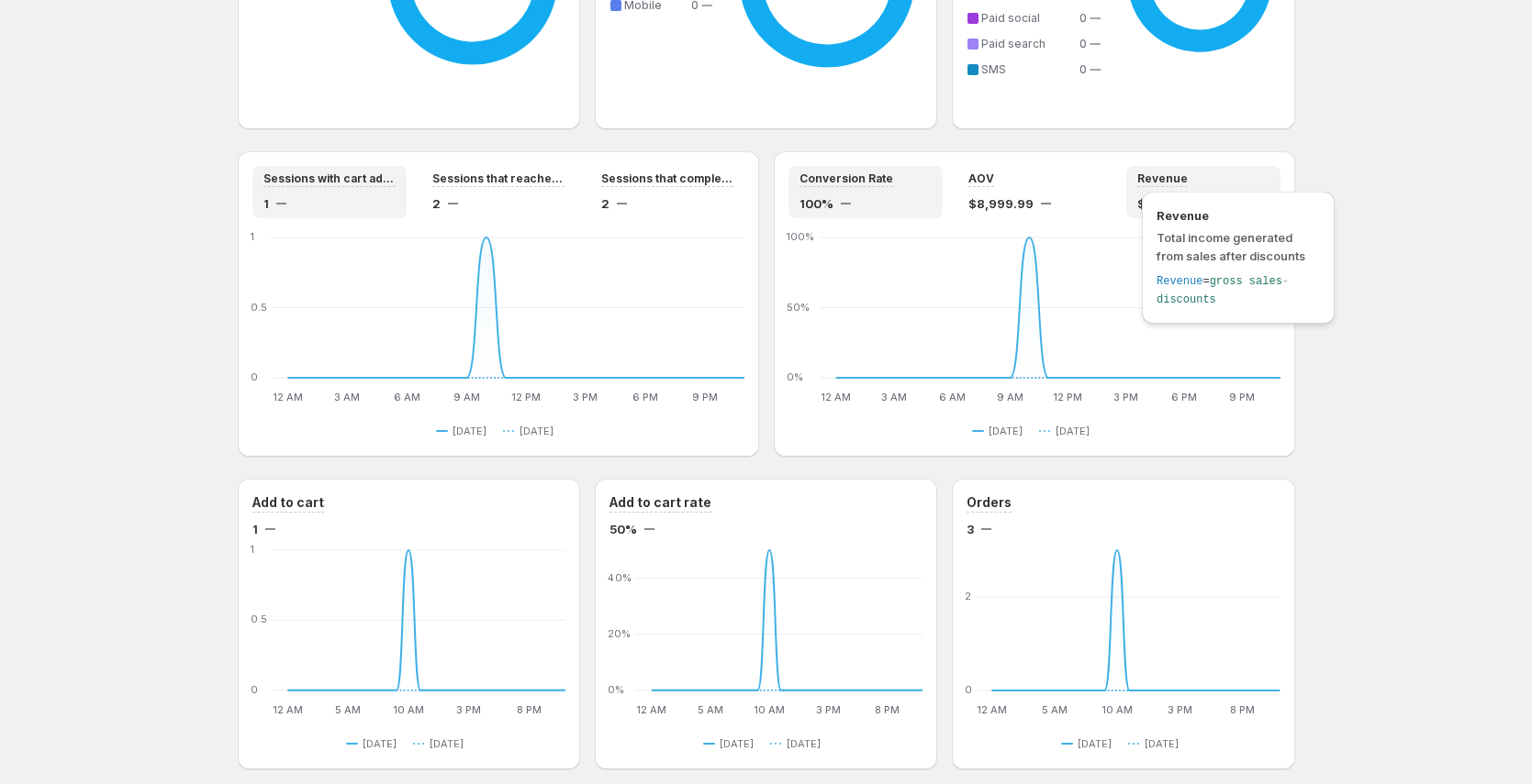
scroll to position [1535, 0]
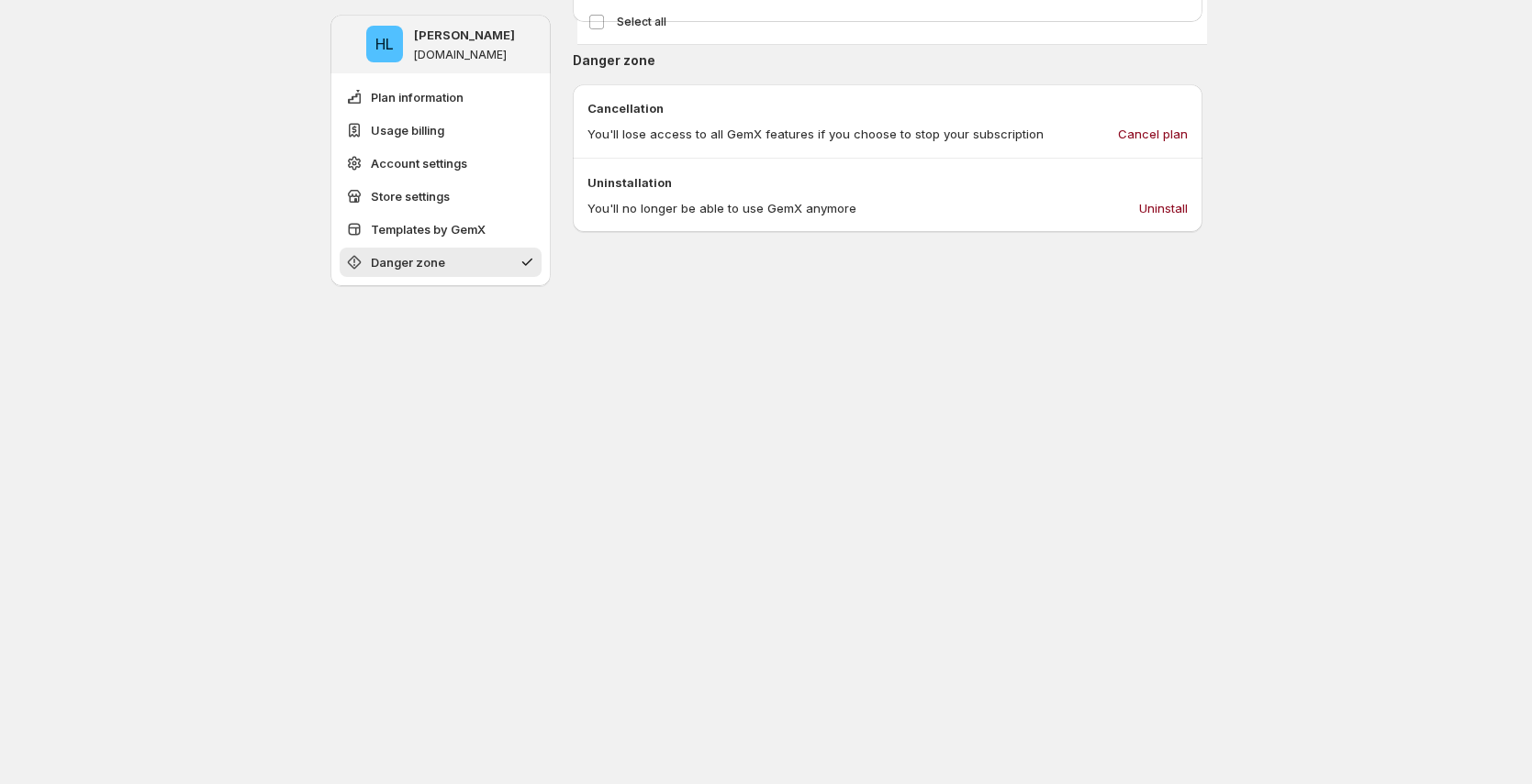
scroll to position [2150, 0]
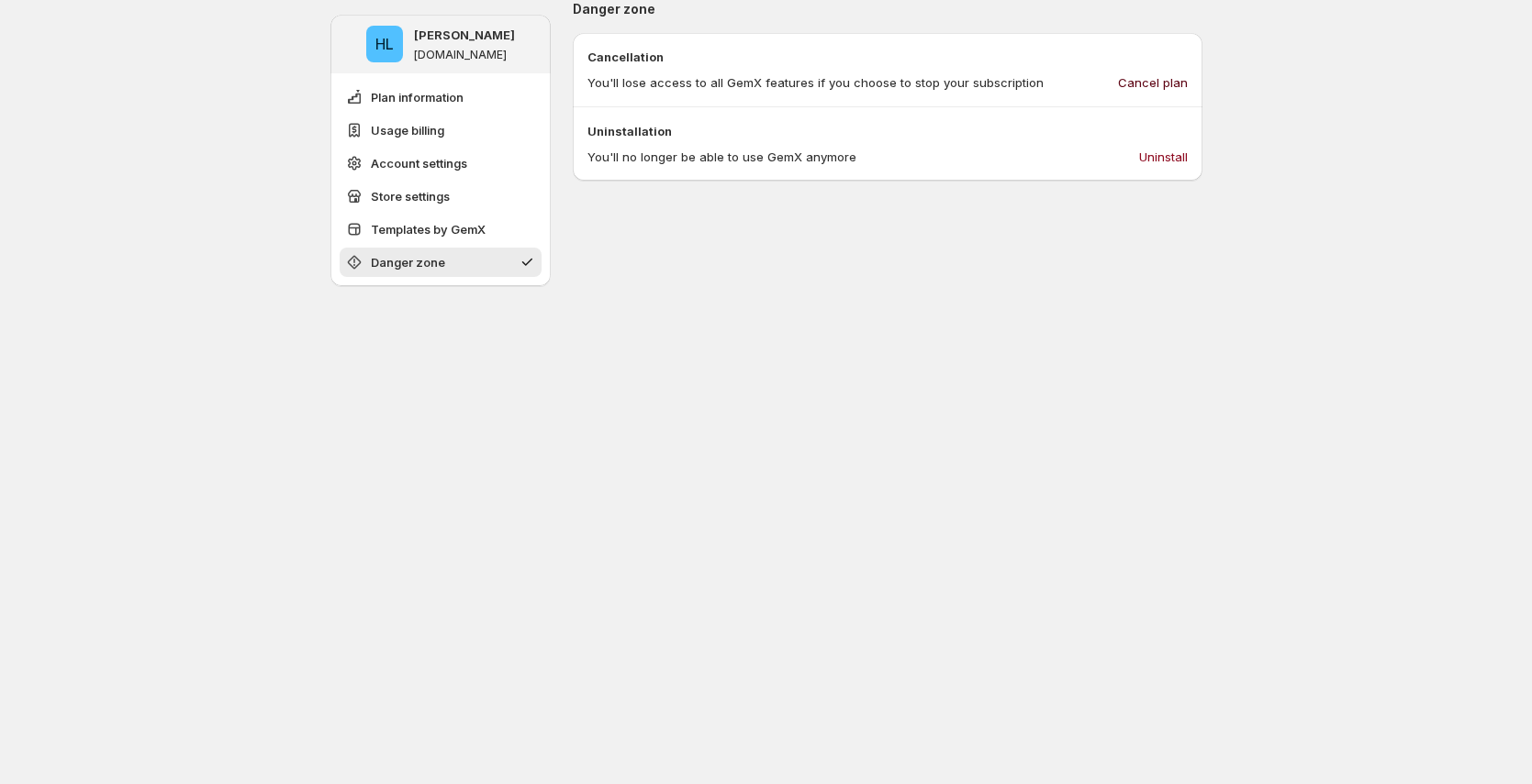
click at [1166, 78] on span "Cancel plan" at bounding box center [1152, 83] width 70 height 19
click at [449, 101] on span "Plan information" at bounding box center [417, 98] width 93 height 19
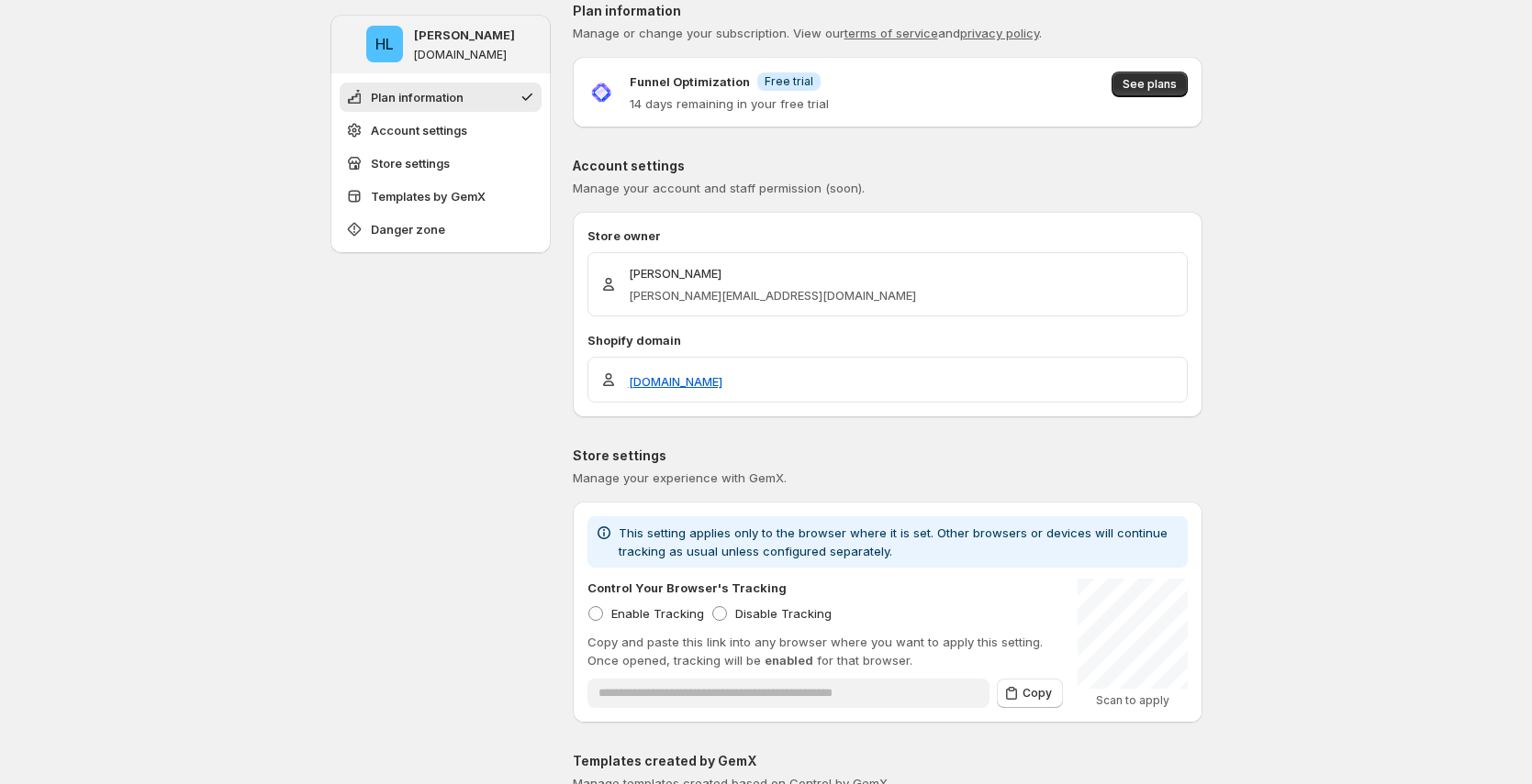
scroll to position [0, 0]
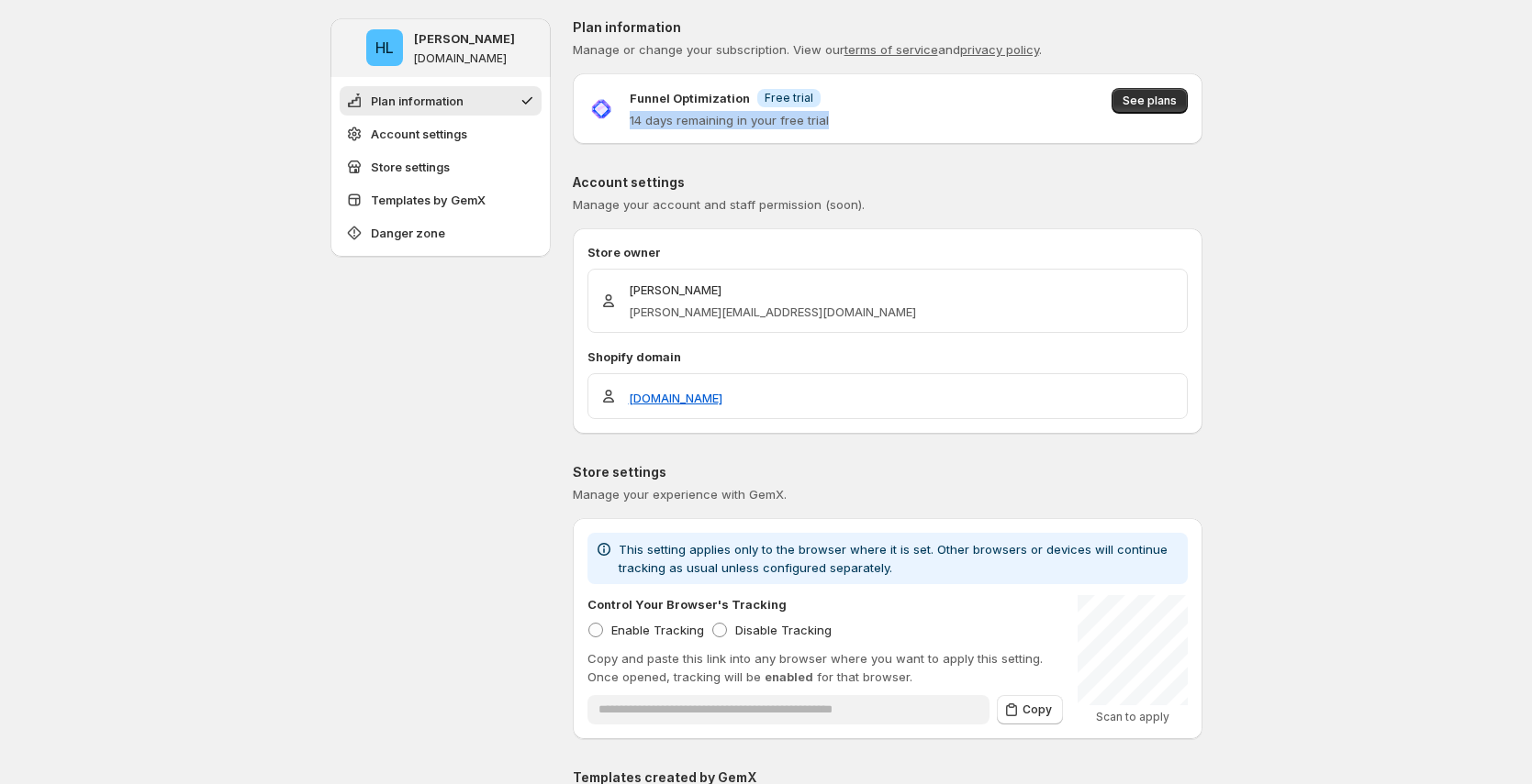
drag, startPoint x: 635, startPoint y: 120, endPoint x: 919, endPoint y: 116, distance: 284.0
click at [919, 116] on div "Funnel Optimization Info Free trial 14 days remaining in your free trial See pl…" at bounding box center [888, 109] width 600 height 41
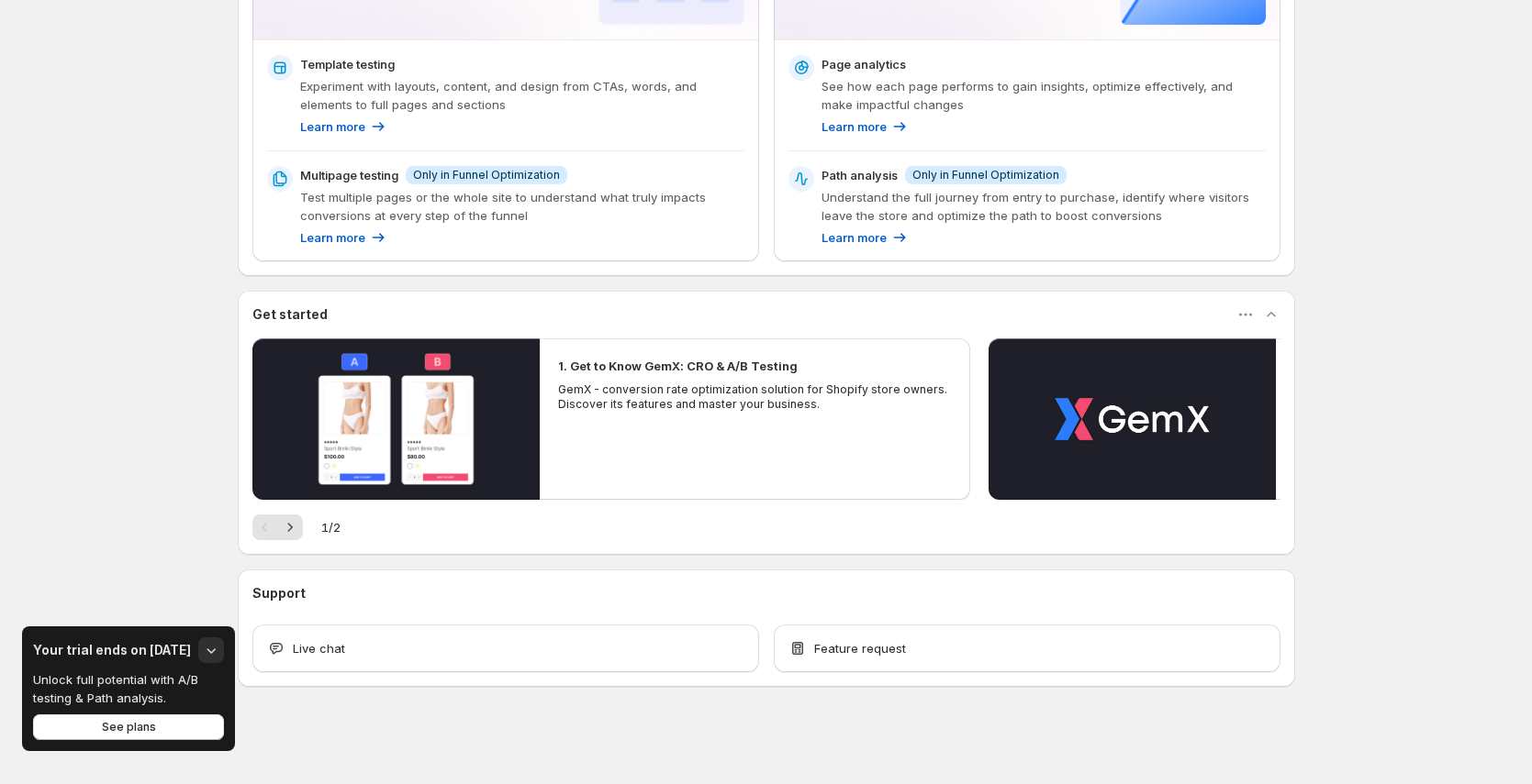
scroll to position [255, 0]
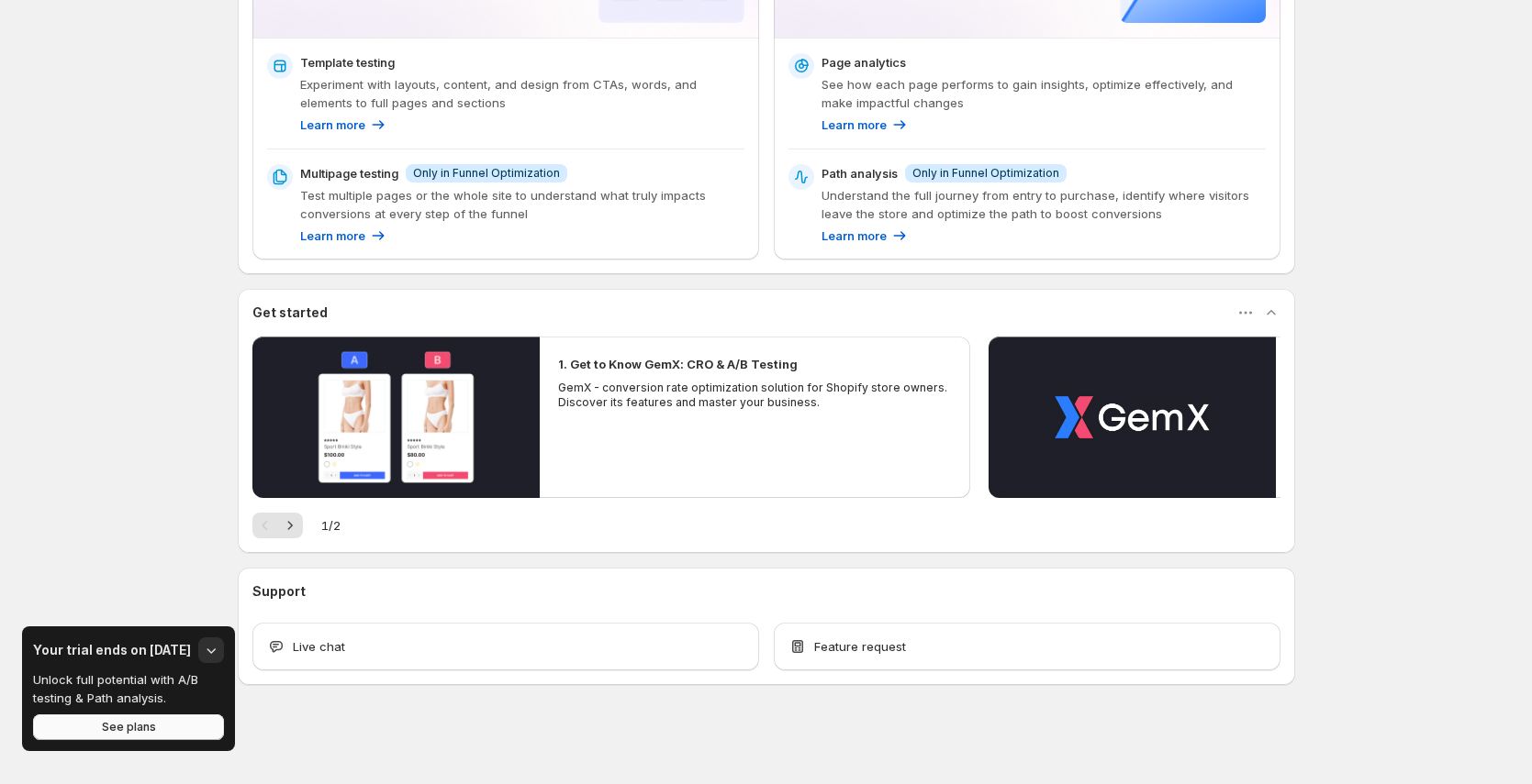
click at [117, 723] on span "See plans" at bounding box center [129, 727] width 54 height 15
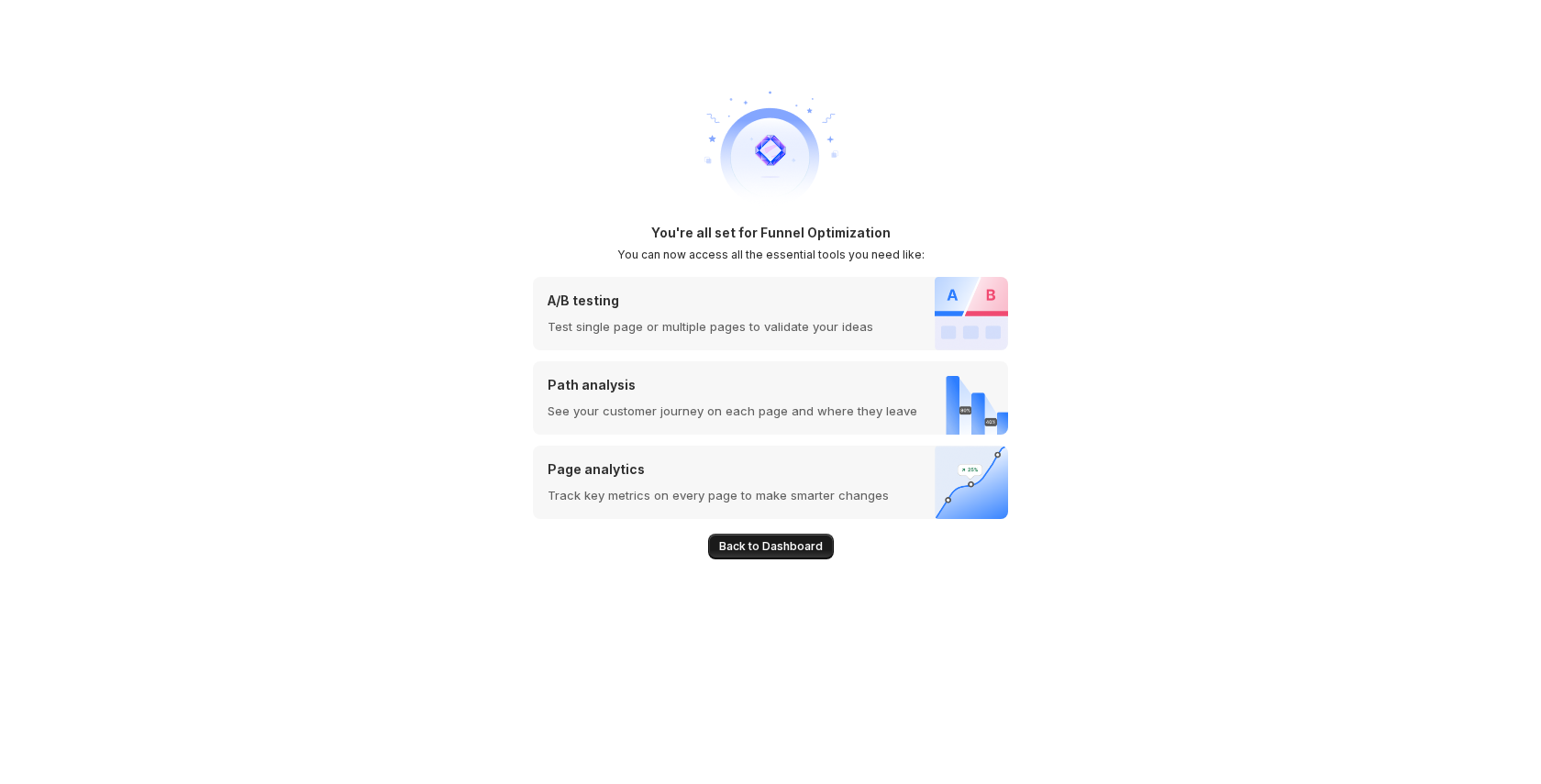
click at [782, 551] on span "Back to Dashboard" at bounding box center [771, 547] width 103 height 15
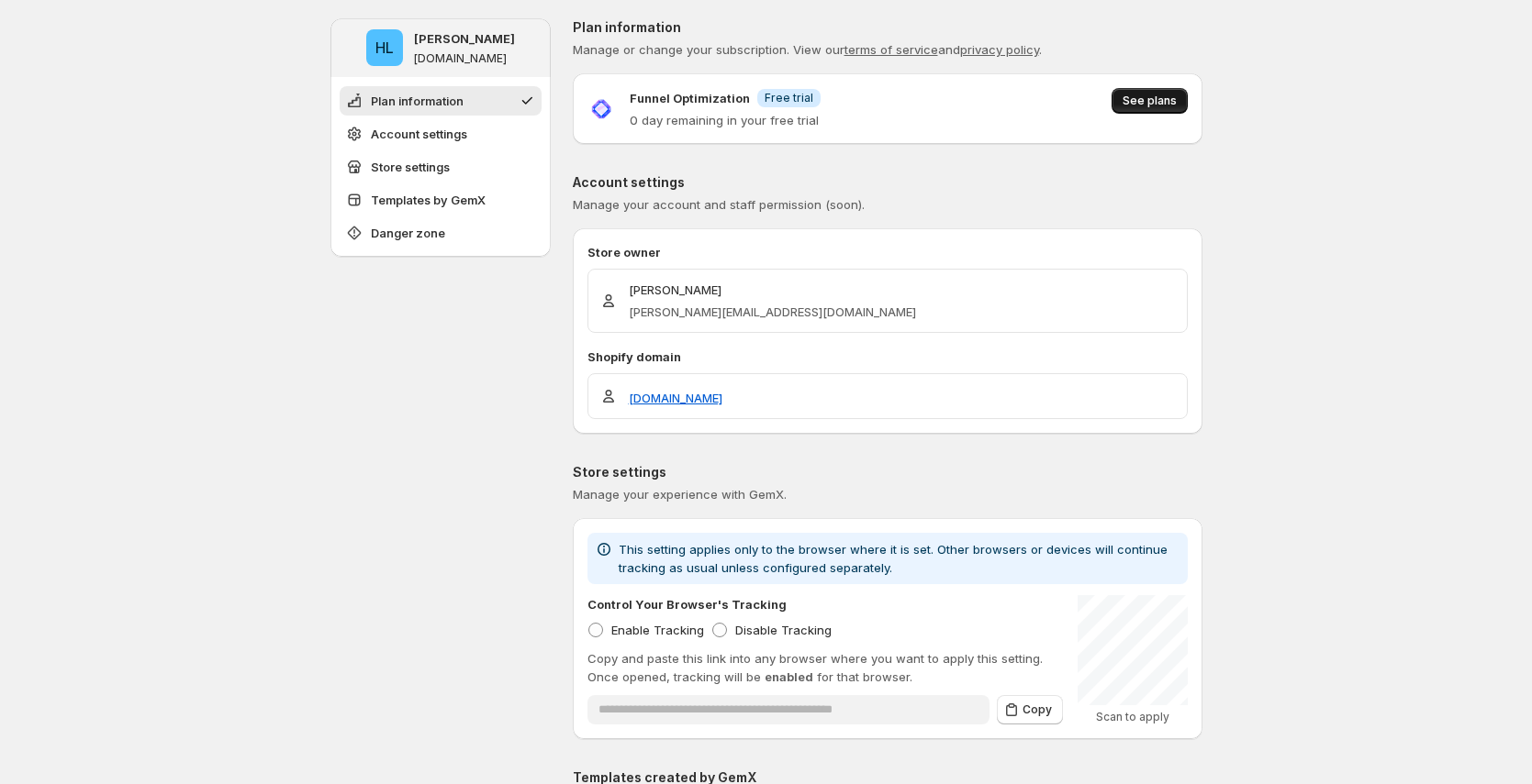
click at [1171, 102] on span "See plans" at bounding box center [1149, 101] width 54 height 15
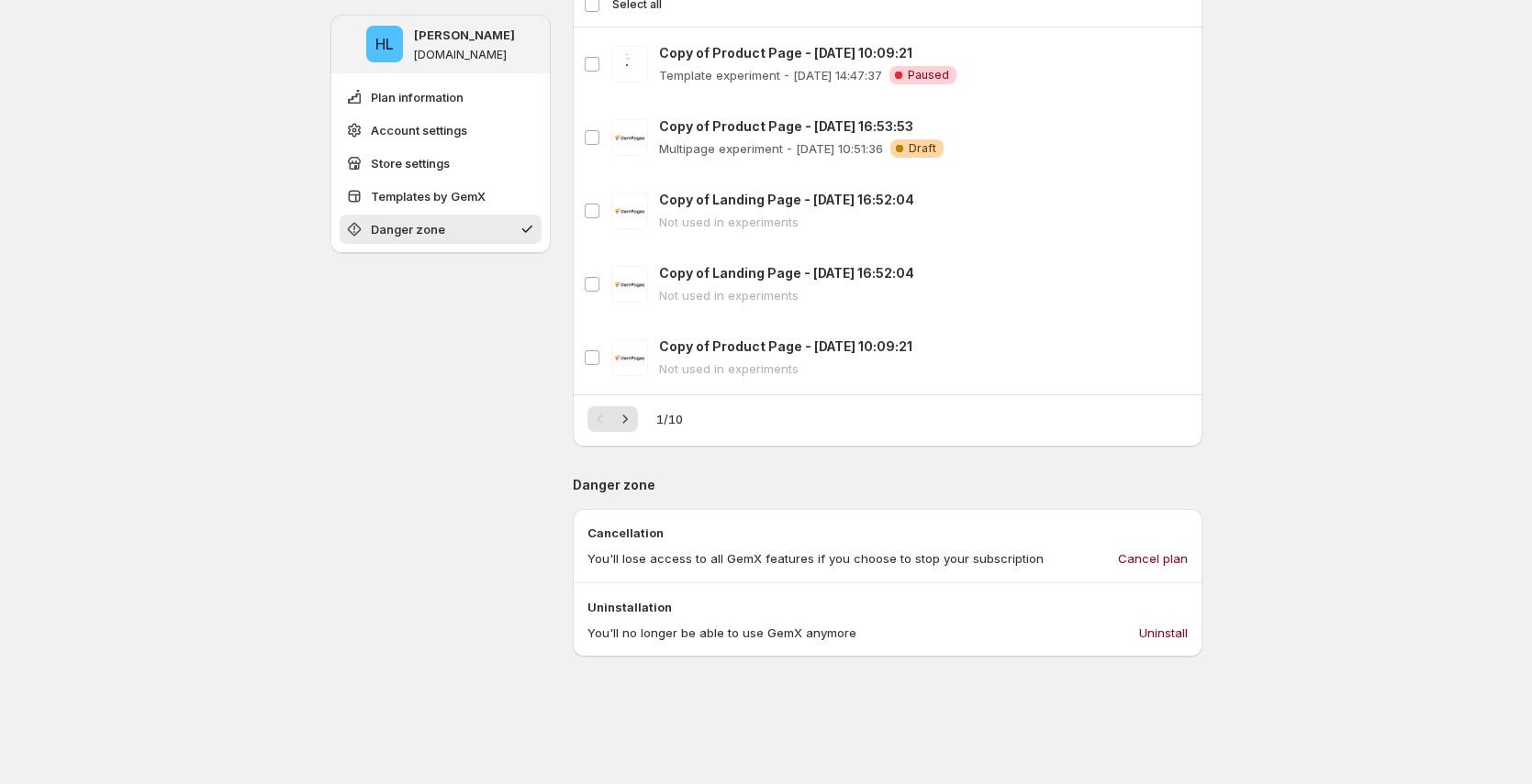
scroll to position [1453, 0]
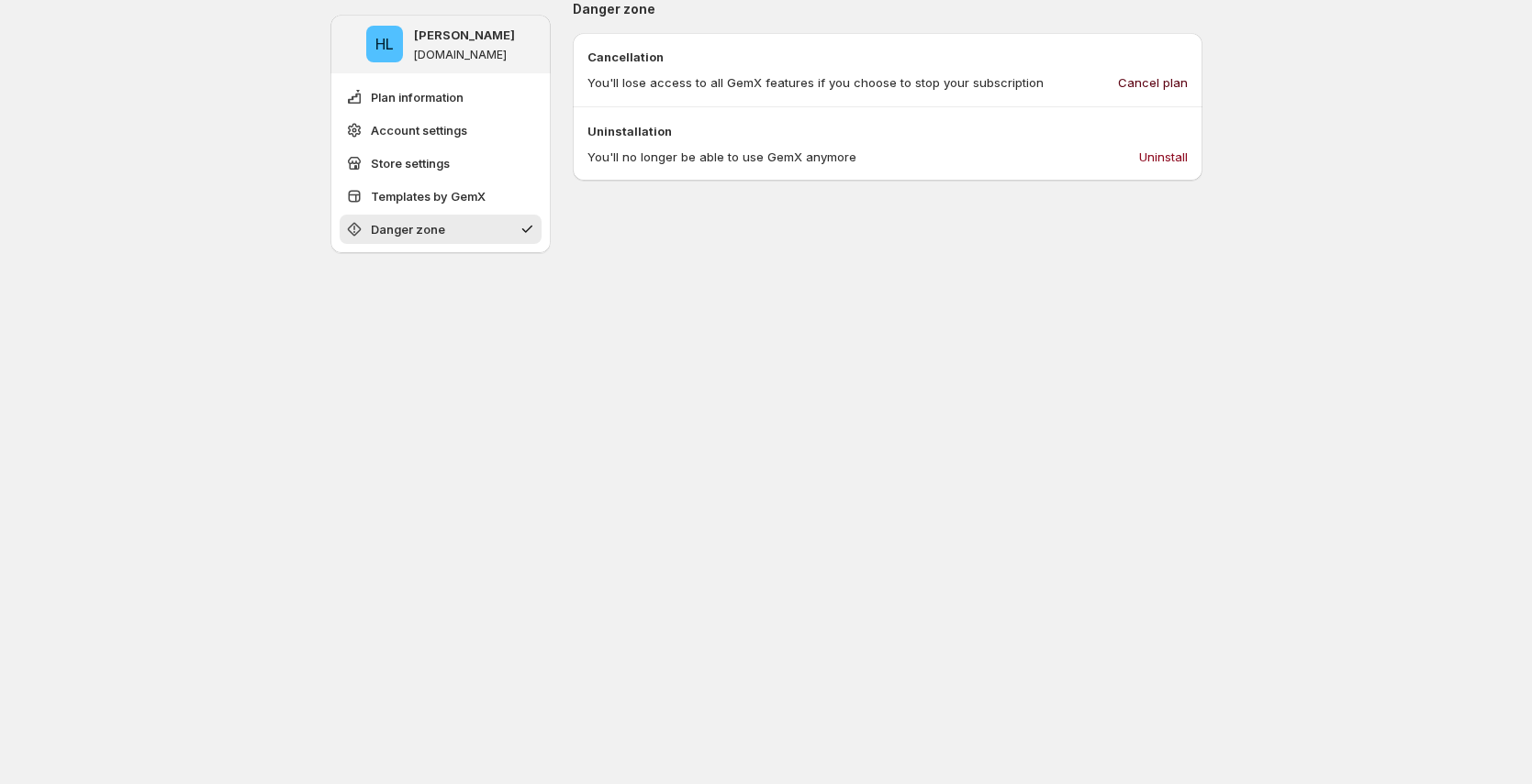
click at [1175, 83] on span "Cancel plan" at bounding box center [1152, 83] width 70 height 19
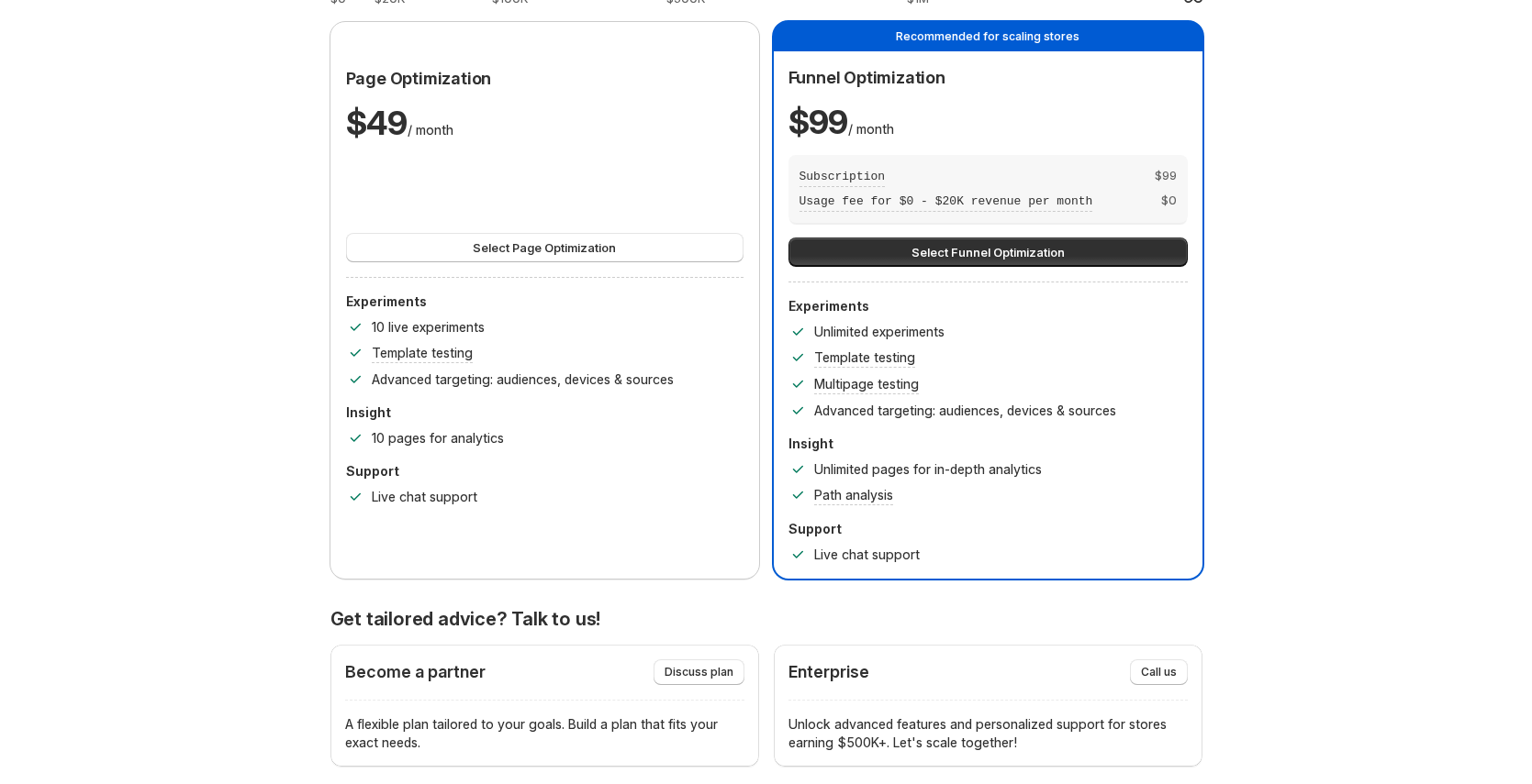
scroll to position [0, 0]
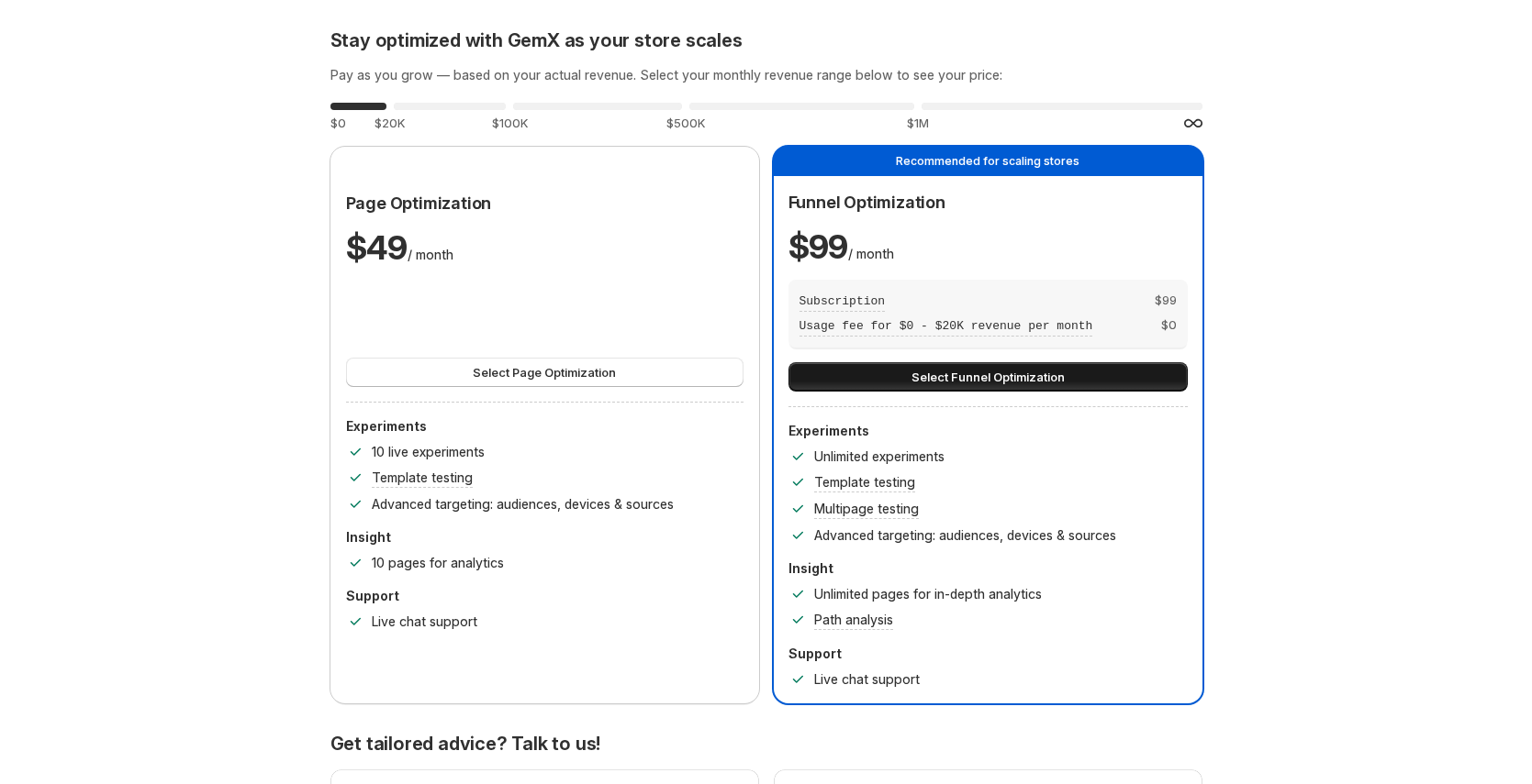
click at [982, 377] on span "Select Funnel Optimization" at bounding box center [987, 377] width 154 height 19
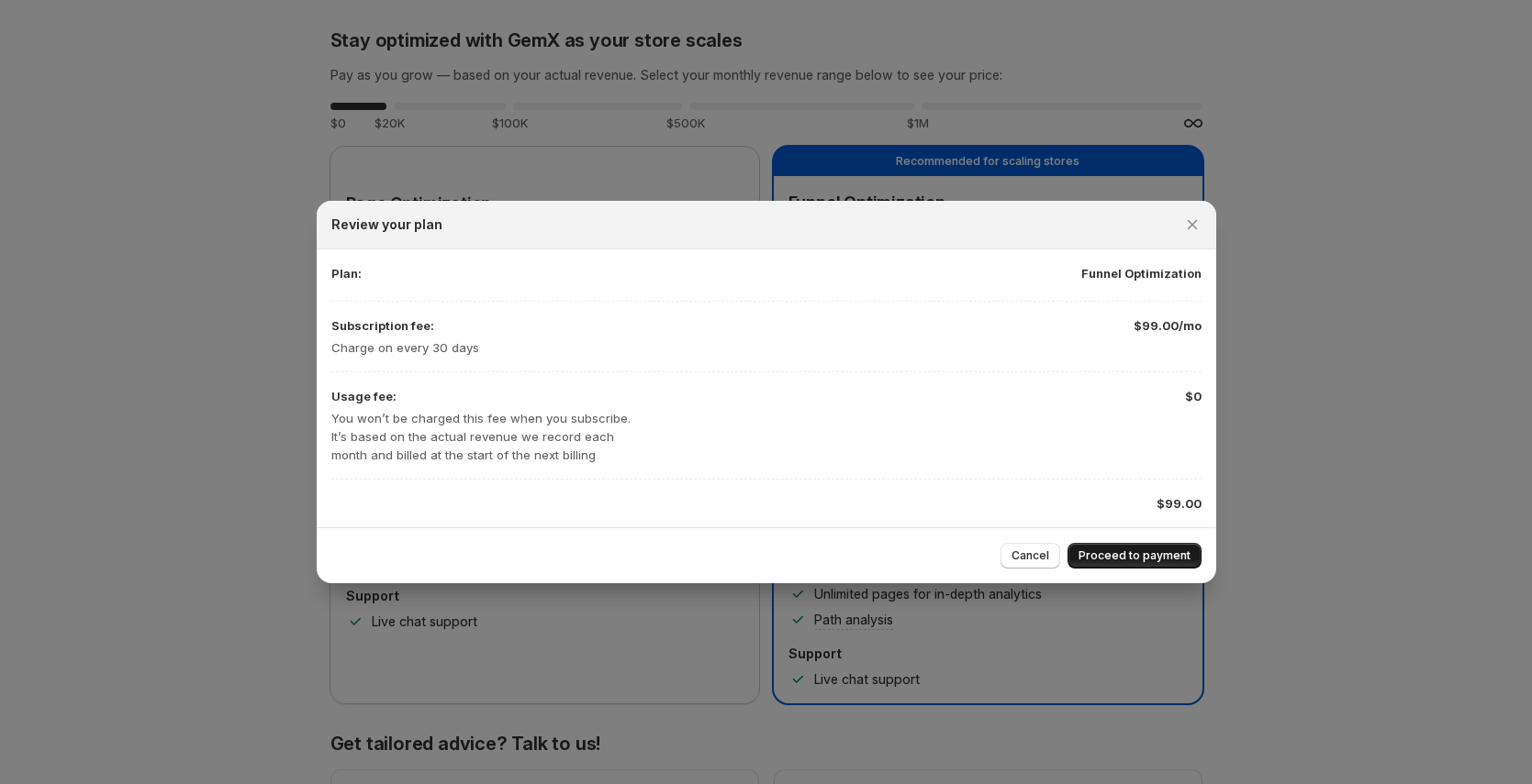
click at [1144, 561] on span "Proceed to payment" at bounding box center [1134, 556] width 112 height 15
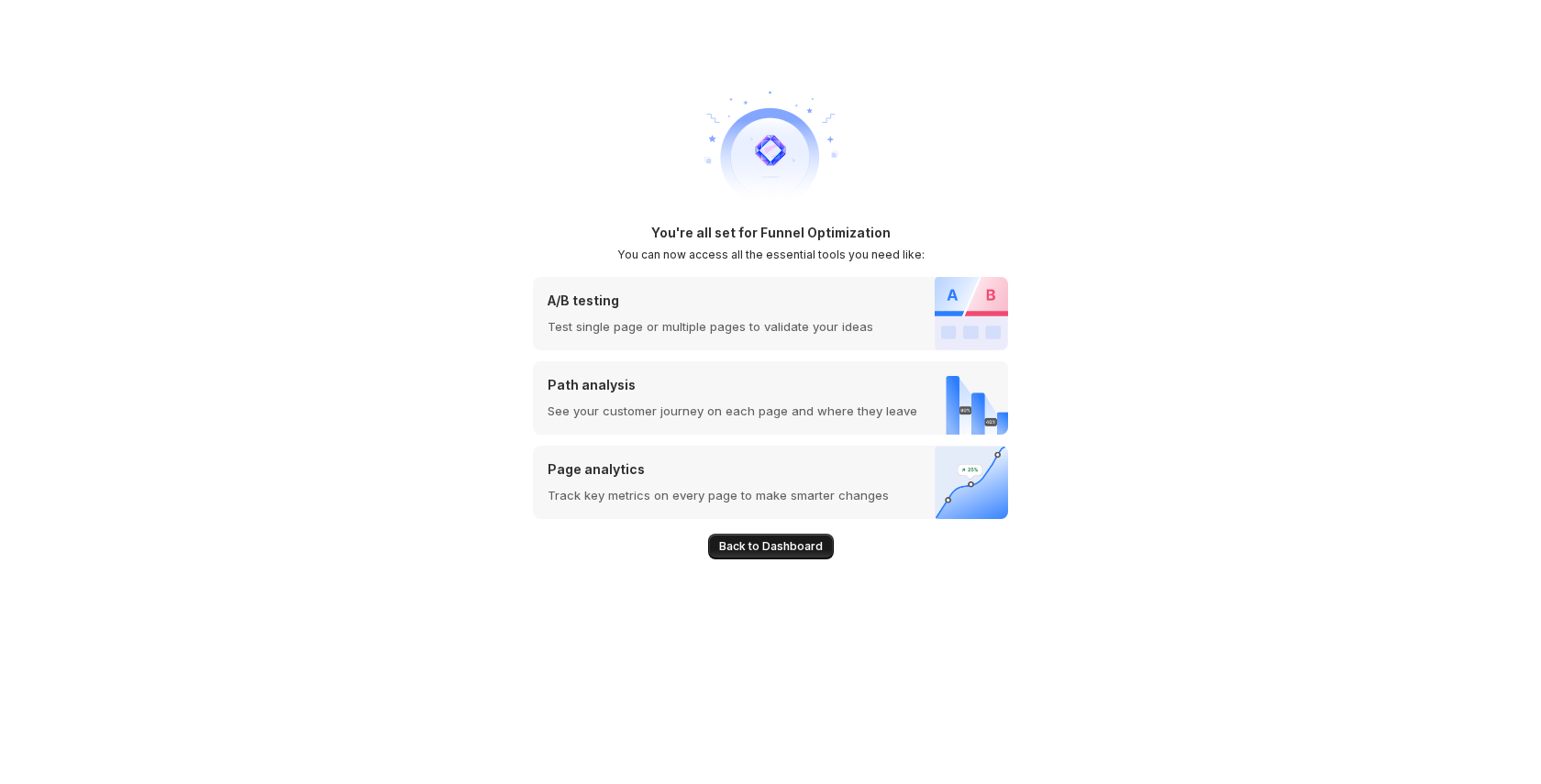
click at [797, 547] on span "Back to Dashboard" at bounding box center [771, 547] width 103 height 15
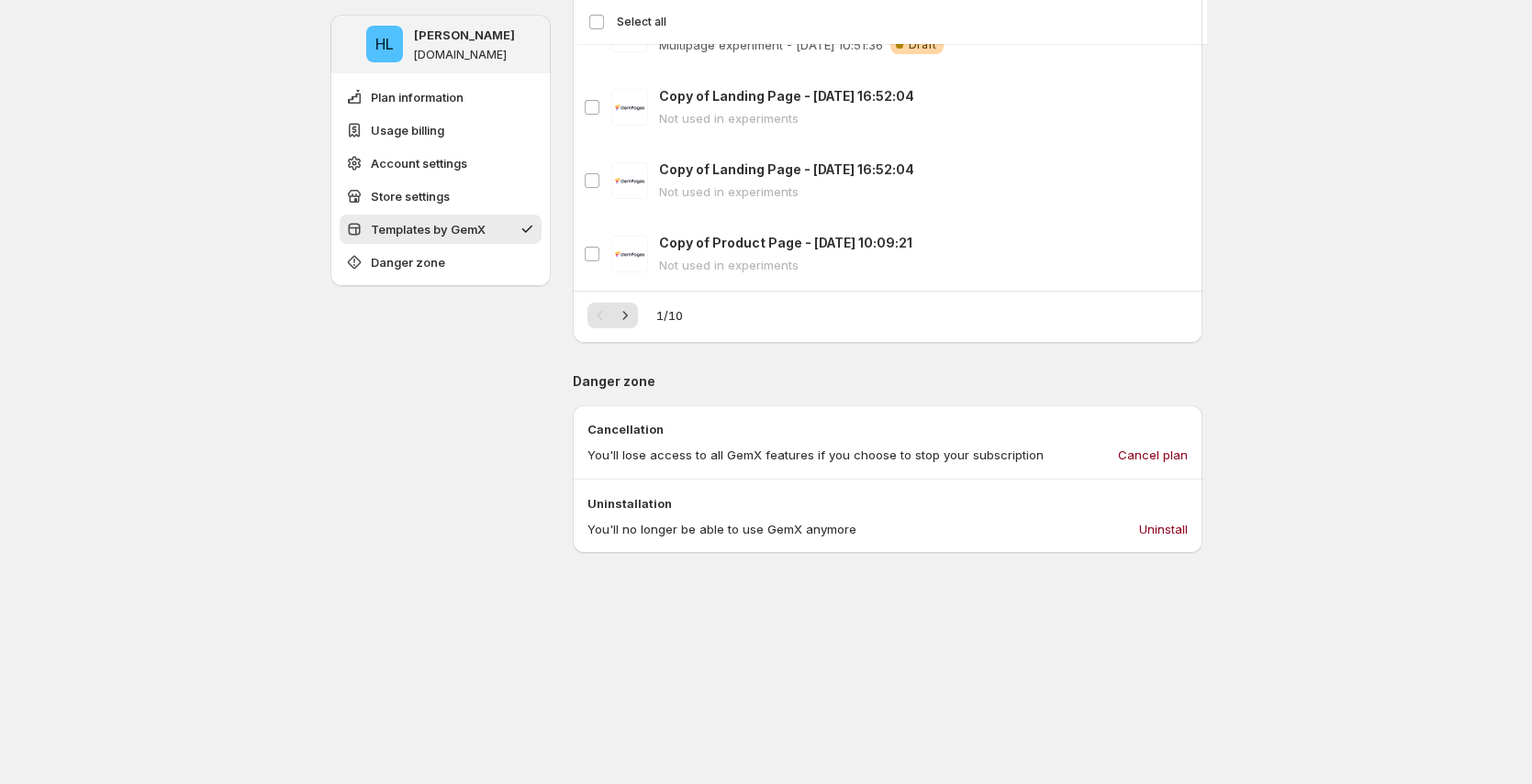
scroll to position [2065, 0]
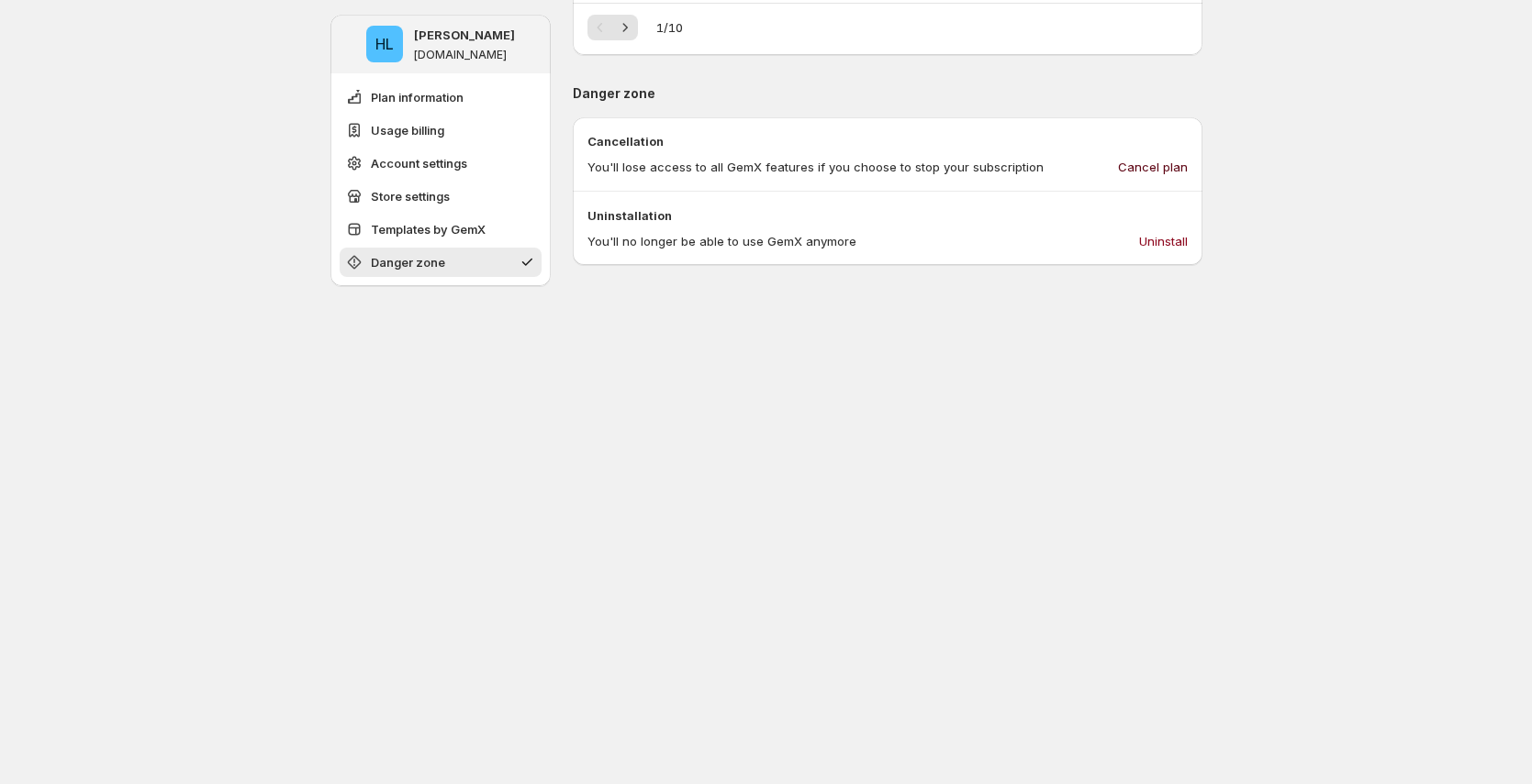
click at [1173, 166] on span "Cancel plan" at bounding box center [1152, 167] width 70 height 19
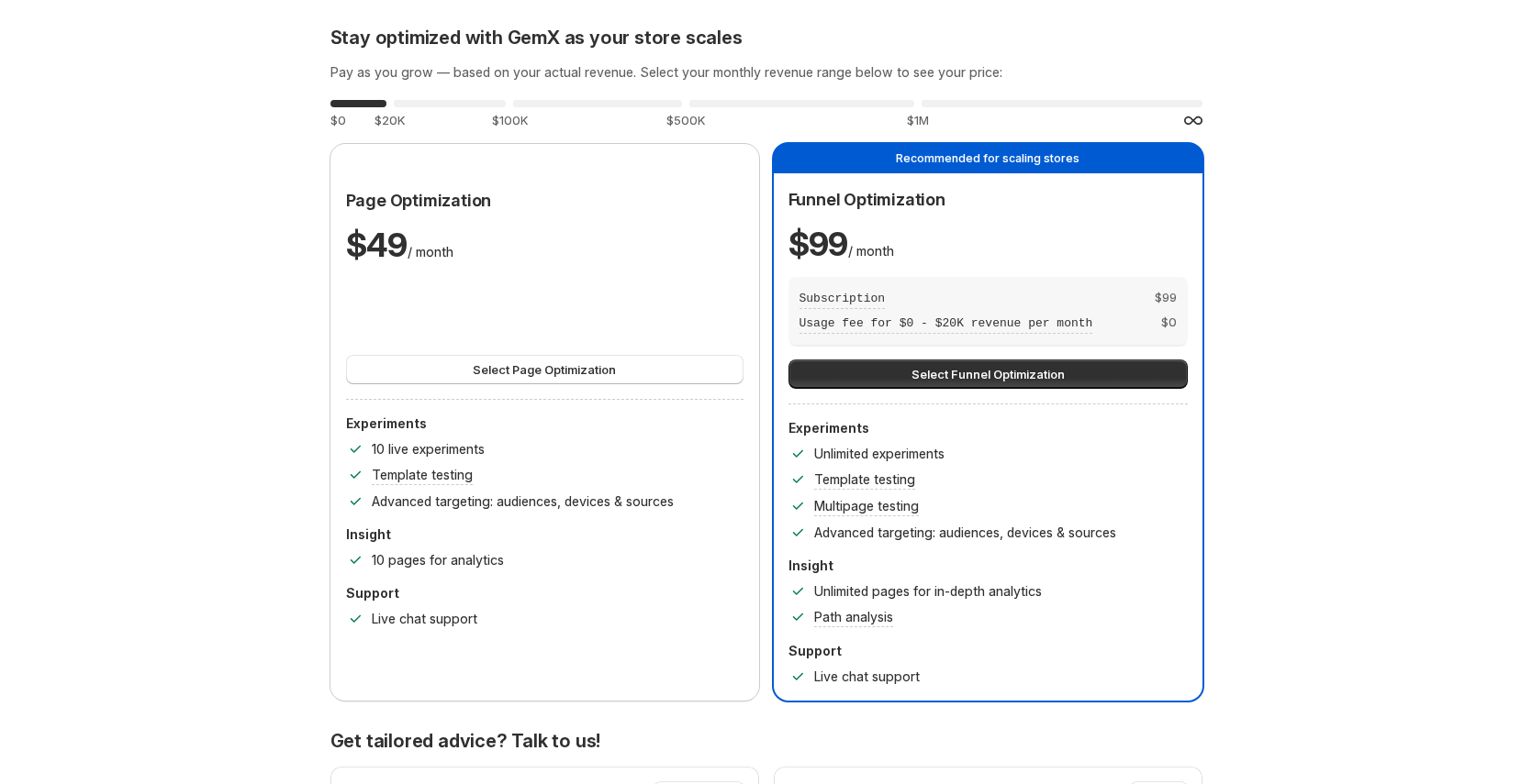
scroll to position [0, 0]
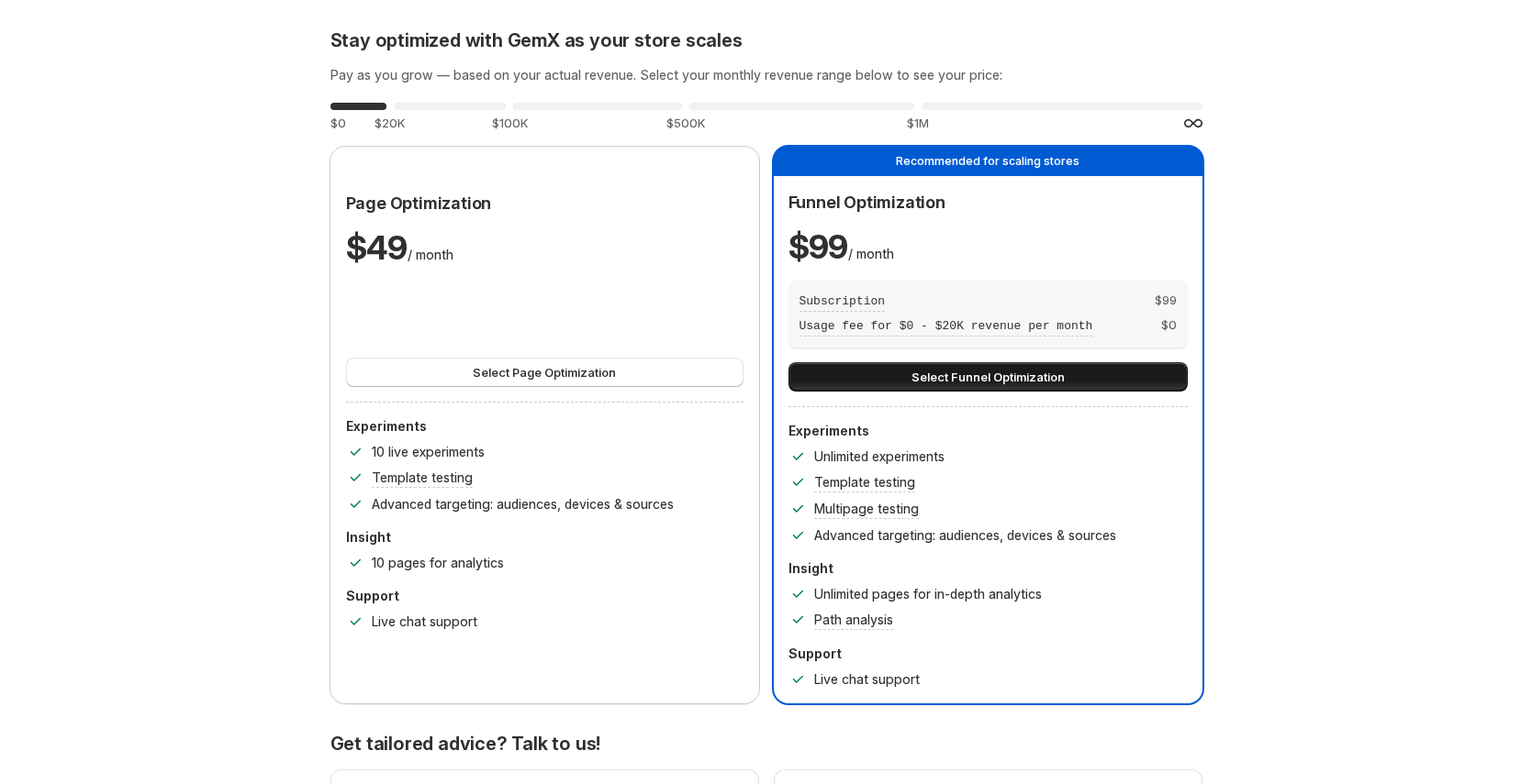
click at [1002, 370] on span "Select Funnel Optimization" at bounding box center [987, 377] width 154 height 19
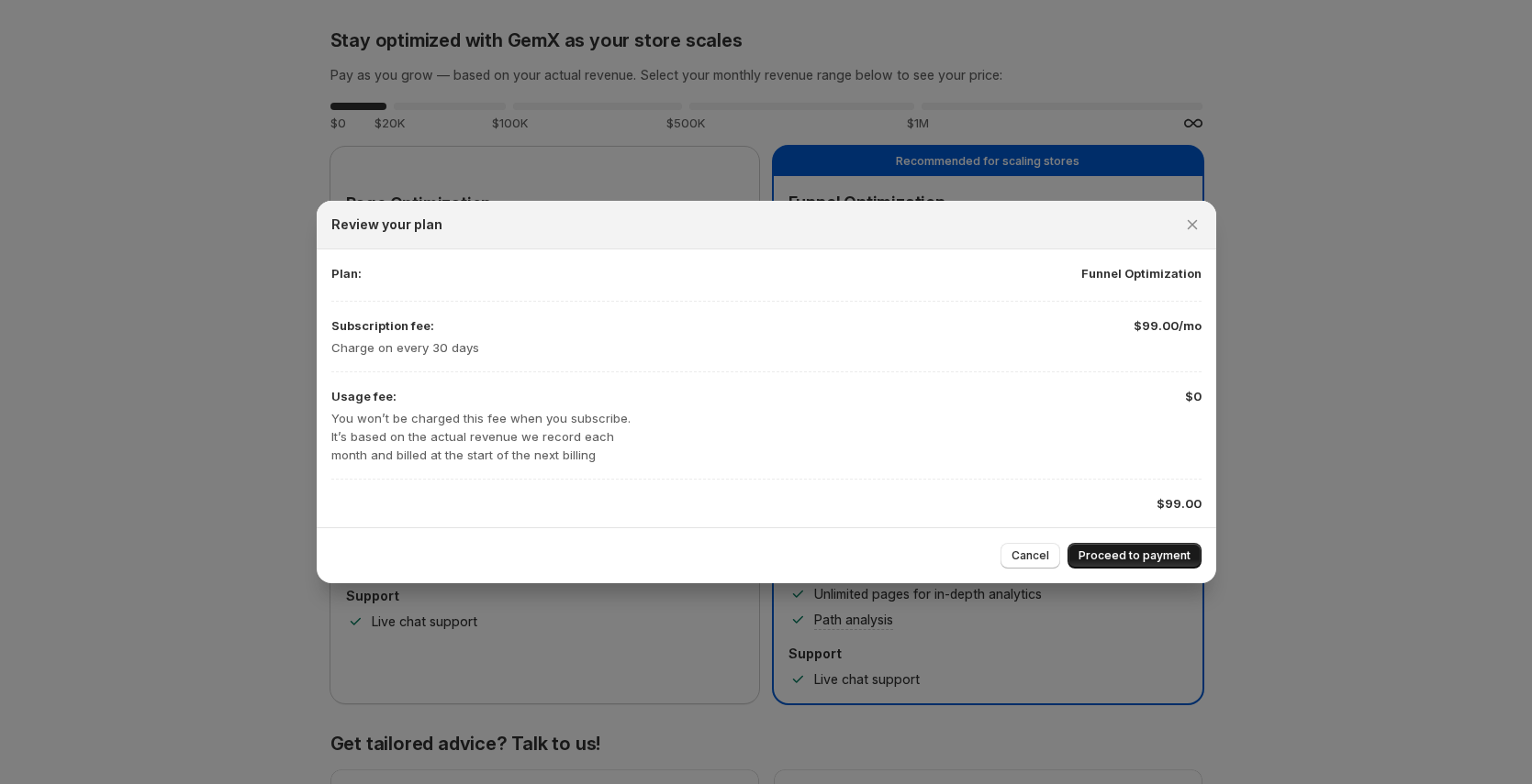
click at [1127, 558] on span "Proceed to payment" at bounding box center [1134, 556] width 112 height 15
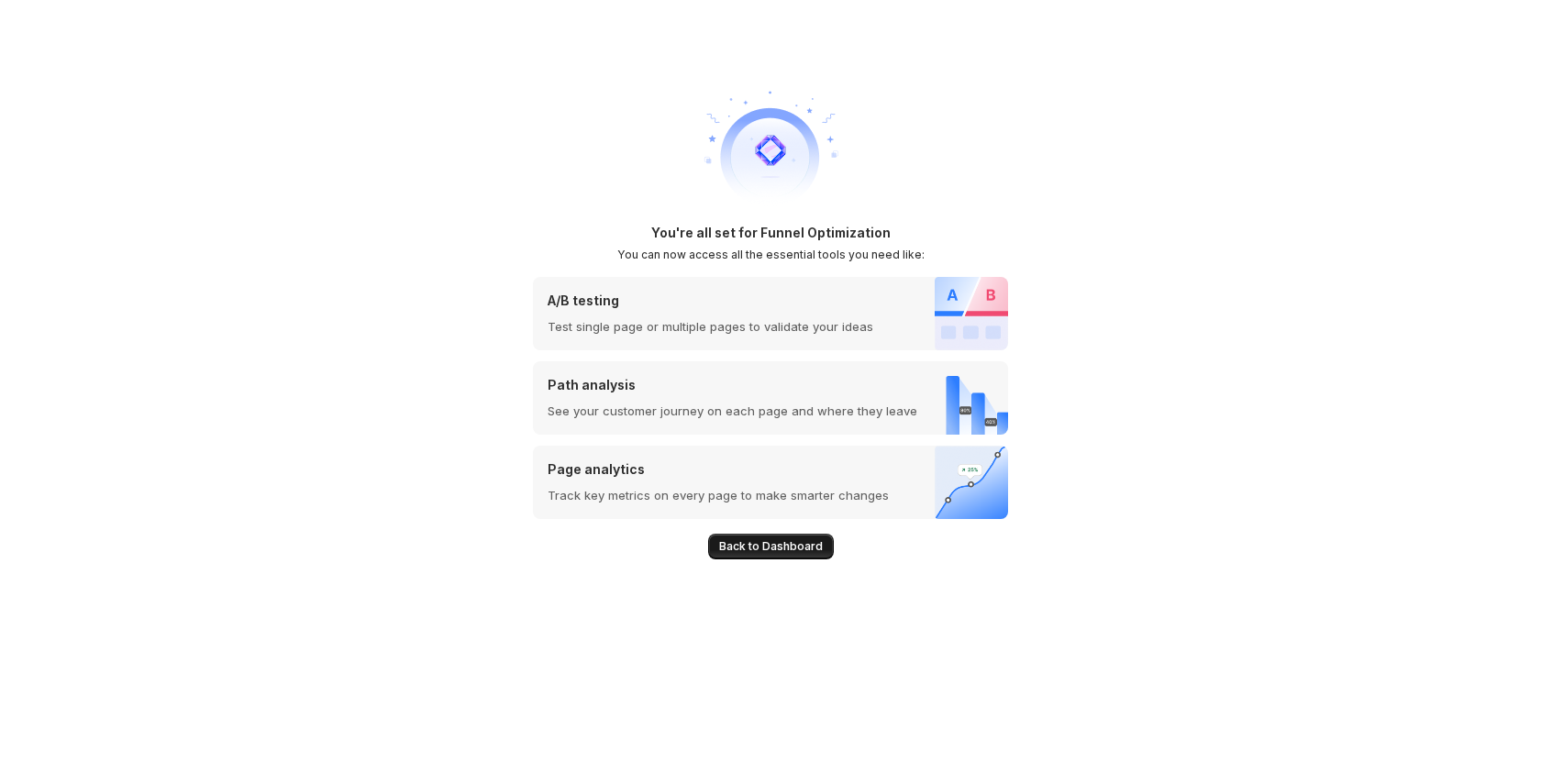
click at [782, 539] on span "Back to Dashboard" at bounding box center [771, 547] width 103 height 15
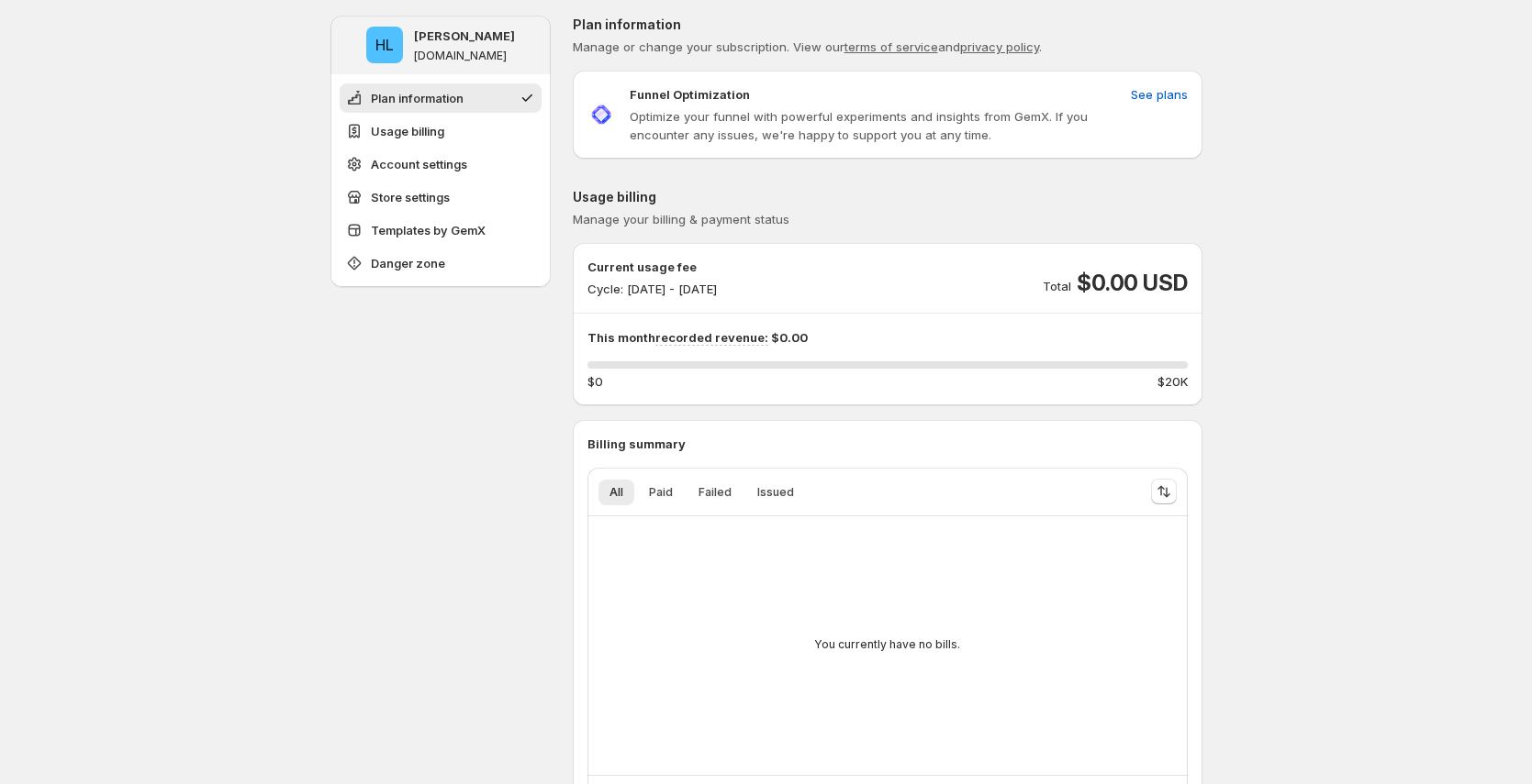
scroll to position [4, 0]
drag, startPoint x: 654, startPoint y: 291, endPoint x: 792, endPoint y: 293, distance: 138.0
click at [717, 291] on p "Cycle: [DATE] - [DATE]" at bounding box center [652, 289] width 129 height 19
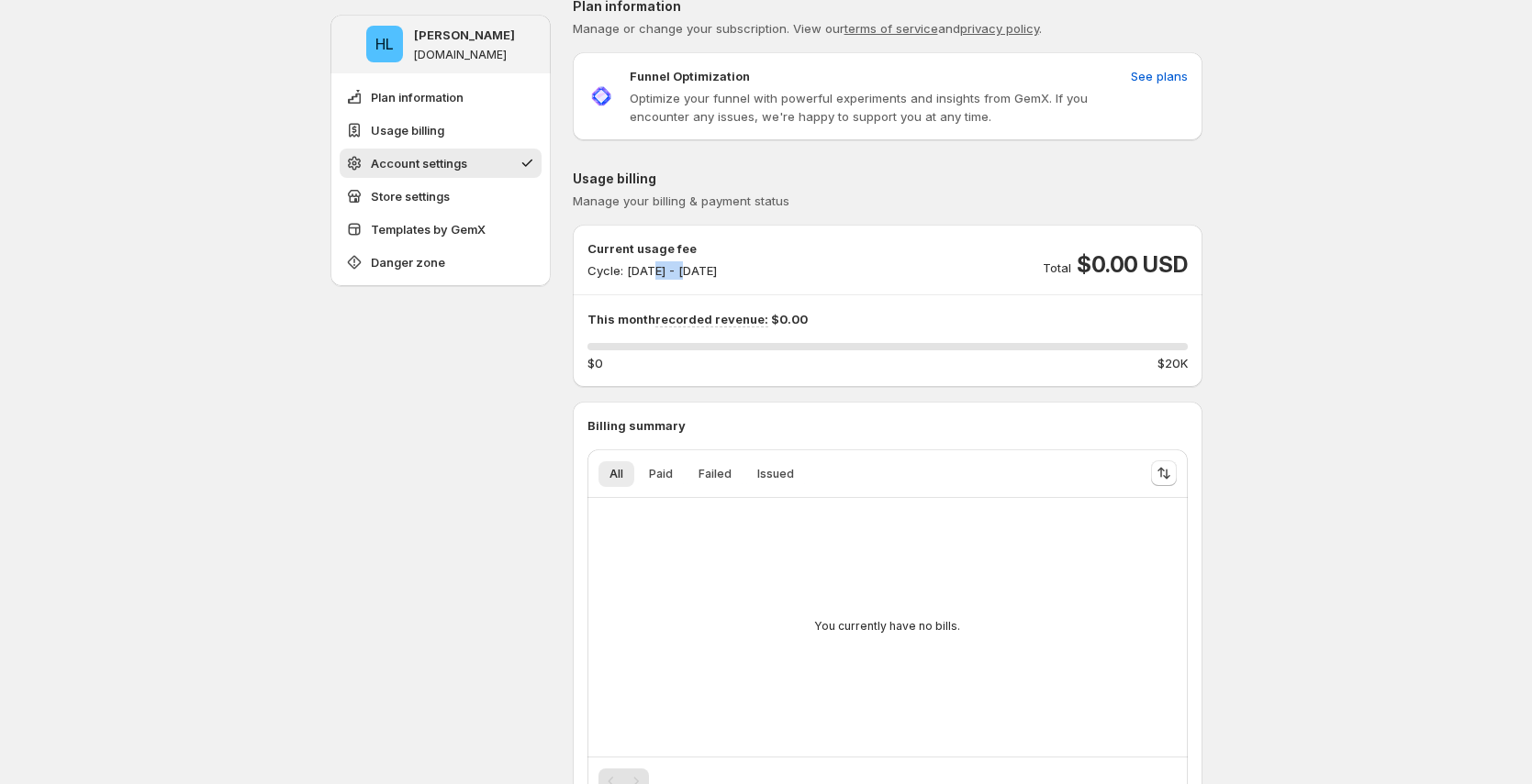
scroll to position [0, 0]
